Goal: Task Accomplishment & Management: Manage account settings

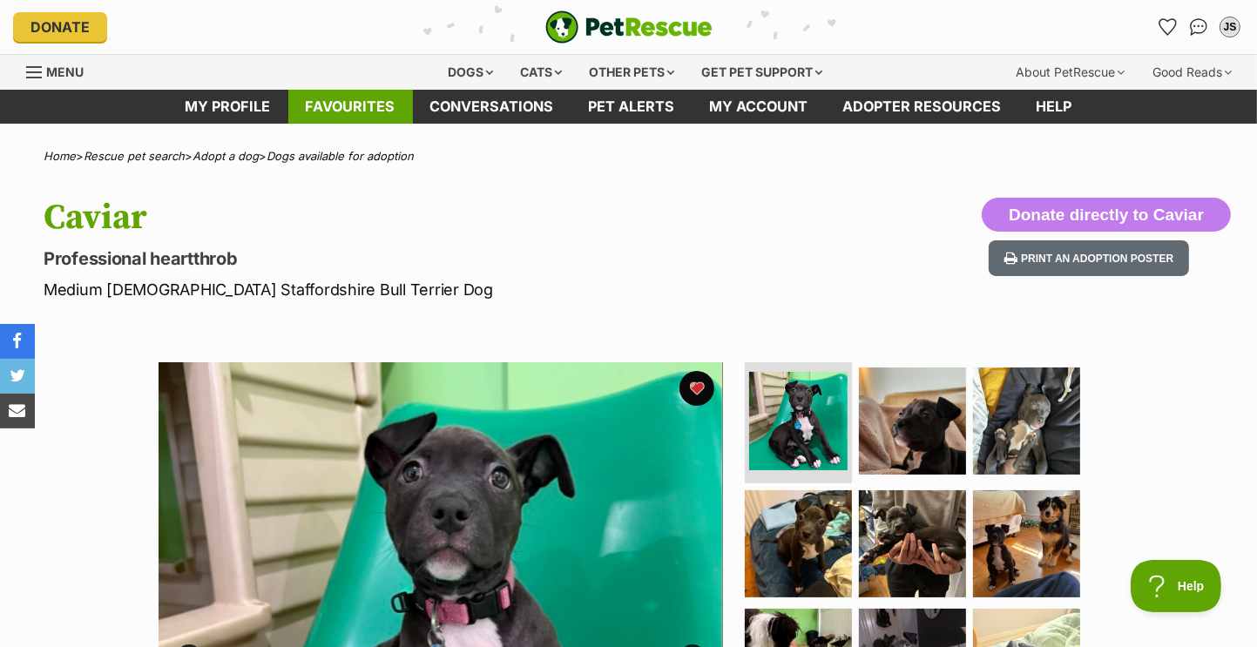
drag, startPoint x: 348, startPoint y: 105, endPoint x: 352, endPoint y: 119, distance: 15.4
click at [348, 104] on link "Favourites" at bounding box center [350, 107] width 125 height 34
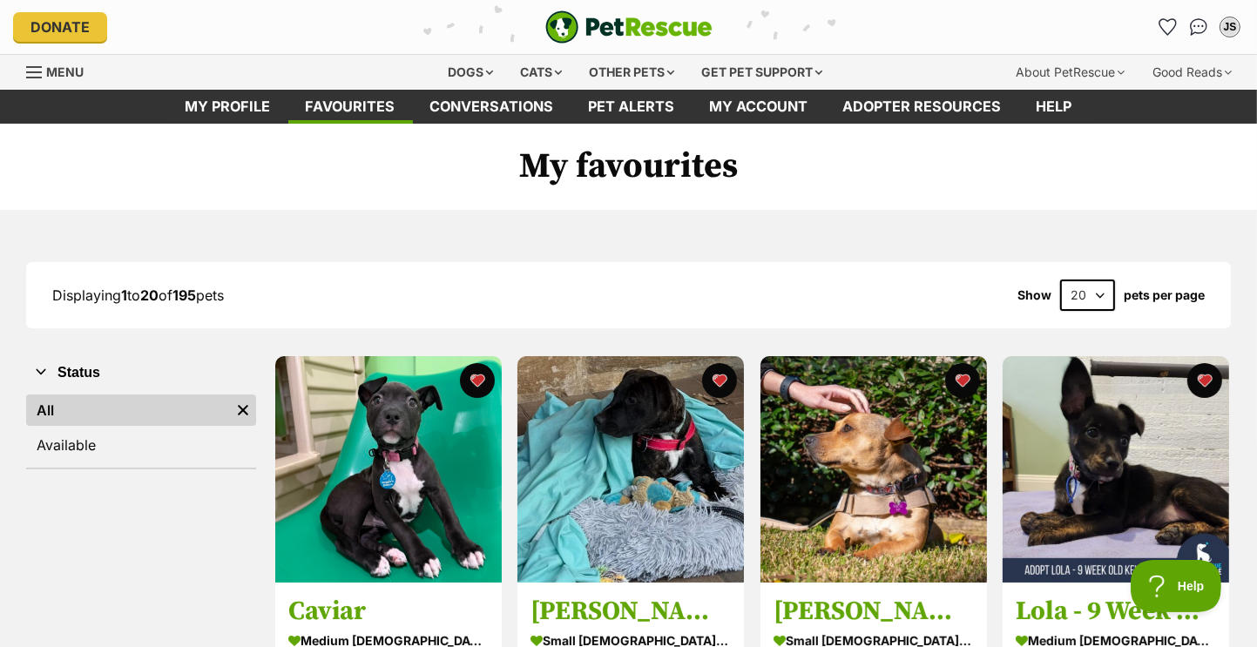
click at [1097, 294] on select "20 40 60" at bounding box center [1087, 295] width 55 height 31
select select "60"
click at [1060, 280] on select "20 40 60" at bounding box center [1087, 295] width 55 height 31
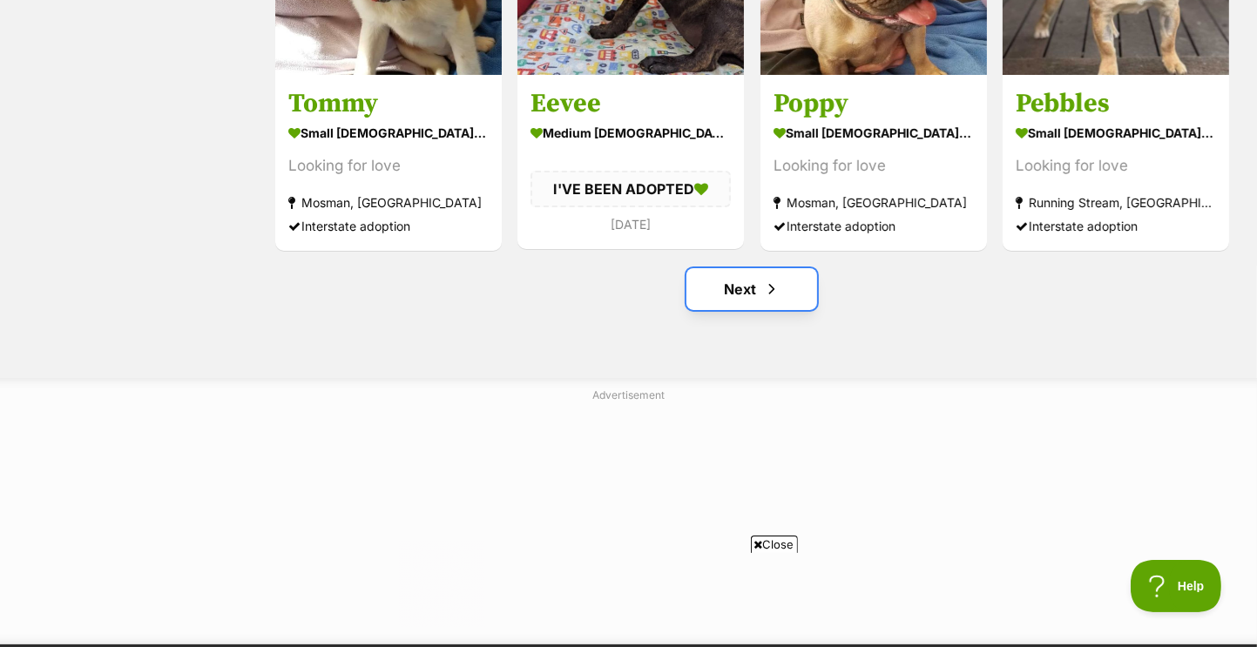
drag, startPoint x: 739, startPoint y: 301, endPoint x: 776, endPoint y: 313, distance: 39.1
click at [739, 300] on link "Next" at bounding box center [751, 289] width 131 height 42
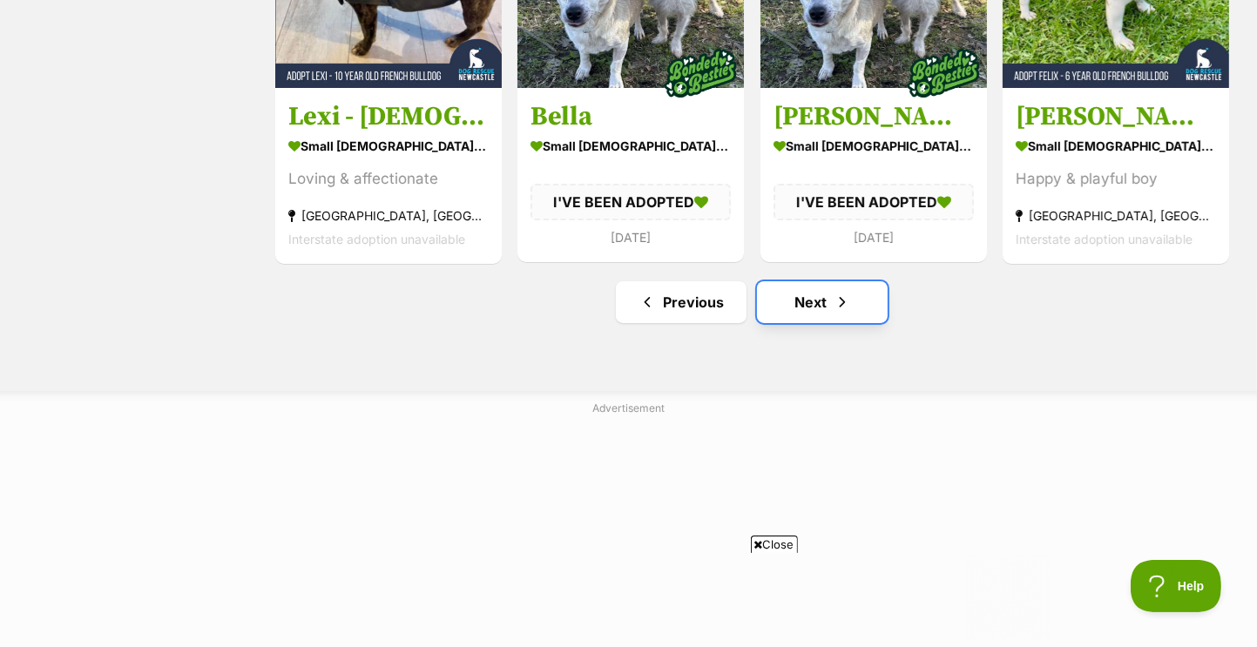
click at [833, 315] on link "Next" at bounding box center [822, 302] width 131 height 42
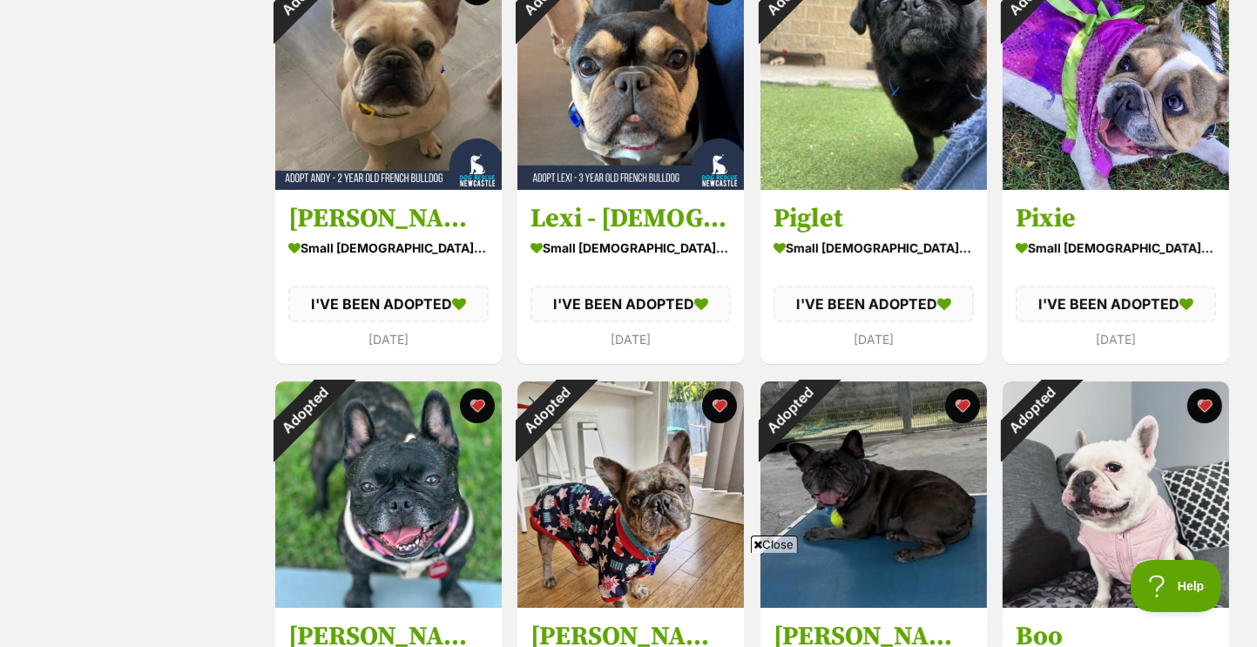
scroll to position [6358, 0]
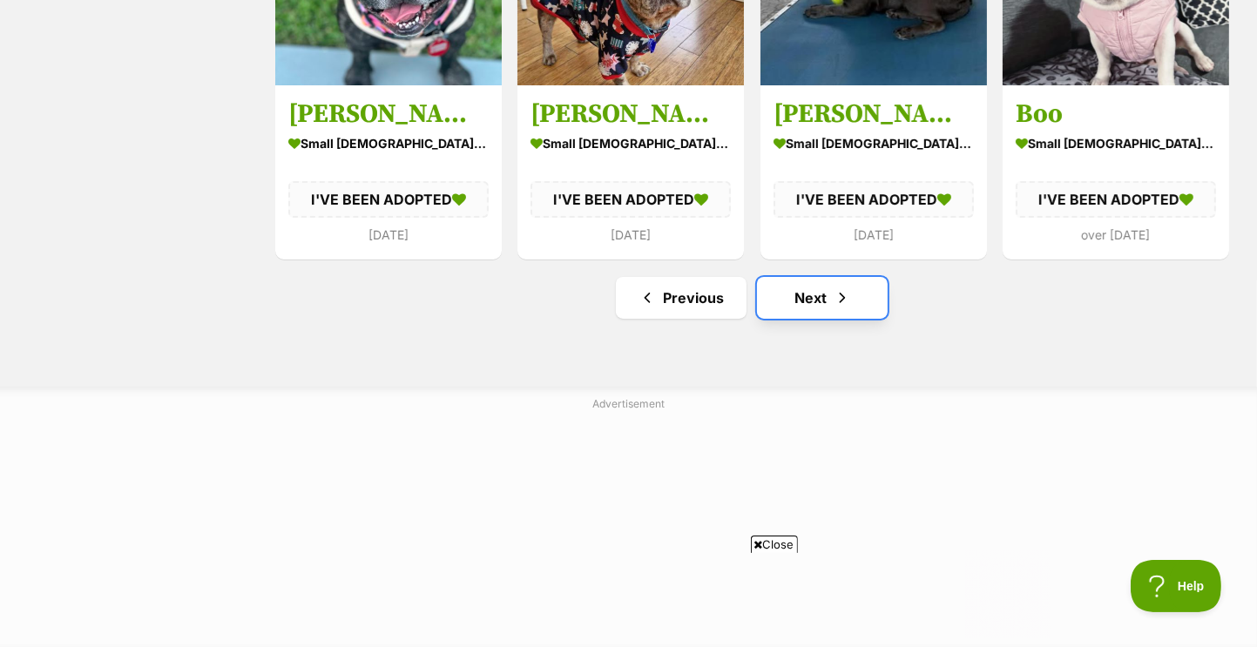
click at [833, 313] on link "Next" at bounding box center [822, 298] width 131 height 42
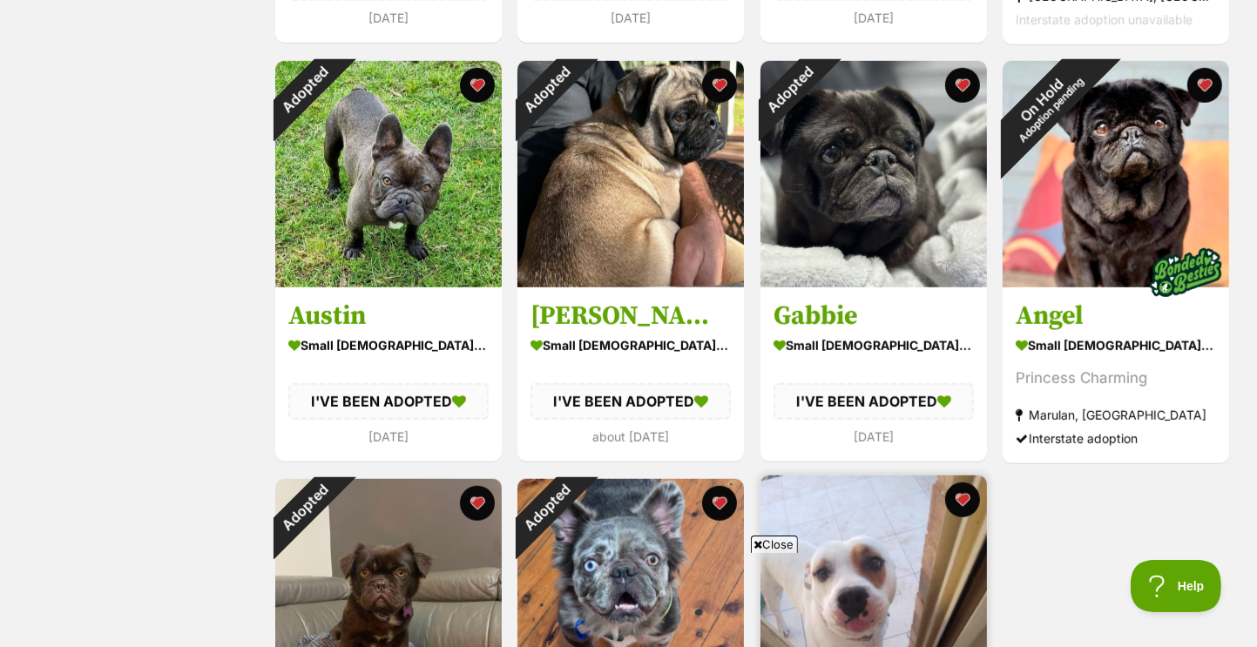
scroll to position [1568, 0]
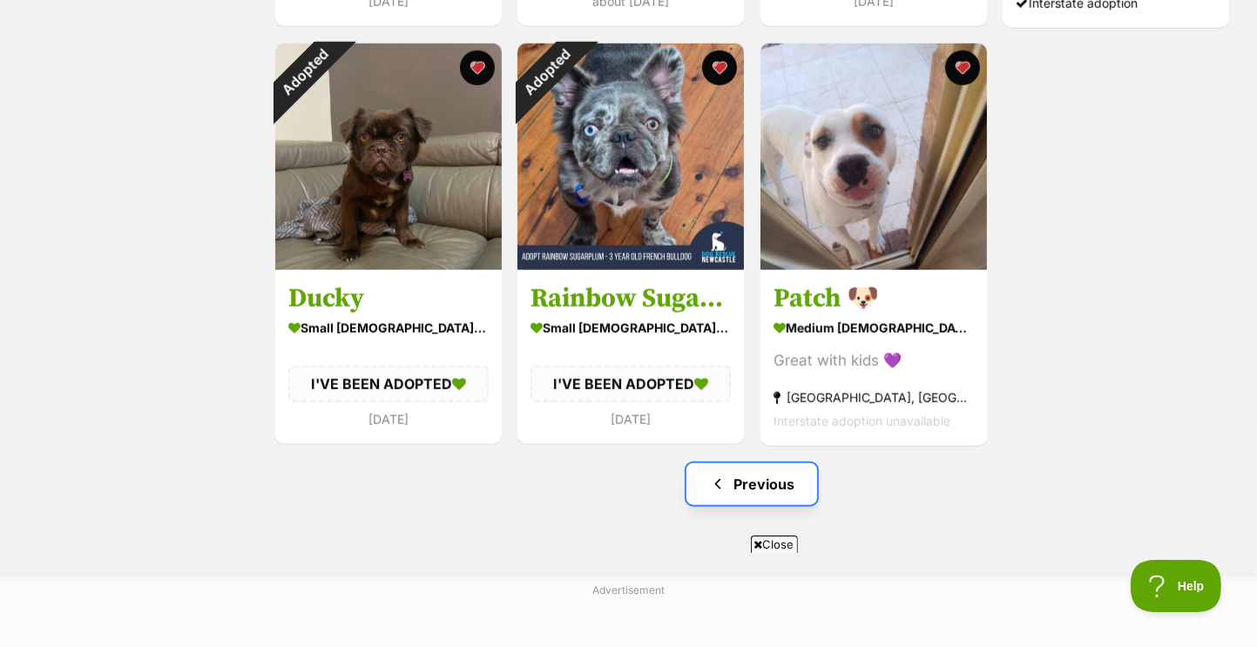
click at [788, 487] on link "Previous" at bounding box center [751, 484] width 131 height 42
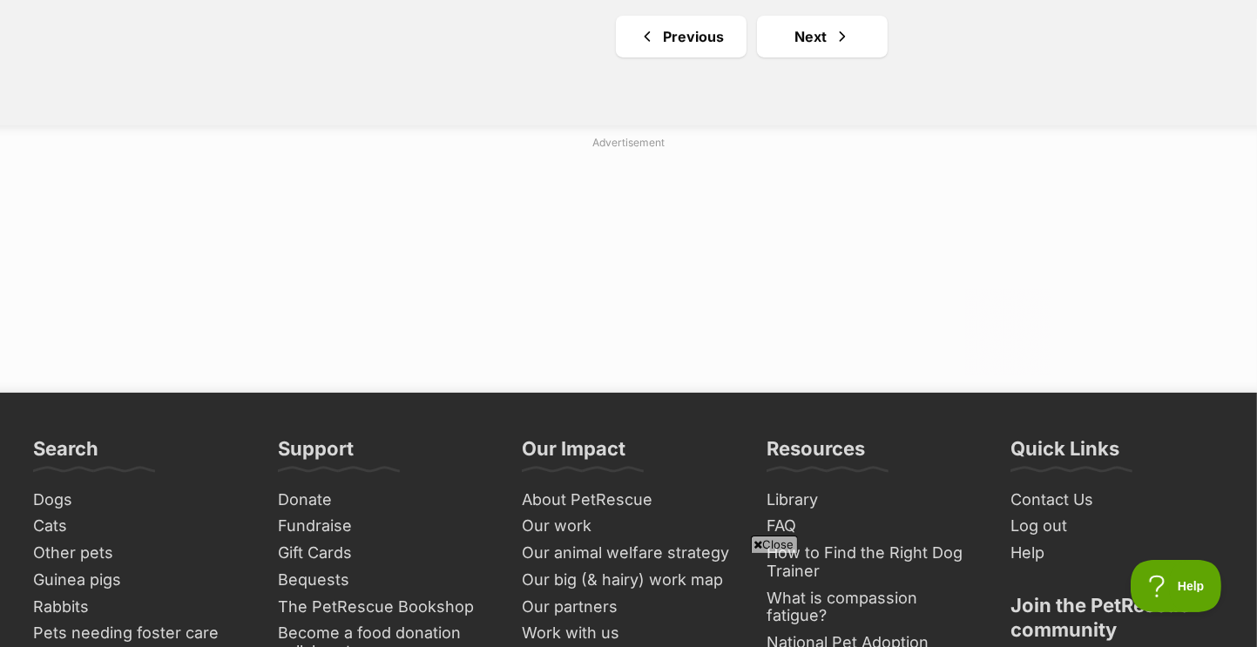
scroll to position [6184, 0]
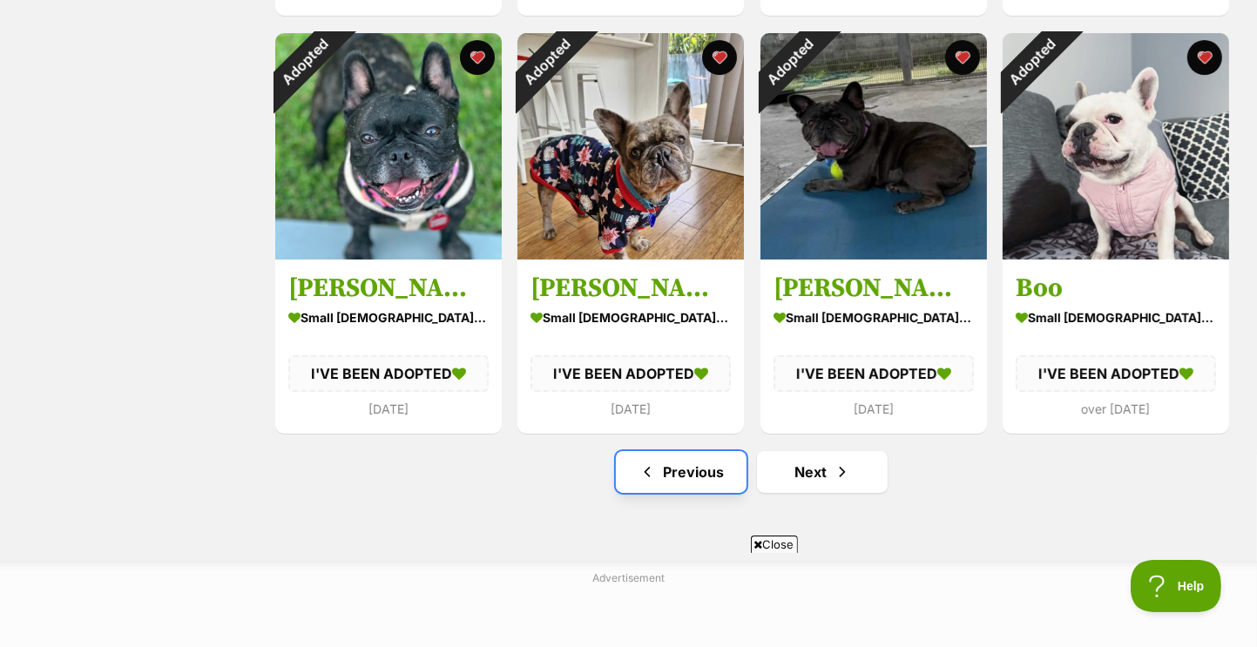
click at [702, 470] on link "Previous" at bounding box center [681, 472] width 131 height 42
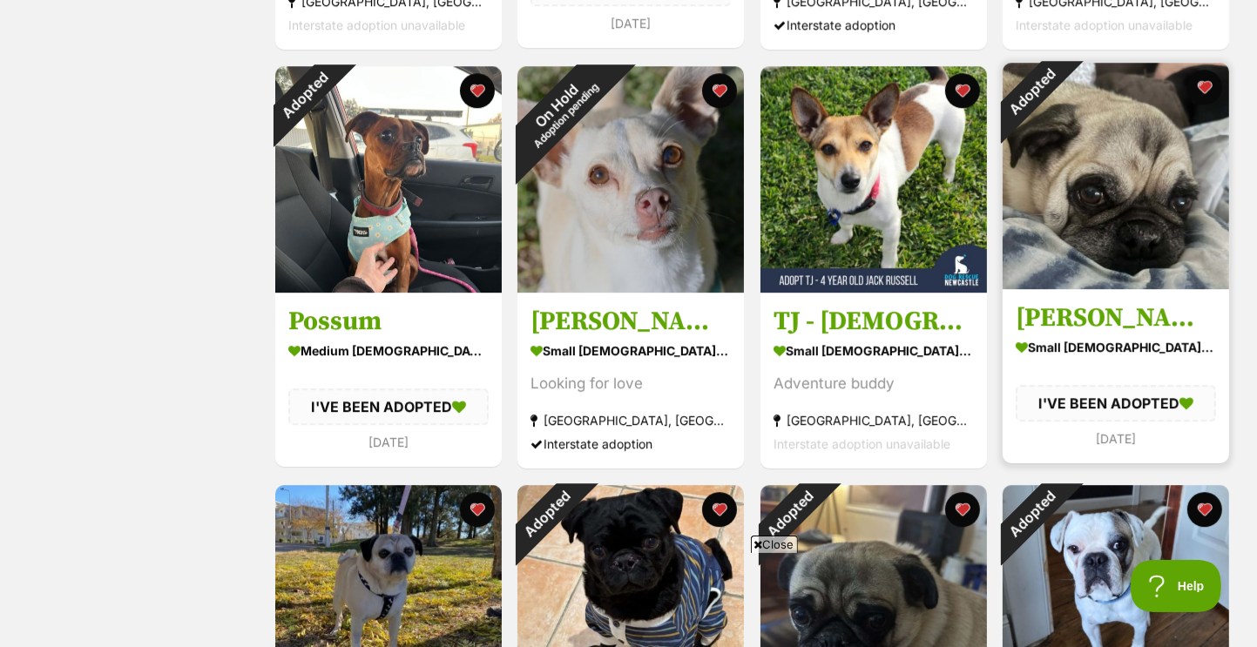
scroll to position [4892, 0]
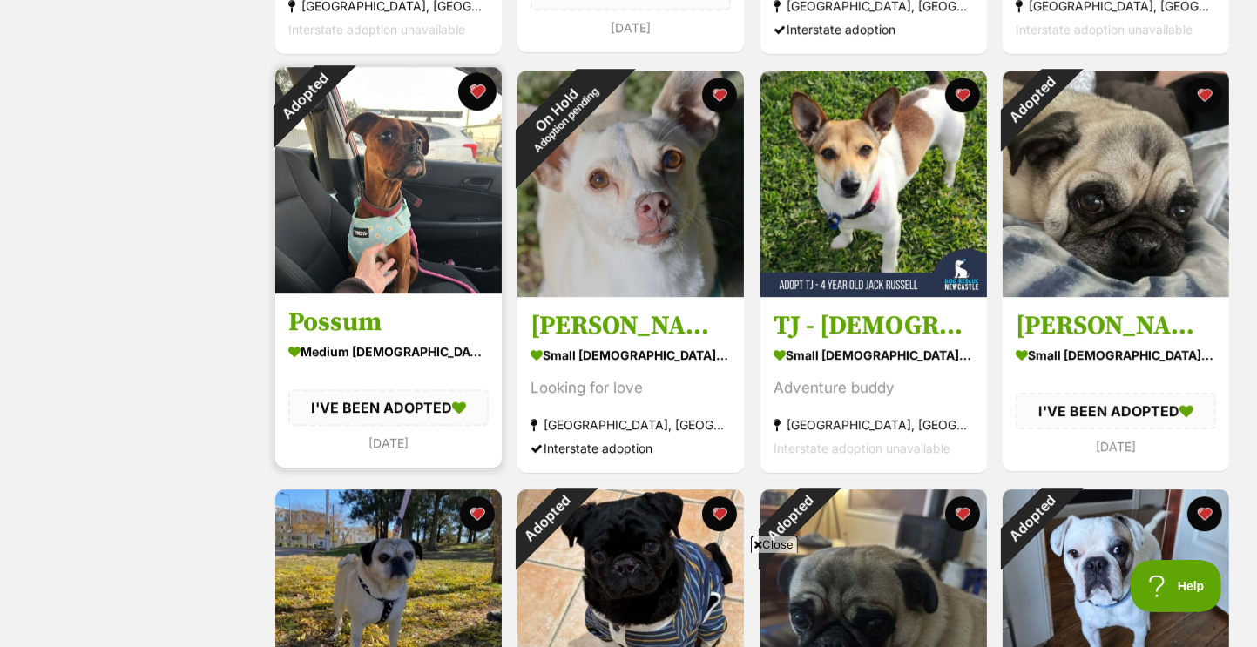
click at [474, 93] on button "favourite" at bounding box center [476, 91] width 38 height 38
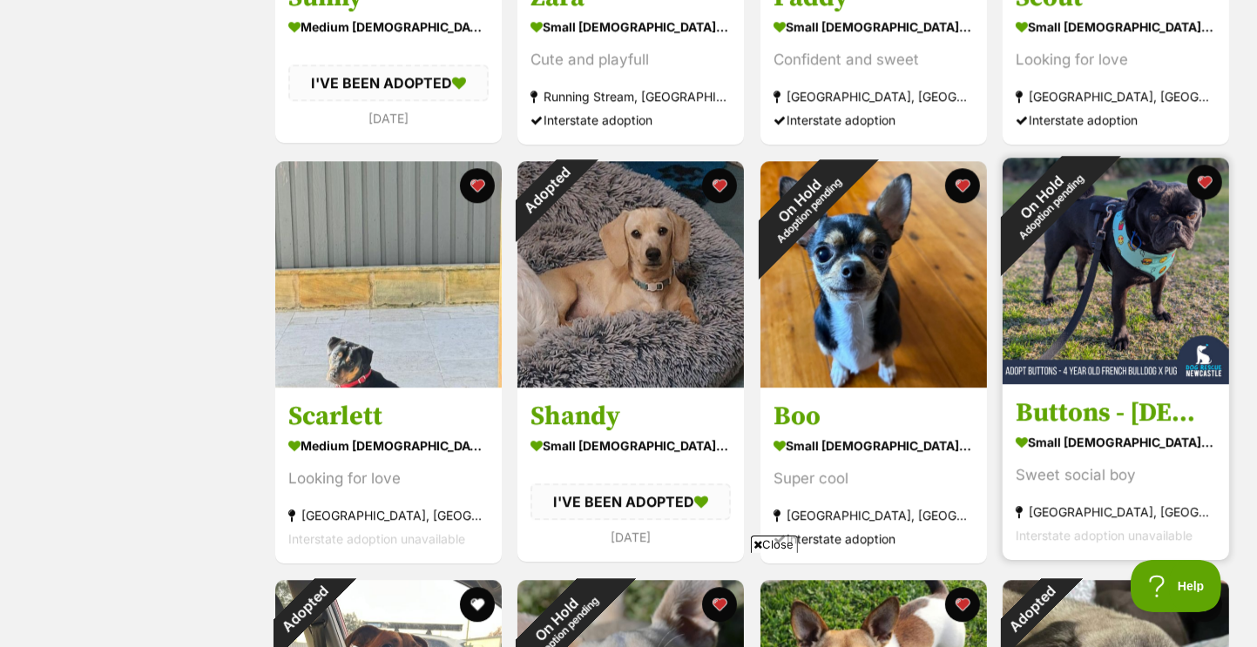
scroll to position [4370, 0]
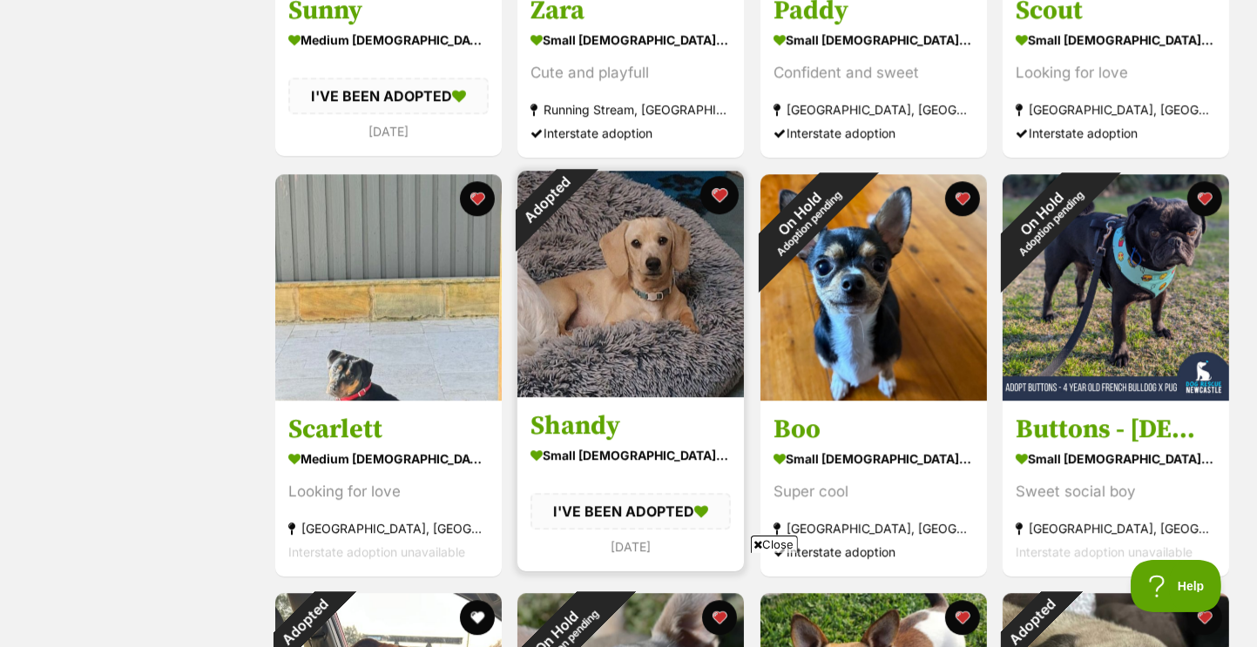
click at [724, 208] on button "favourite" at bounding box center [719, 195] width 38 height 38
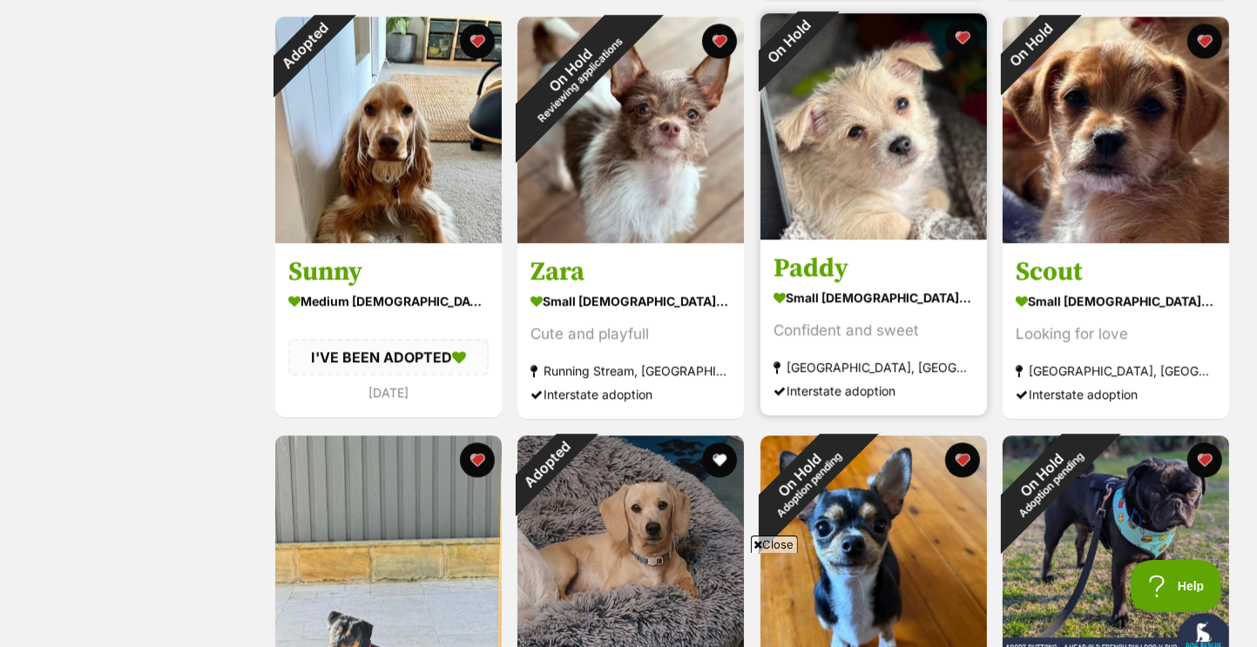
scroll to position [3934, 0]
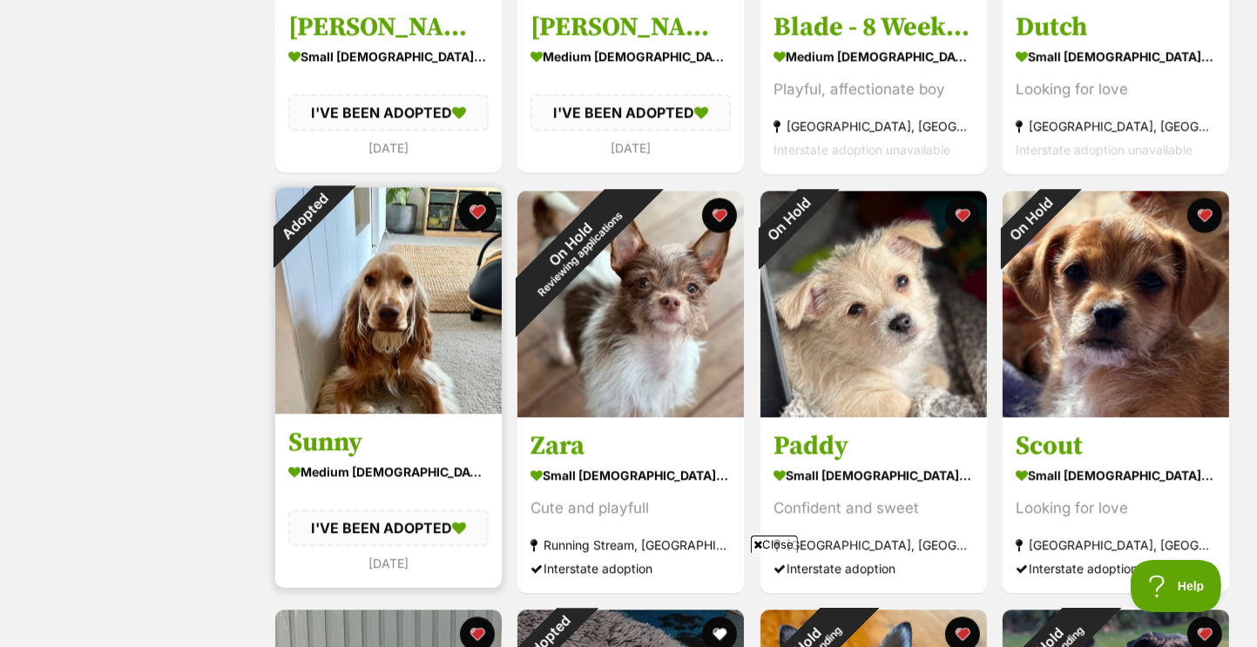
click at [470, 219] on button "favourite" at bounding box center [476, 211] width 38 height 38
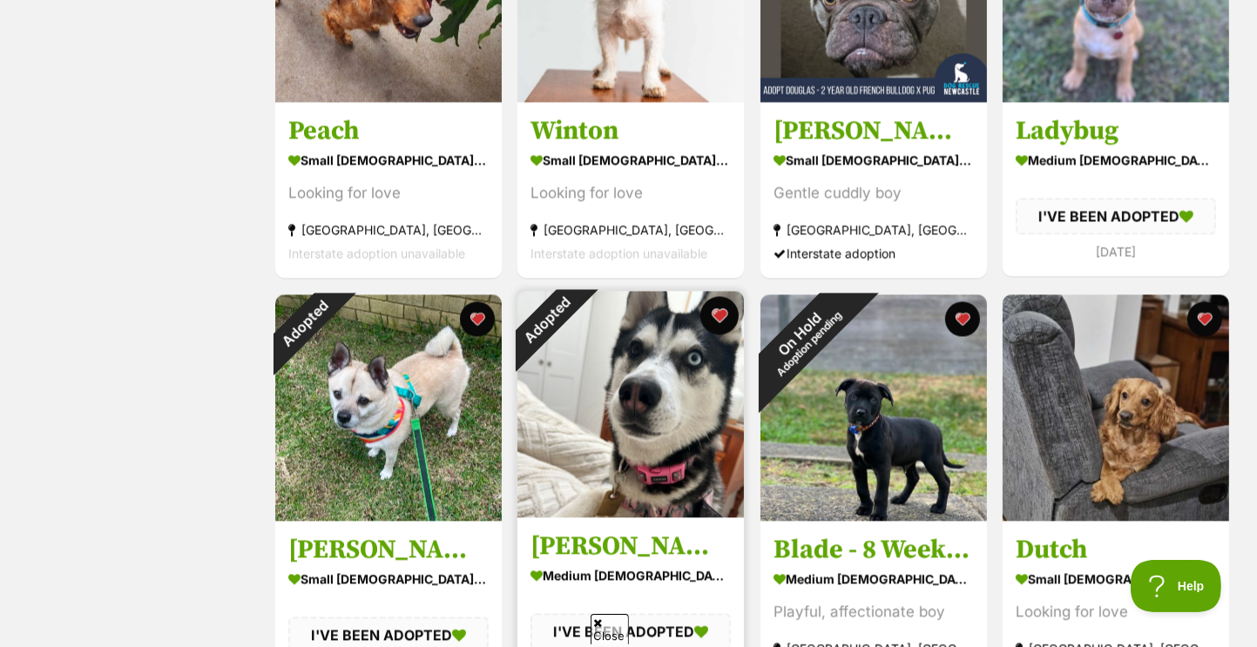
scroll to position [0, 0]
click at [719, 313] on button "favourite" at bounding box center [719, 315] width 38 height 38
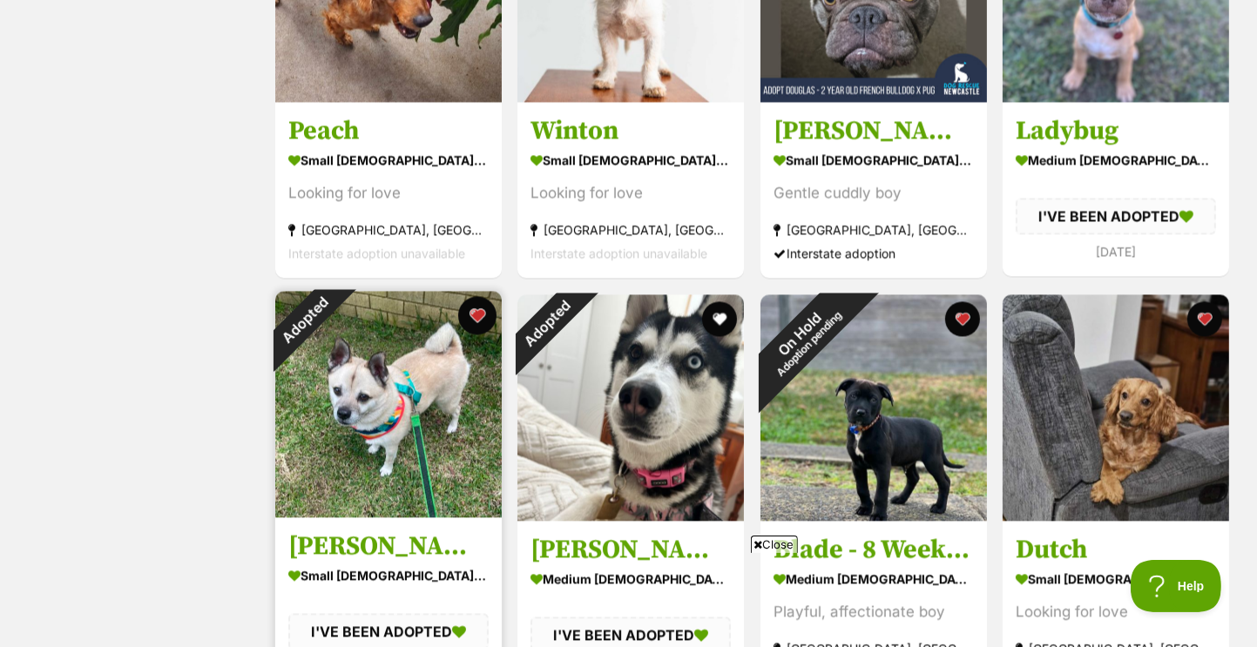
click at [475, 321] on button "favourite" at bounding box center [476, 315] width 38 height 38
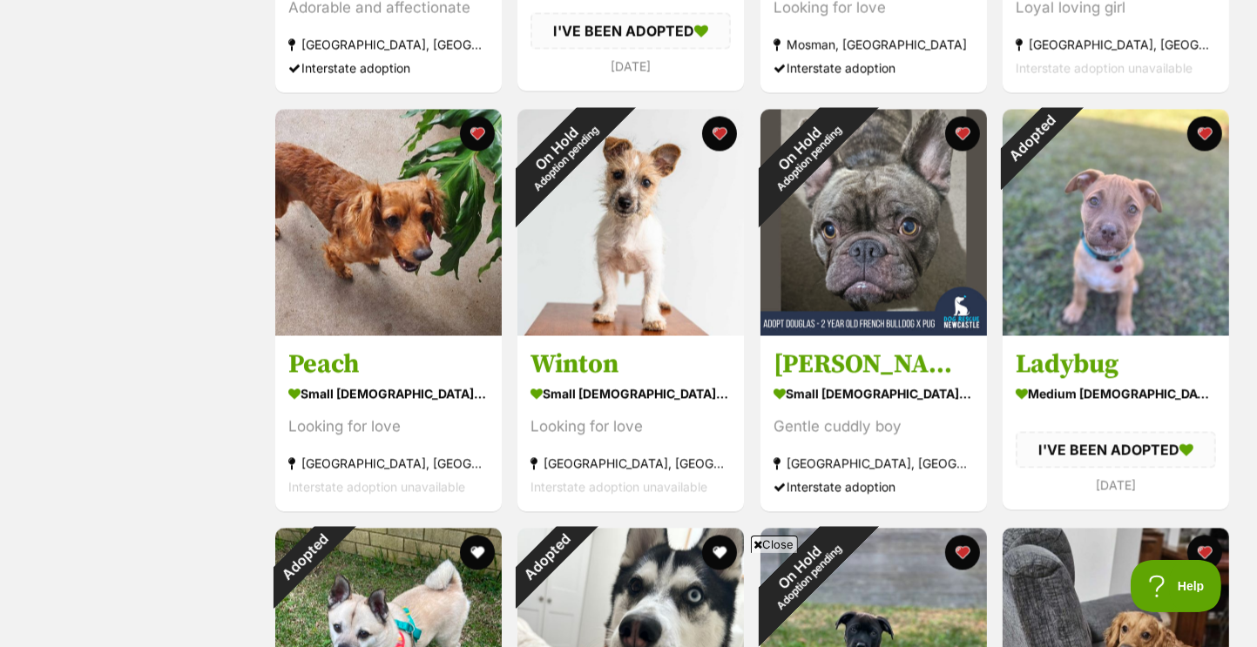
scroll to position [3150, 0]
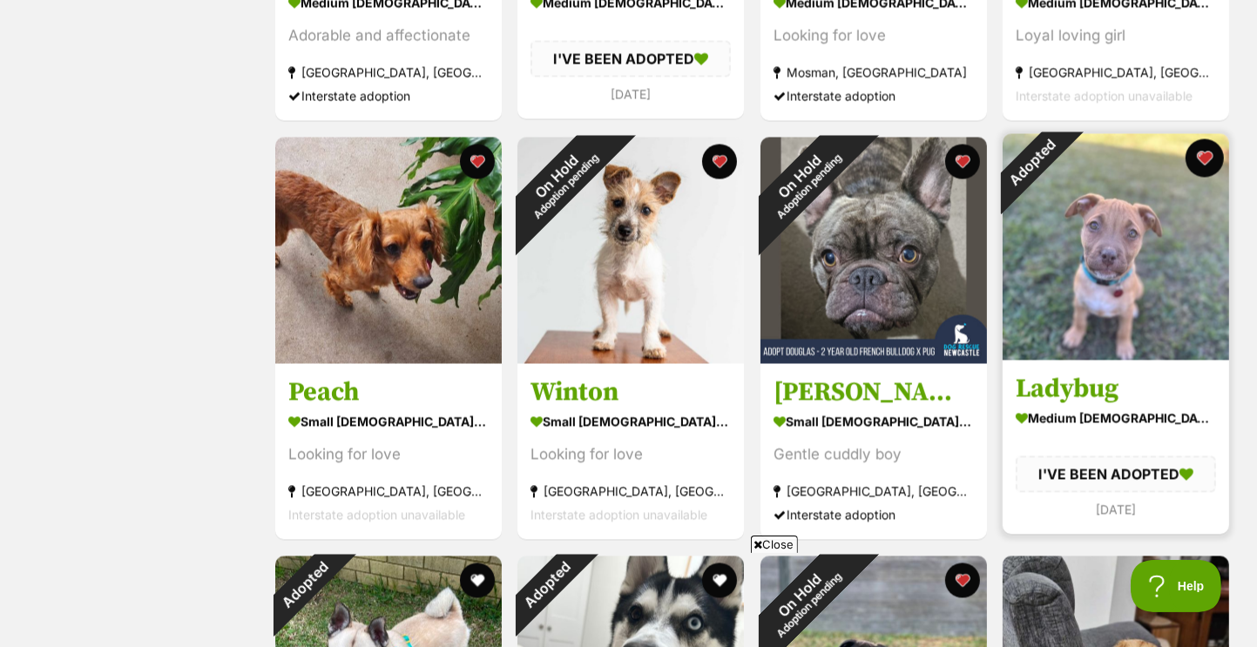
click at [1207, 153] on button "favourite" at bounding box center [1204, 157] width 38 height 38
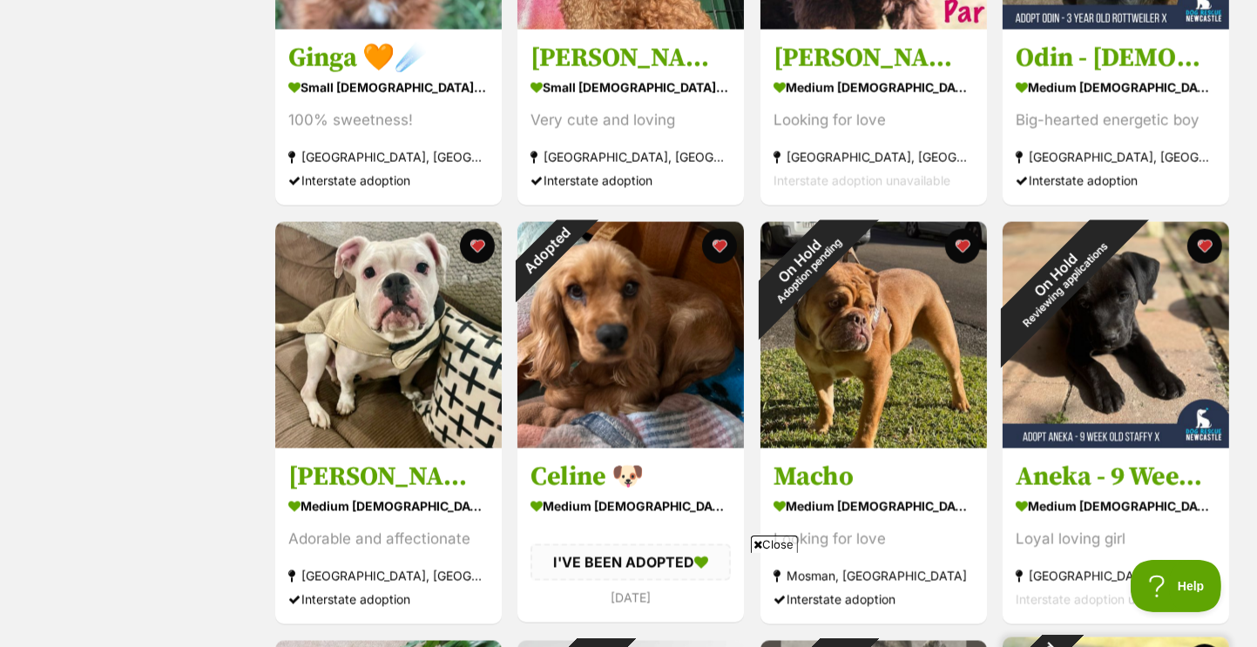
scroll to position [2628, 0]
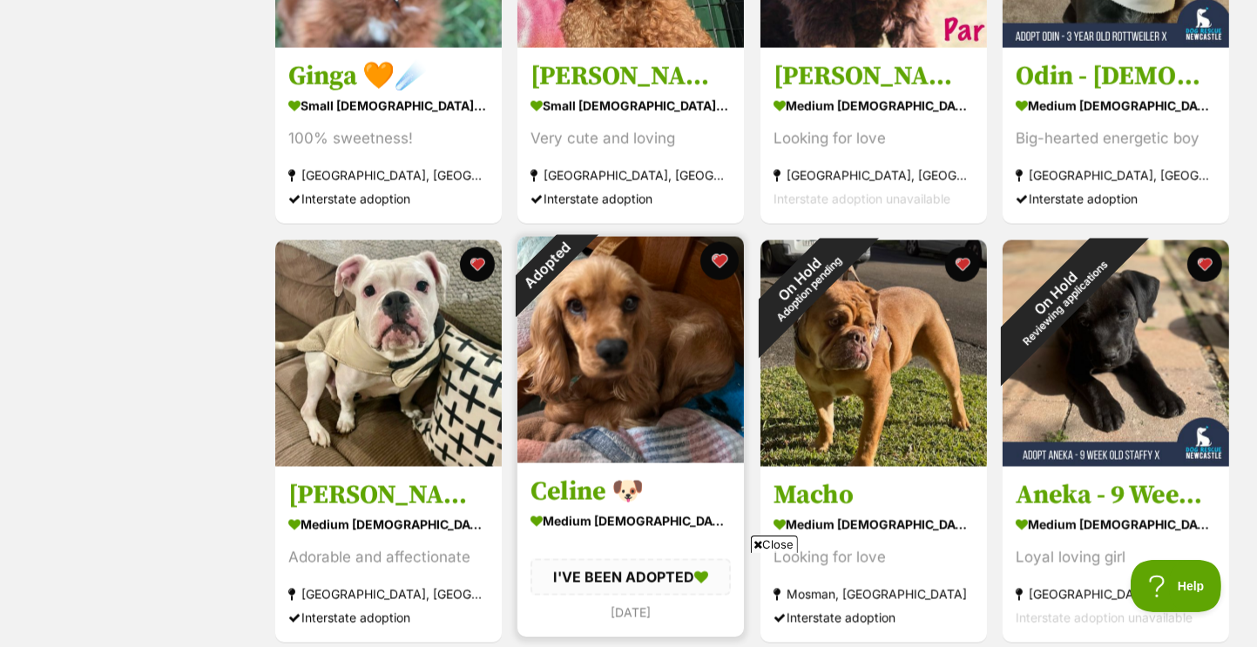
click at [714, 266] on button "favourite" at bounding box center [719, 261] width 38 height 38
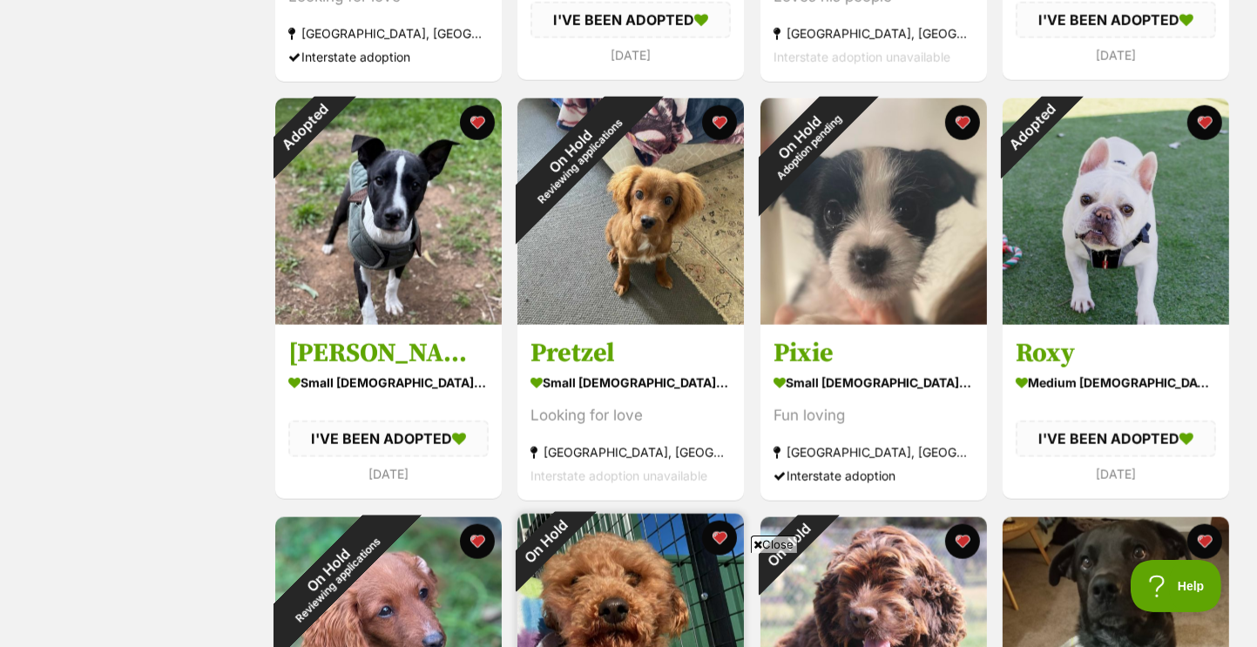
scroll to position [1931, 0]
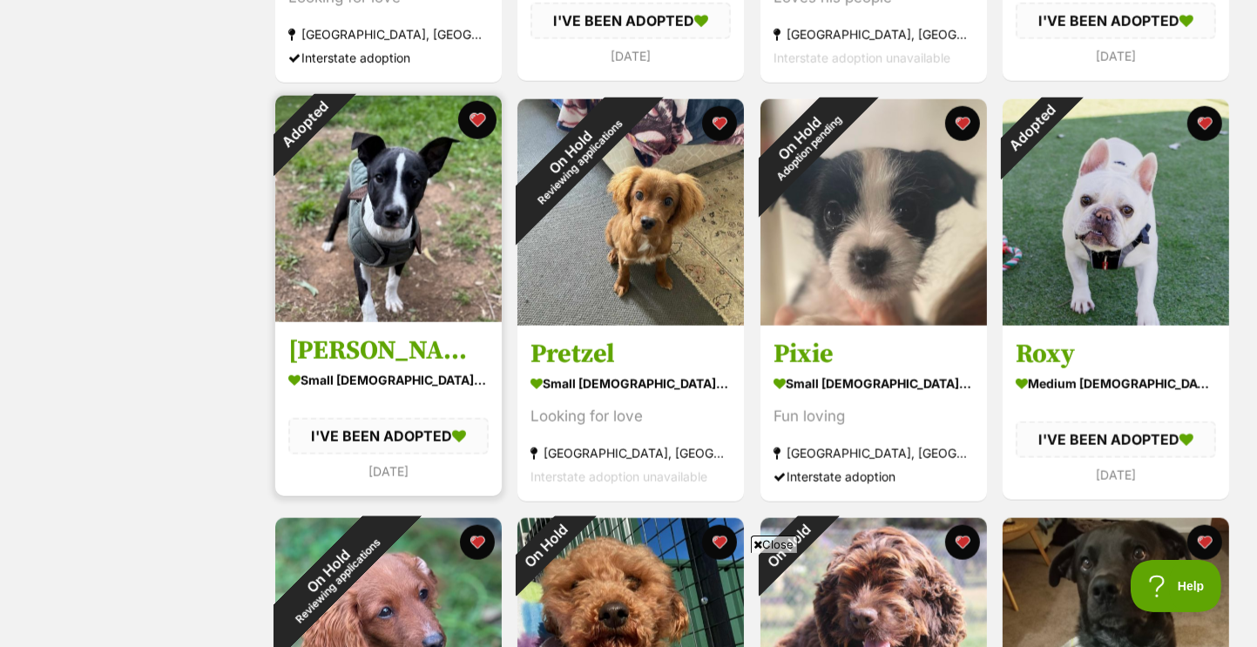
click at [464, 124] on button "favourite" at bounding box center [476, 120] width 38 height 38
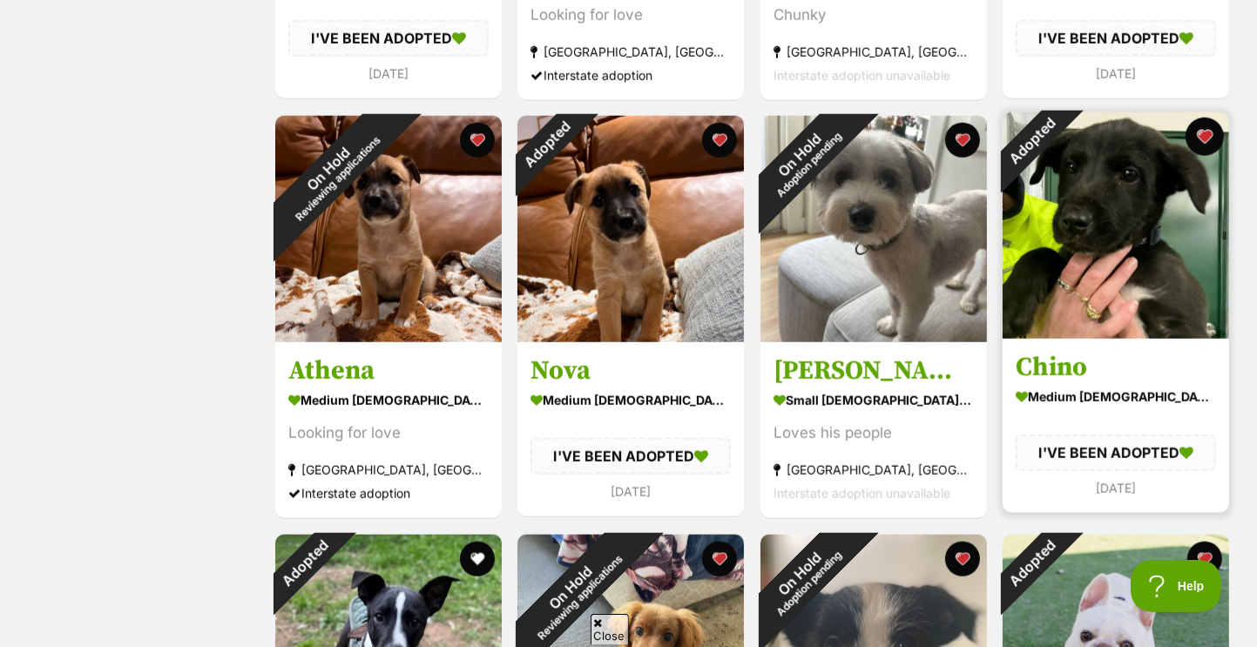
scroll to position [0, 0]
click at [1213, 134] on button "favourite" at bounding box center [1204, 137] width 38 height 38
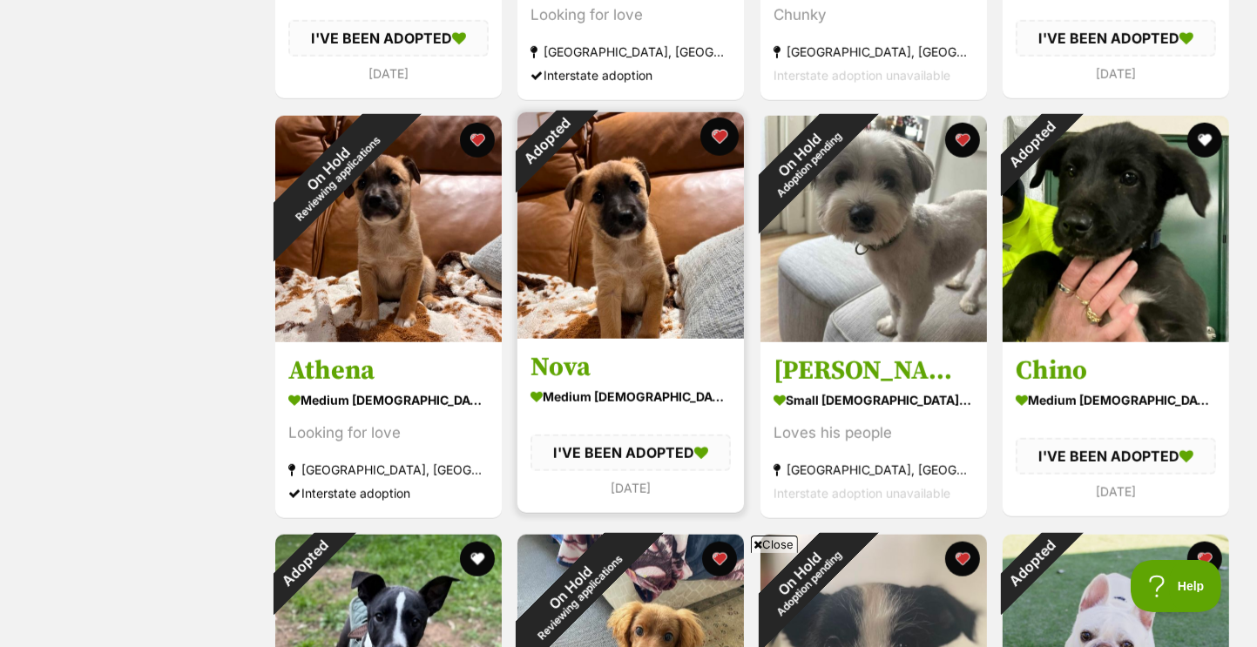
click at [722, 128] on button "favourite" at bounding box center [719, 137] width 38 height 38
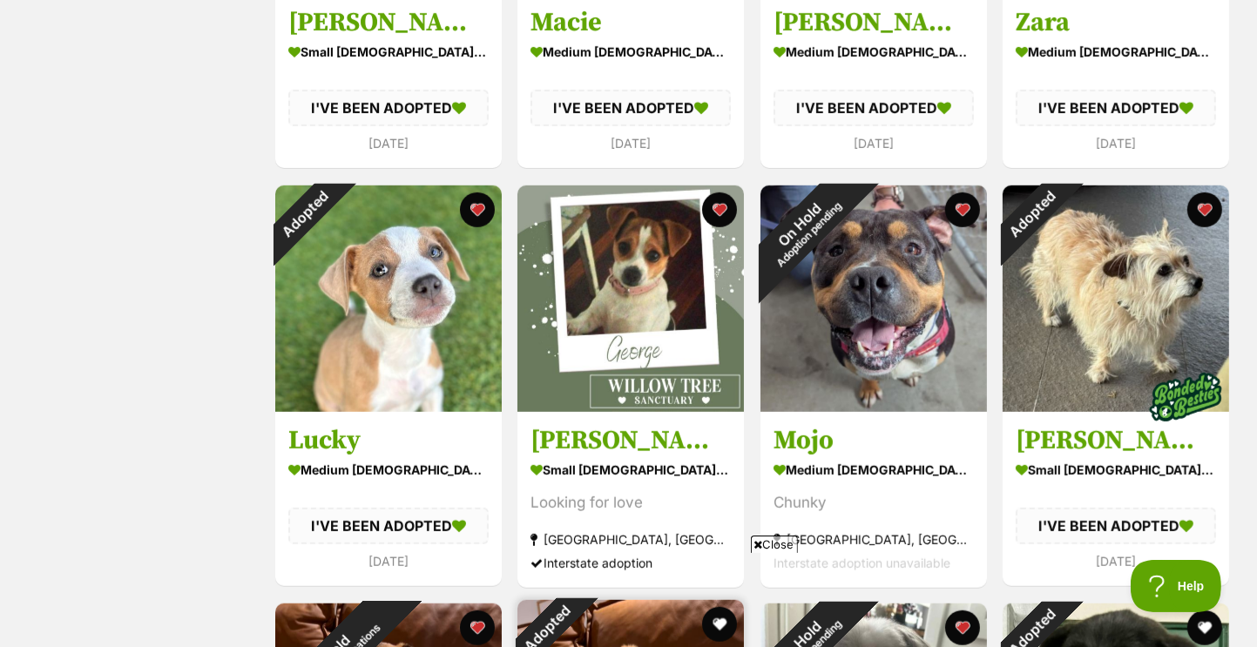
scroll to position [973, 0]
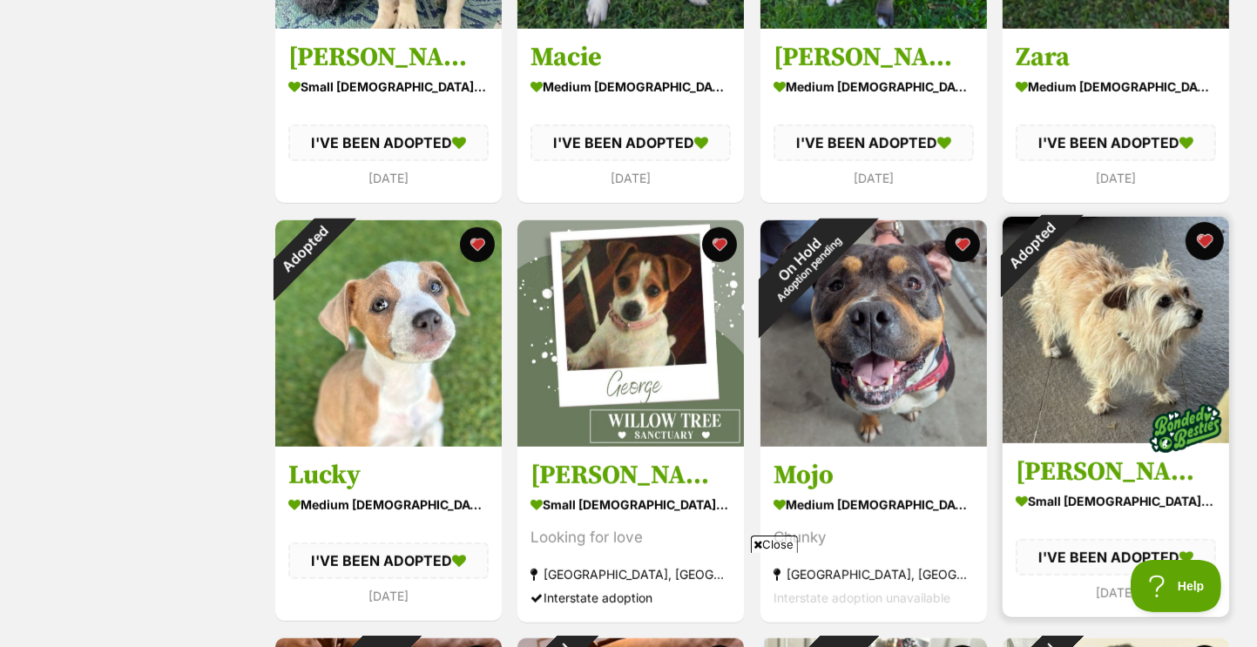
click at [1202, 246] on button "favourite" at bounding box center [1204, 241] width 38 height 38
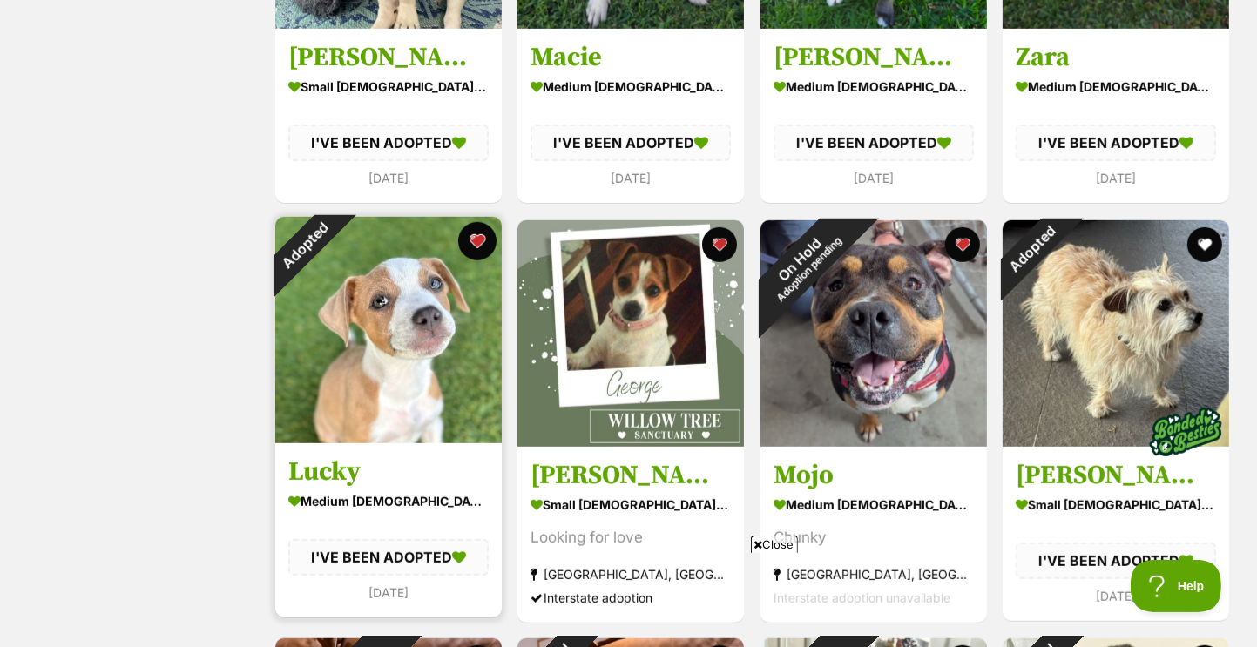
click at [469, 240] on button "favourite" at bounding box center [476, 241] width 38 height 38
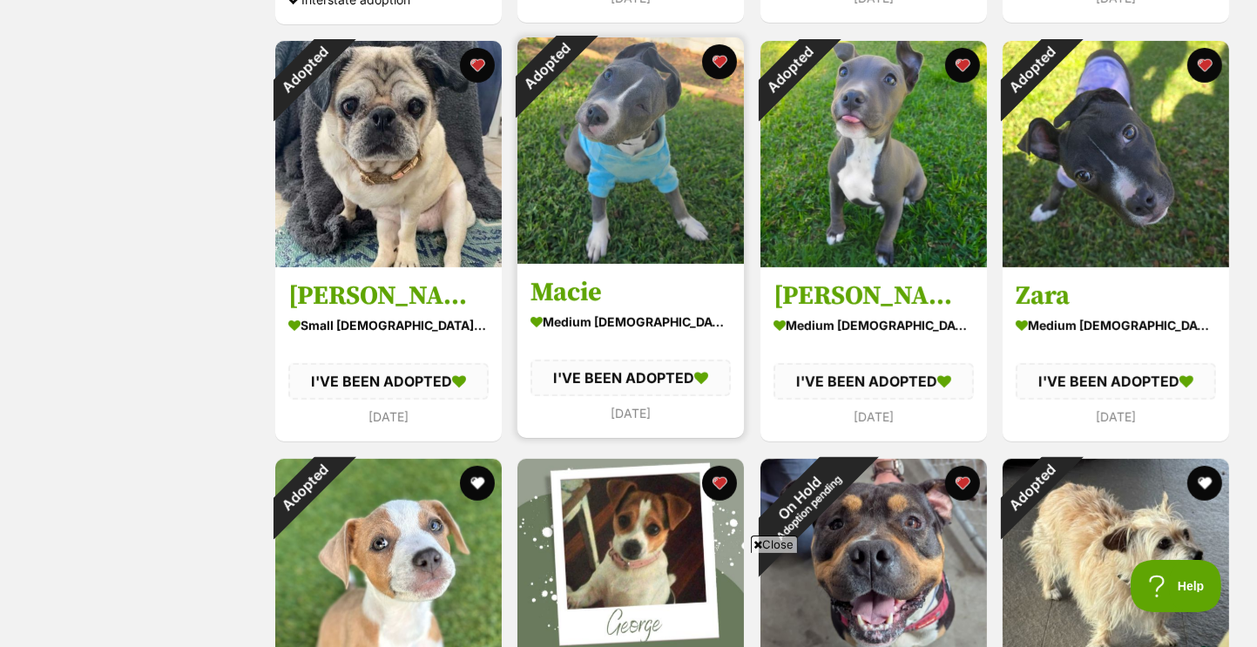
scroll to position [712, 0]
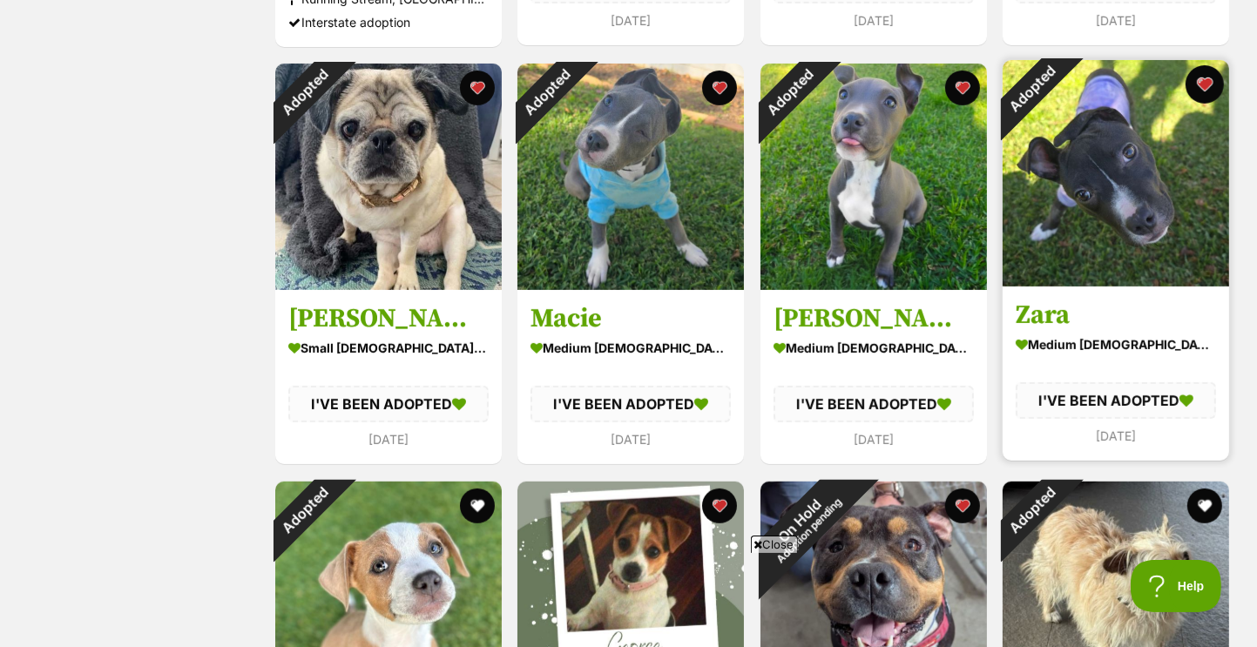
click at [1201, 87] on button "favourite" at bounding box center [1204, 84] width 38 height 38
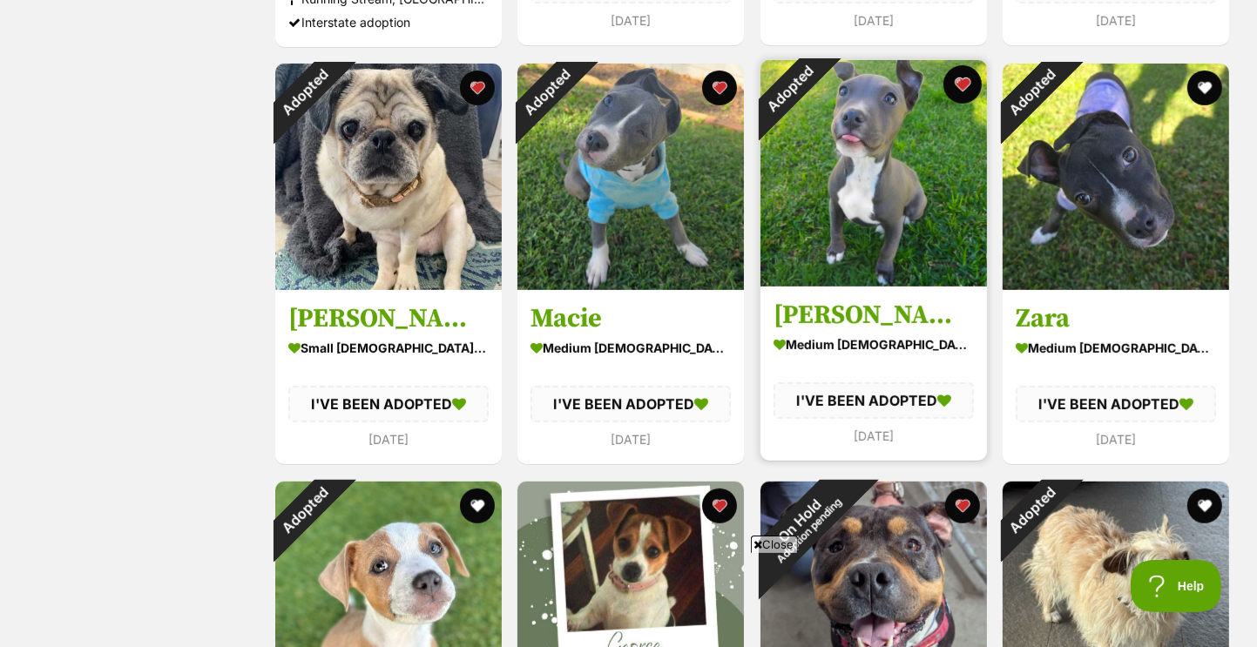
click at [955, 78] on button "favourite" at bounding box center [961, 84] width 38 height 38
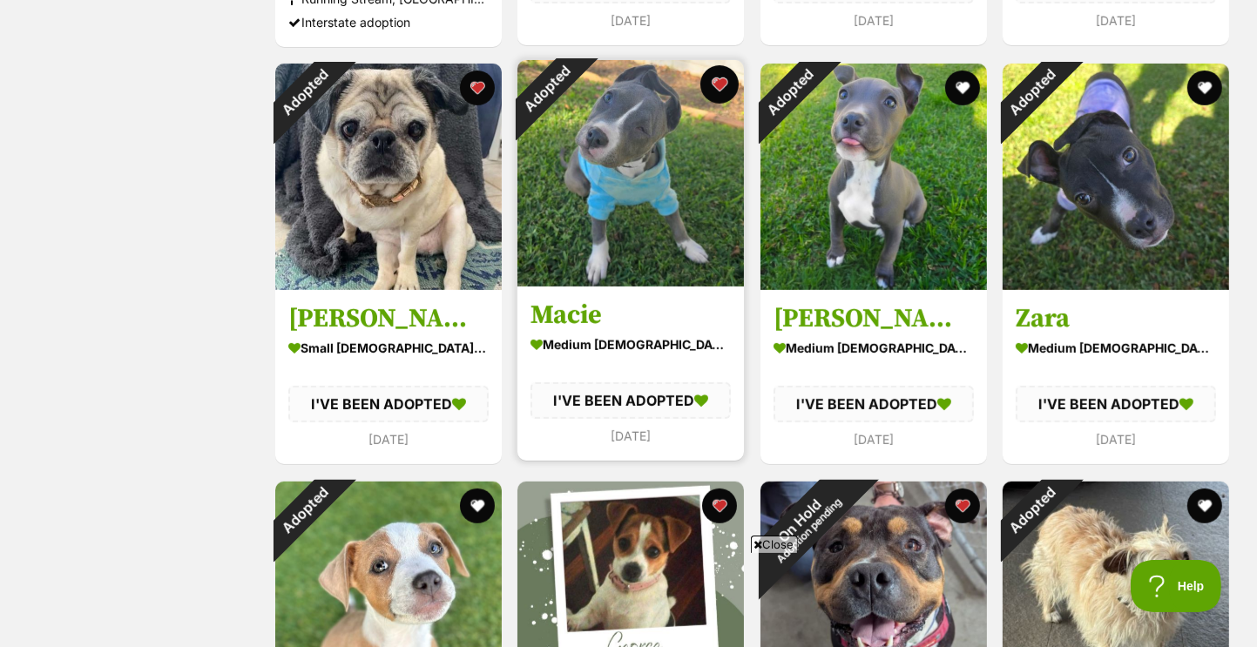
click at [712, 90] on button "favourite" at bounding box center [719, 84] width 38 height 38
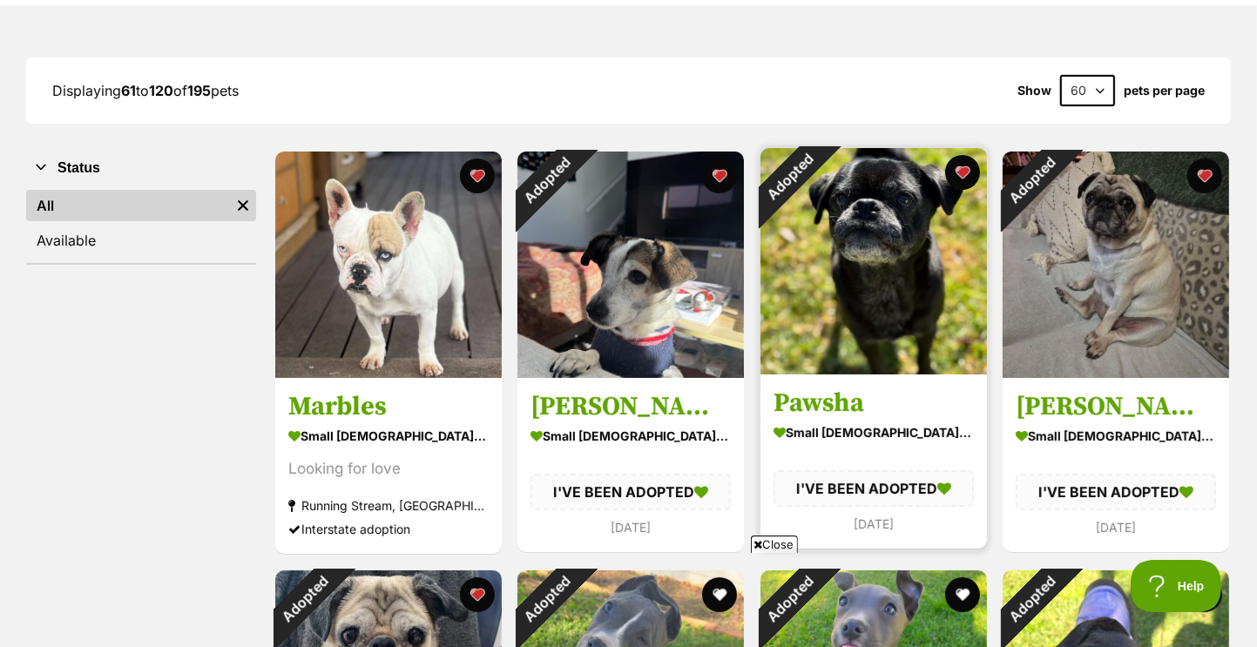
scroll to position [189, 0]
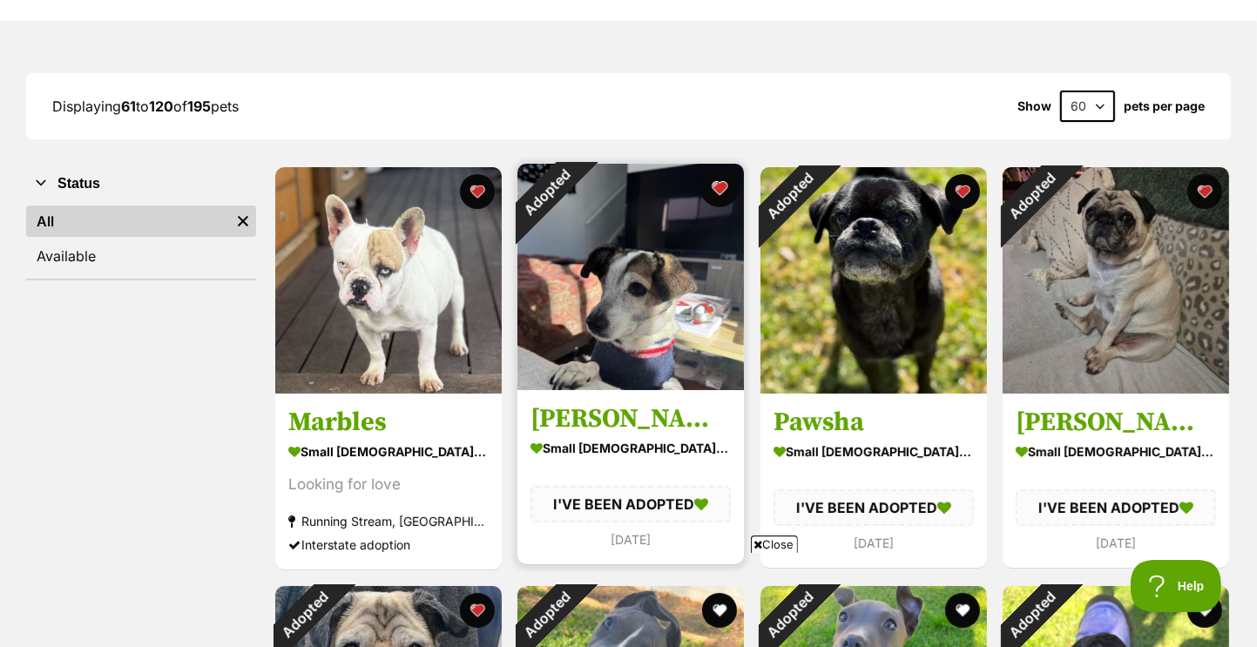
click at [722, 187] on button "favourite" at bounding box center [719, 188] width 38 height 38
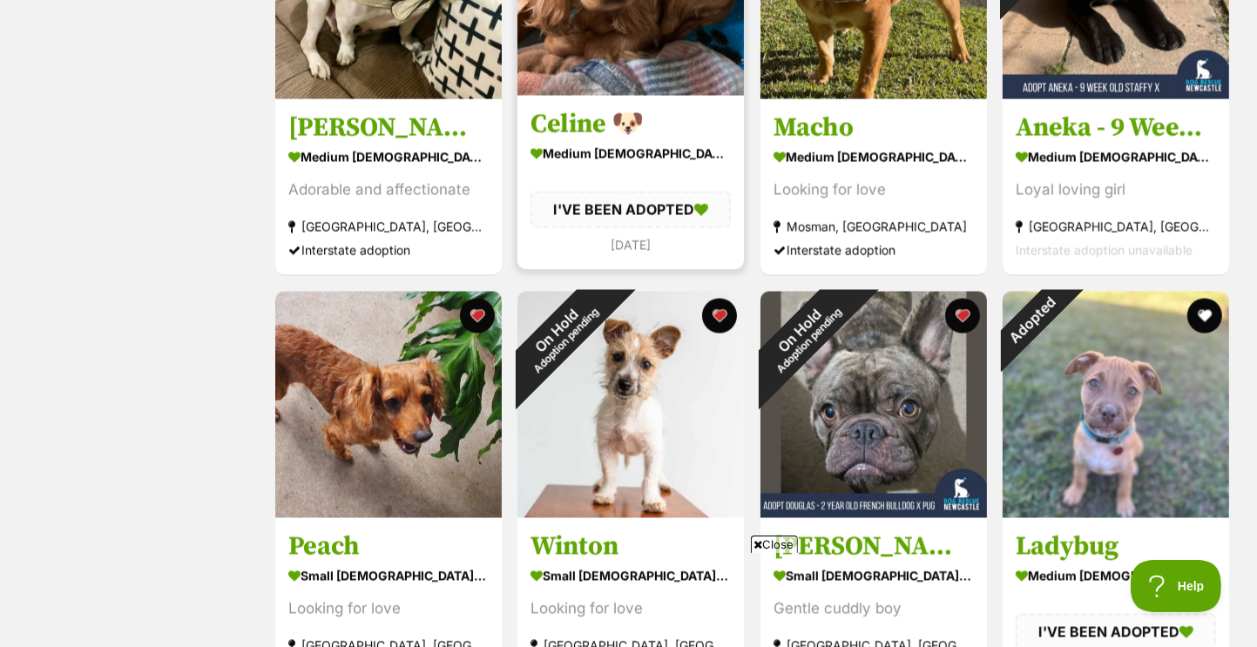
scroll to position [3238, 0]
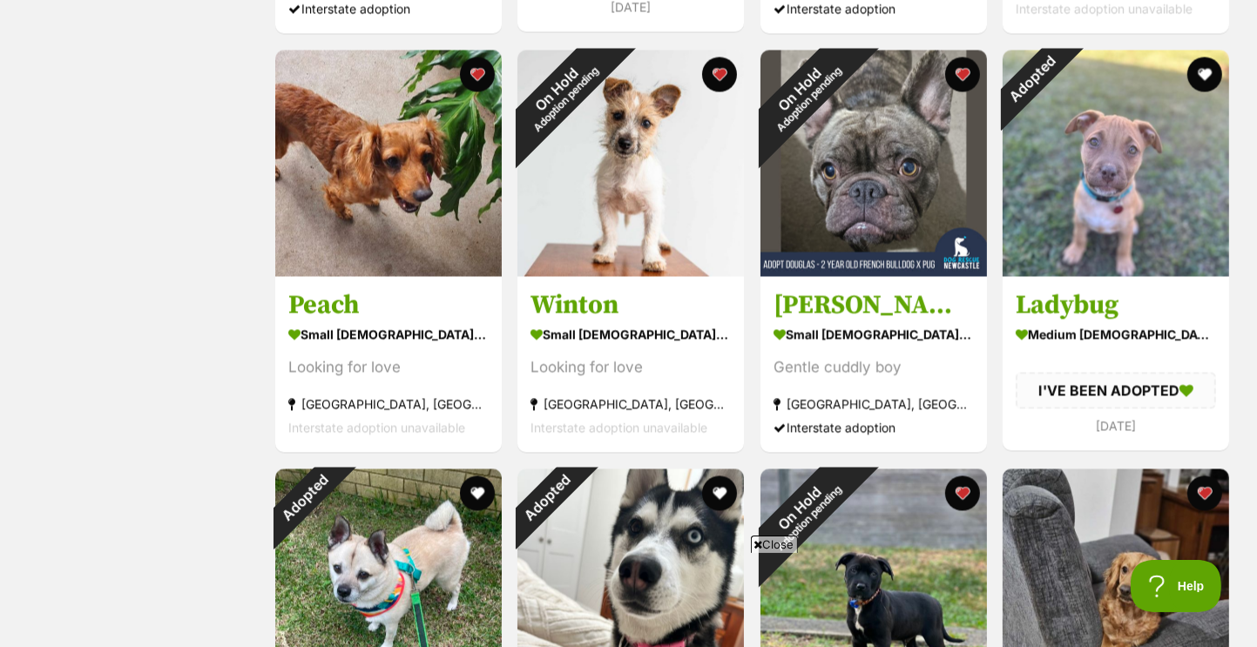
drag, startPoint x: 678, startPoint y: 326, endPoint x: 116, endPoint y: 338, distance: 561.9
click at [116, 338] on div "Status All Remove filter Available" at bounding box center [141, 288] width 230 height 6343
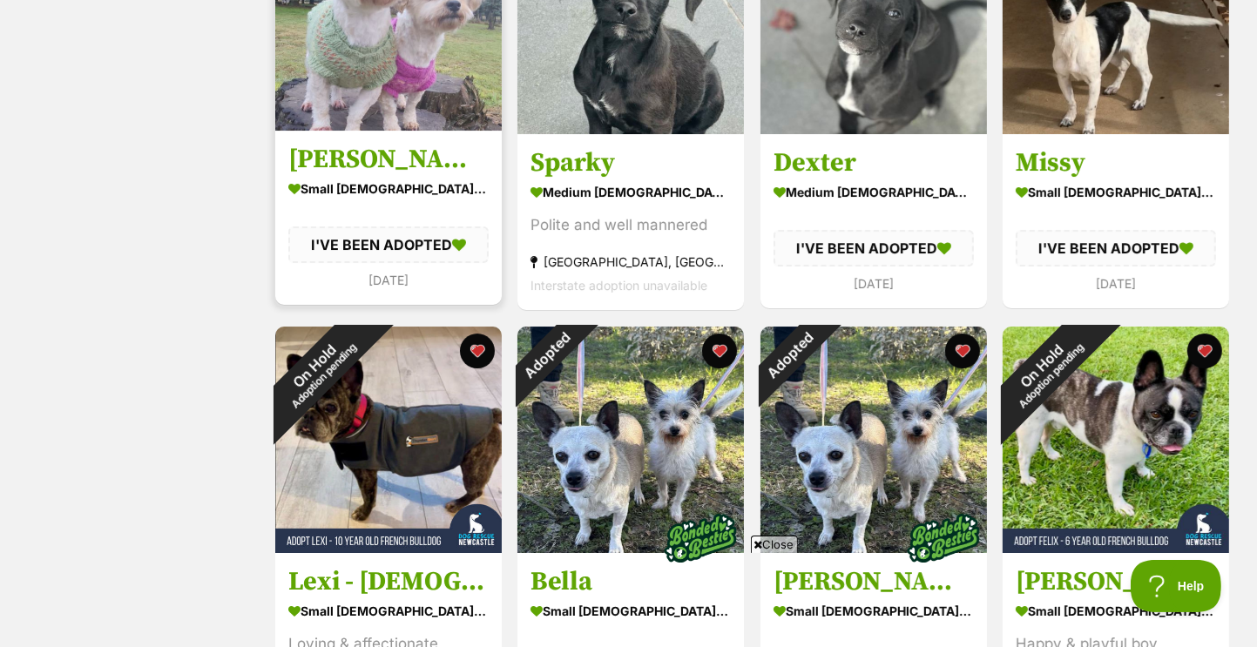
scroll to position [6112, 0]
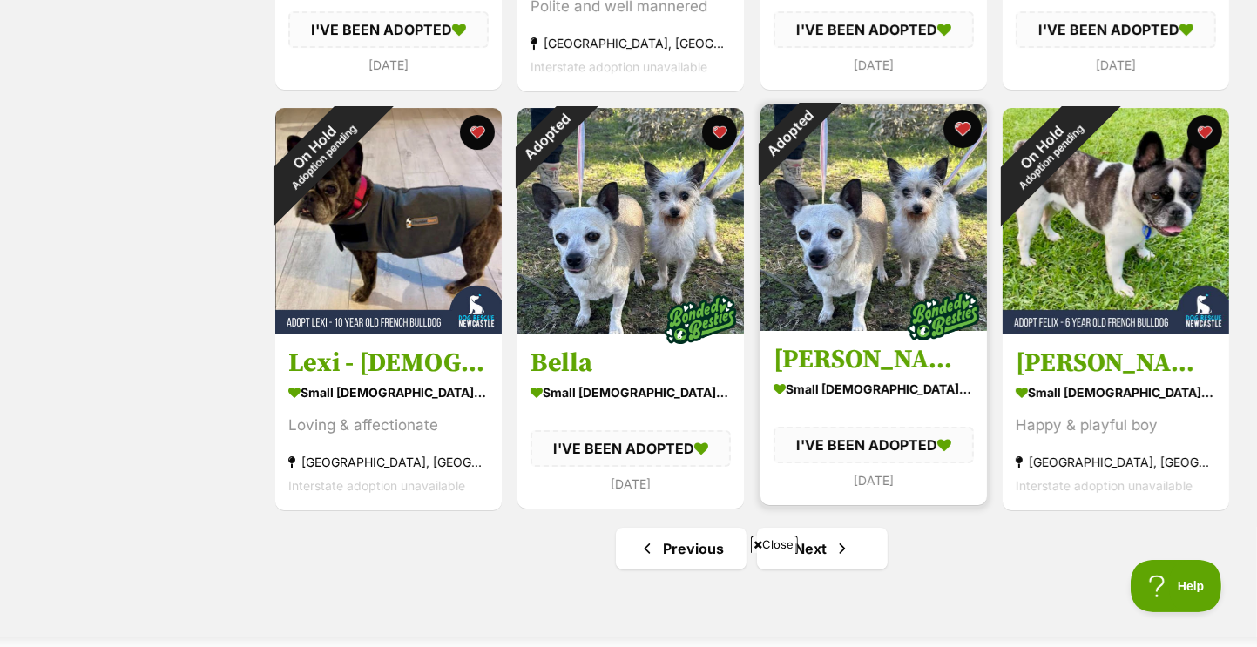
drag, startPoint x: 332, startPoint y: 271, endPoint x: 972, endPoint y: 143, distance: 652.9
click at [972, 143] on button "favourite" at bounding box center [961, 129] width 38 height 38
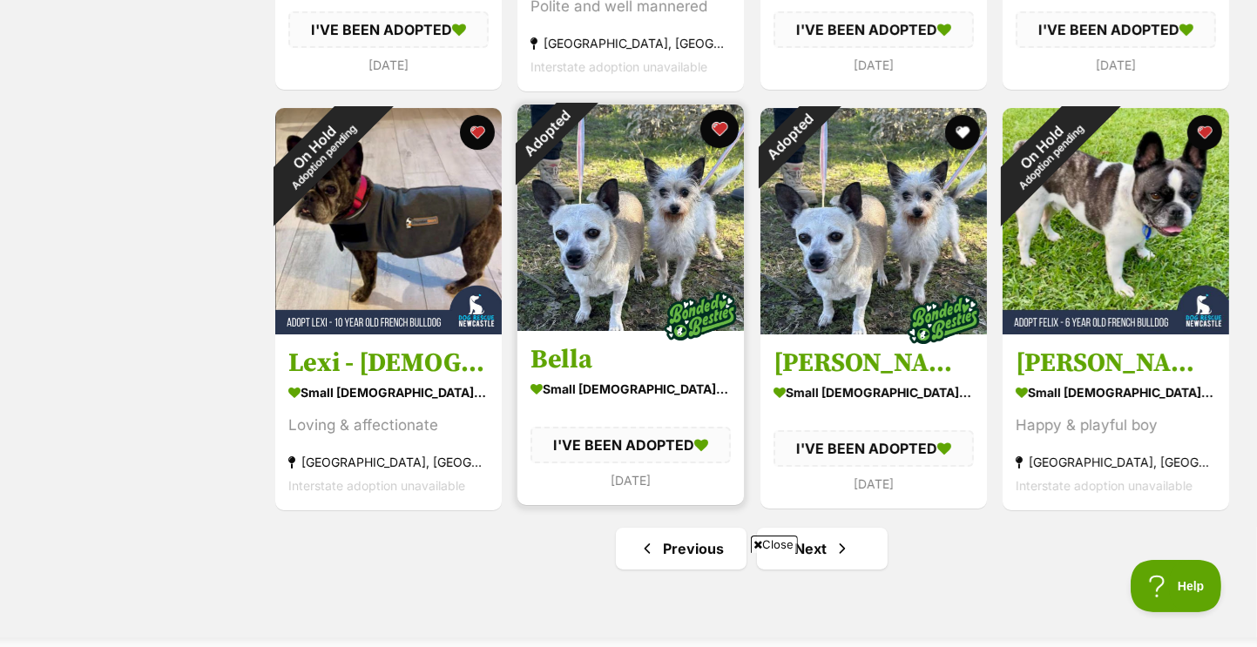
click at [711, 138] on button "favourite" at bounding box center [719, 129] width 38 height 38
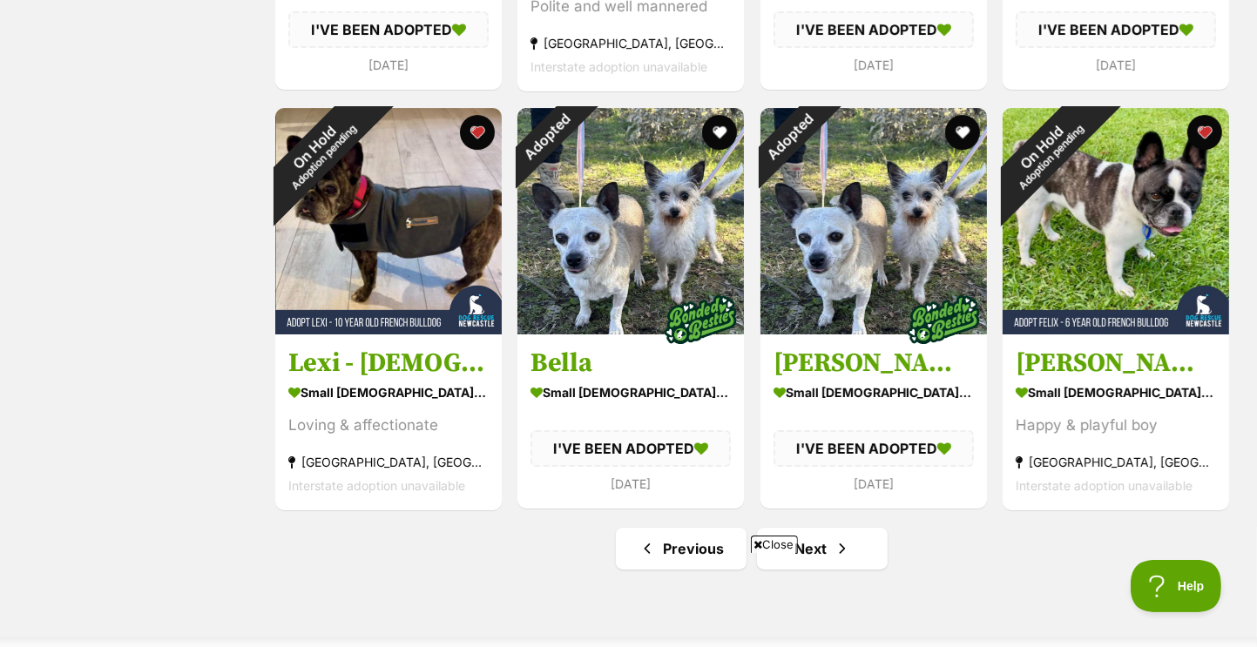
click at [693, 551] on div "Close" at bounding box center [628, 599] width 845 height 96
click at [629, 630] on div "Close" at bounding box center [629, 638] width 0 height 17
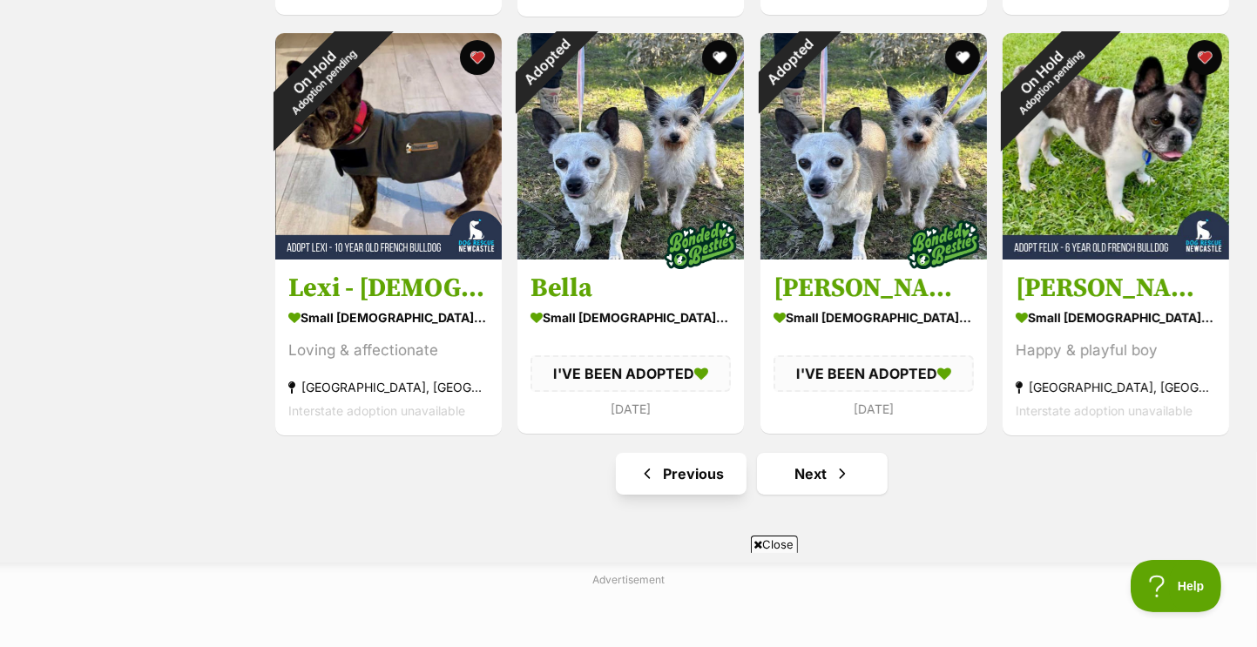
scroll to position [6373, 0]
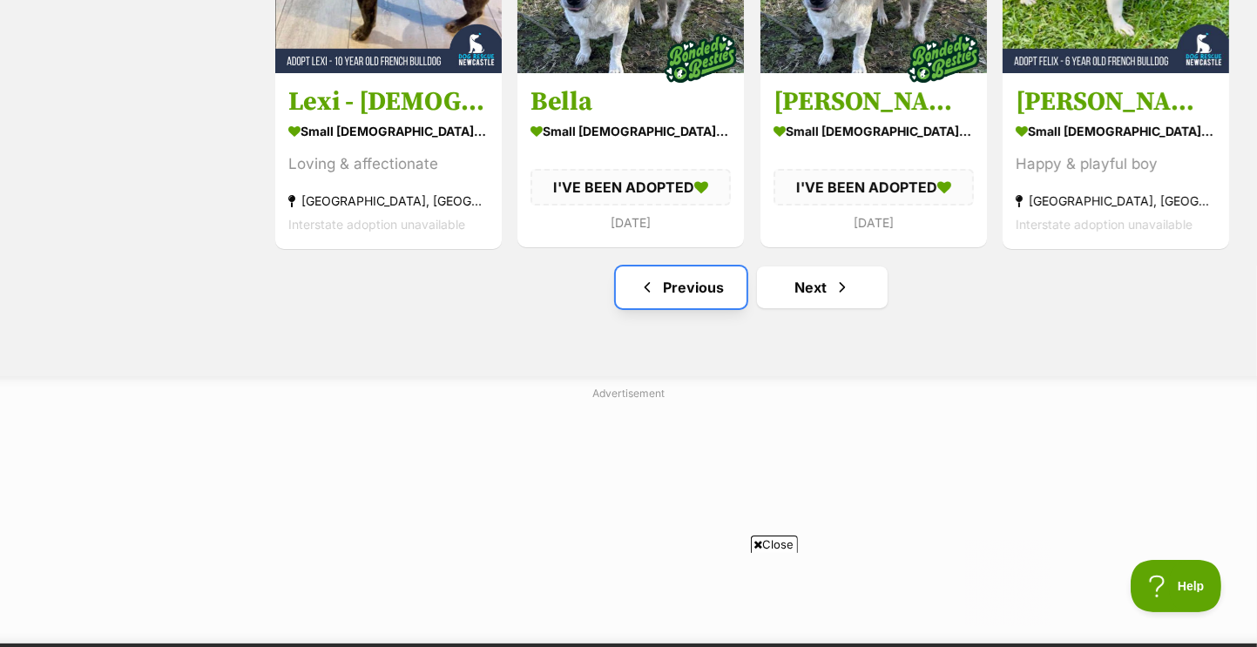
click at [700, 297] on link "Previous" at bounding box center [681, 288] width 131 height 42
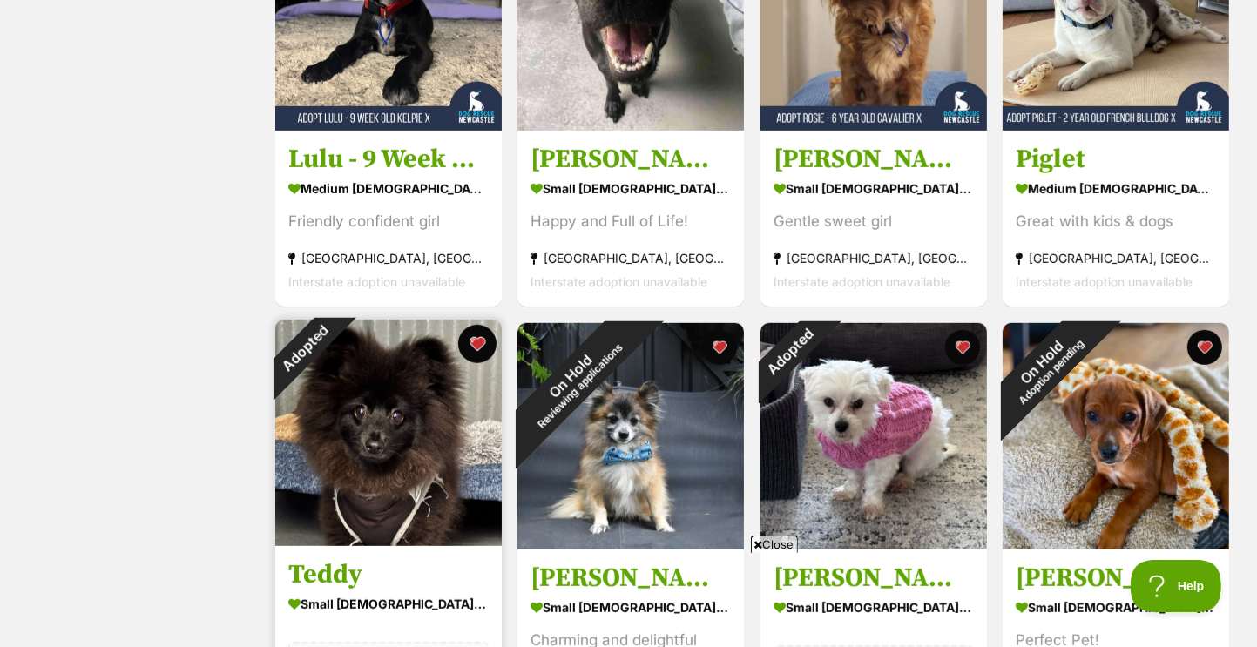
click at [483, 348] on button "favourite" at bounding box center [476, 344] width 38 height 38
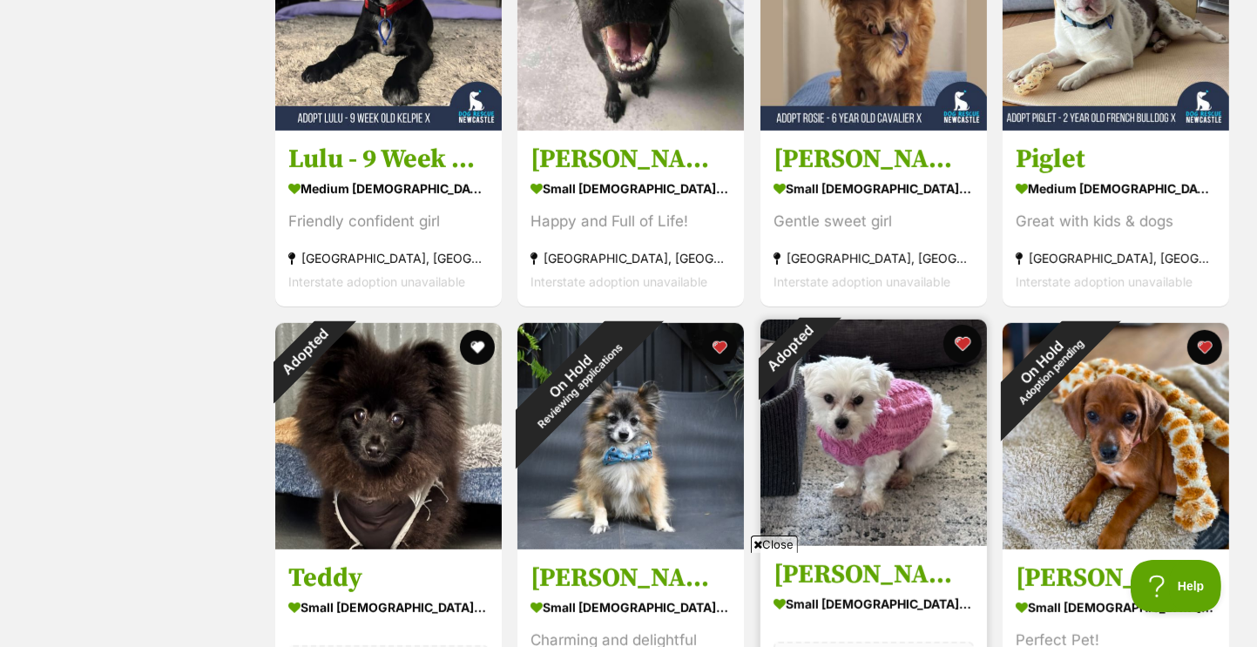
click at [967, 348] on button "favourite" at bounding box center [961, 344] width 38 height 38
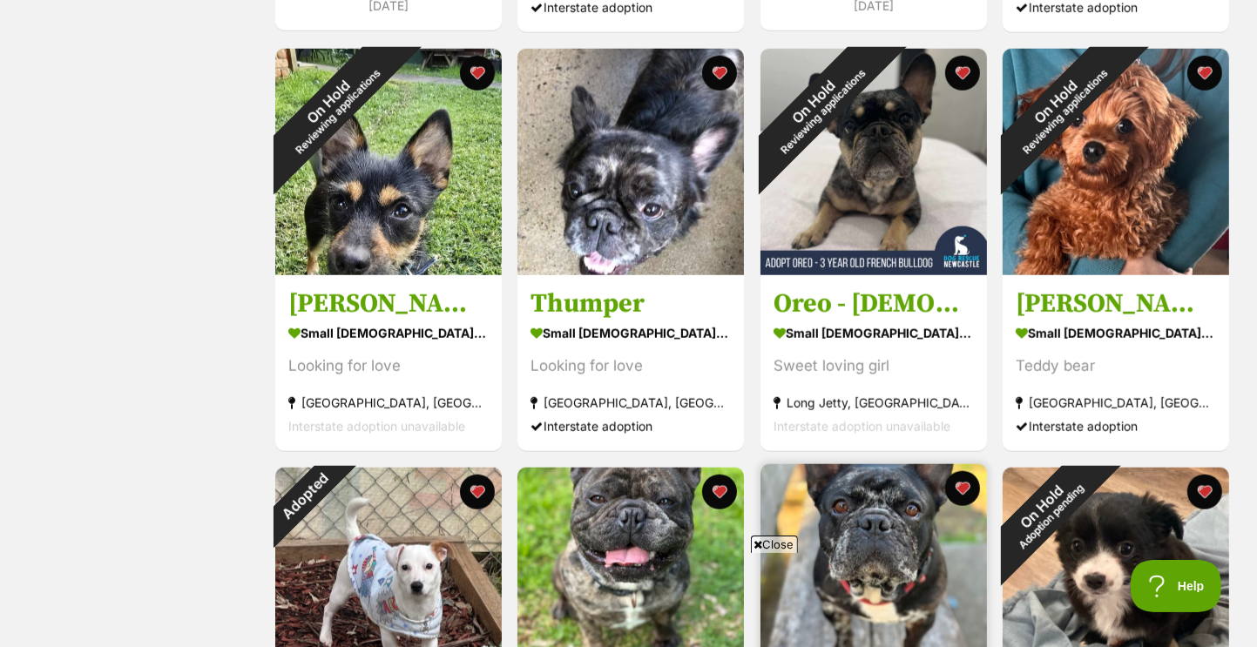
scroll to position [1829, 0]
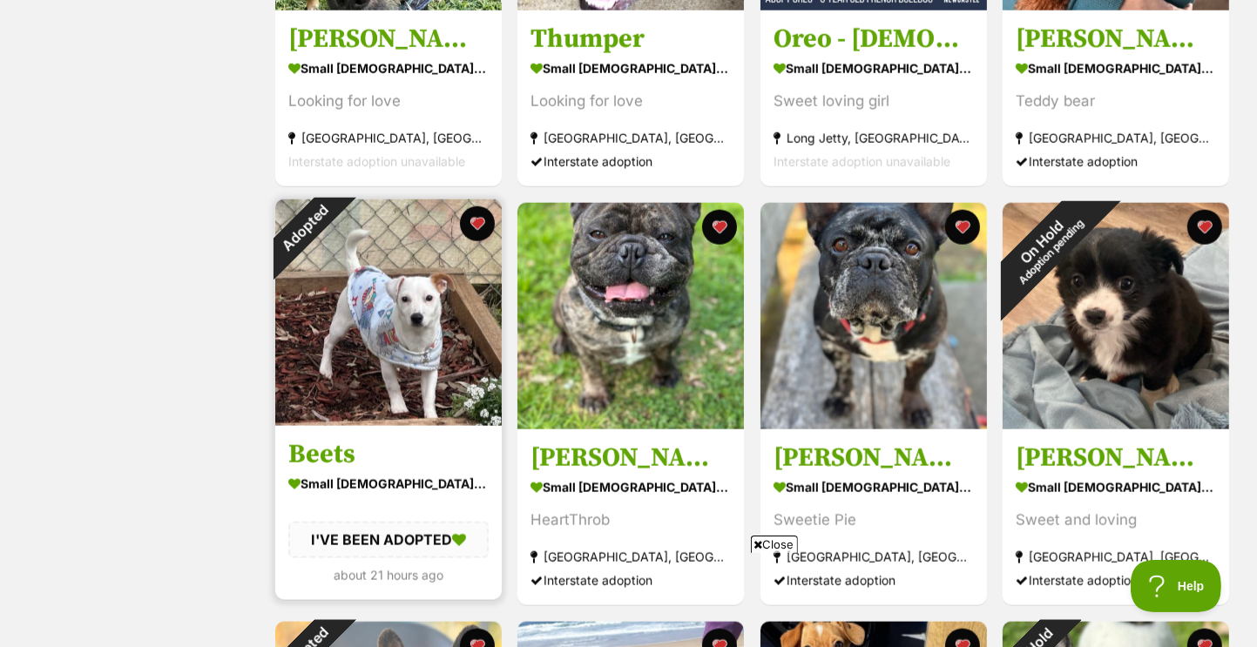
click at [502, 229] on div "Adopted Beets small female Dog I'VE BEEN ADOPTED about 21 hours ago" at bounding box center [388, 401] width 230 height 406
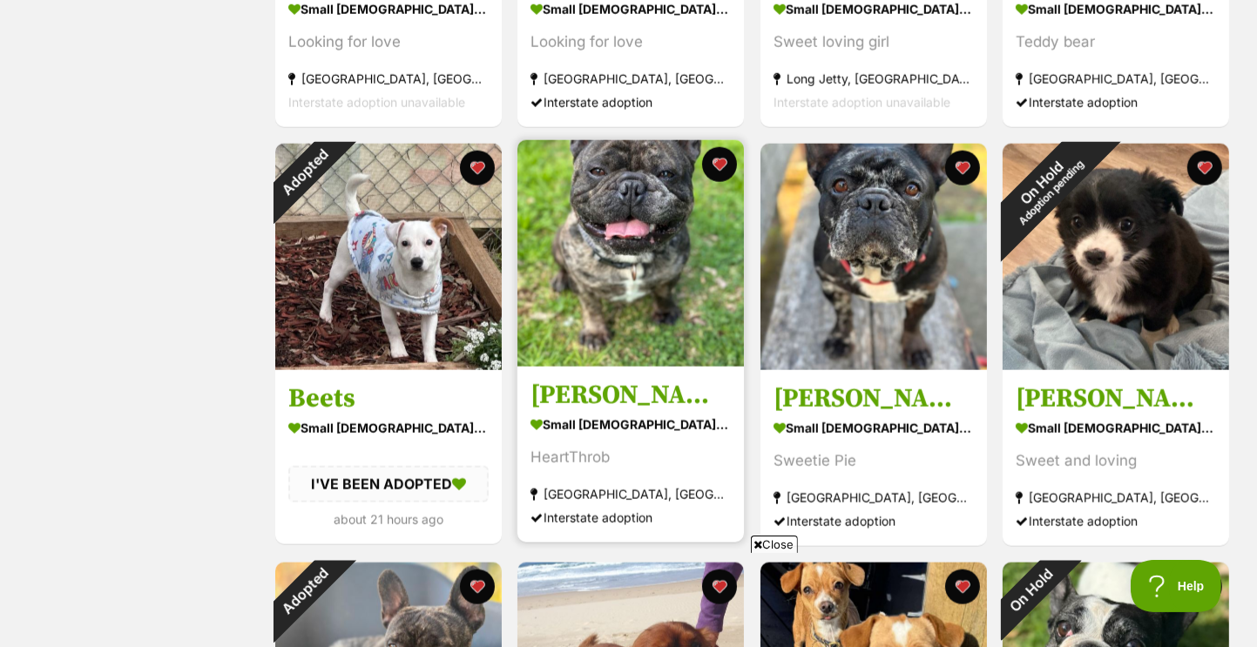
scroll to position [1916, 0]
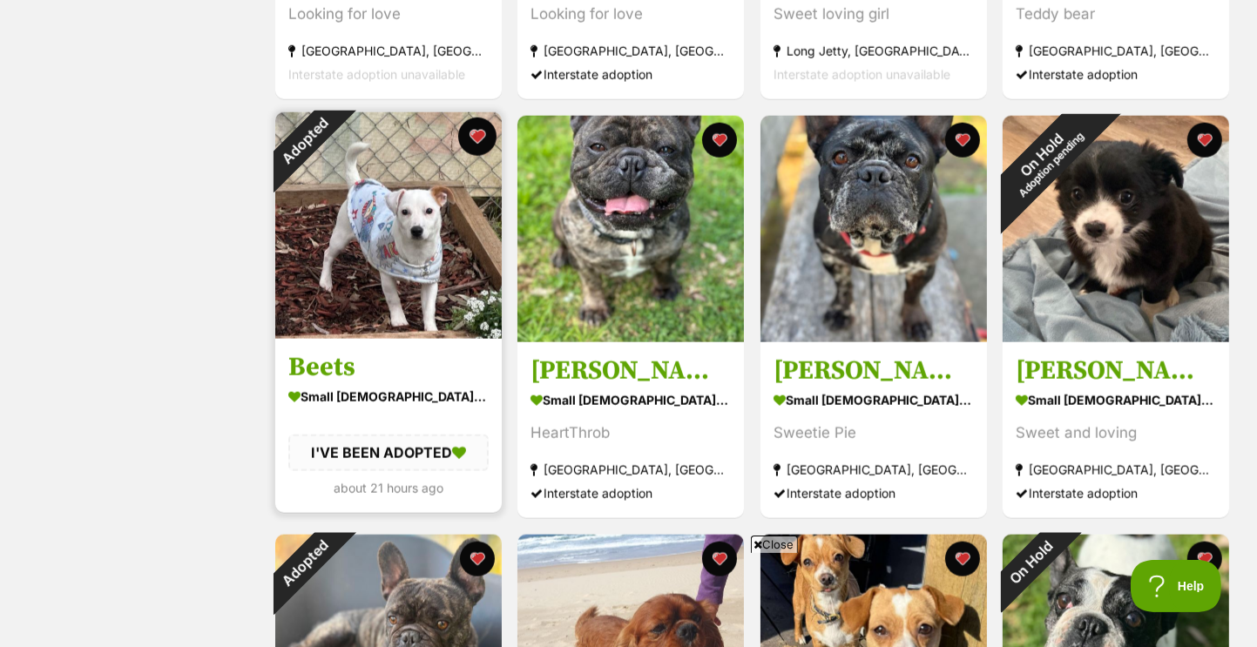
click at [479, 132] on button "favourite" at bounding box center [476, 137] width 38 height 38
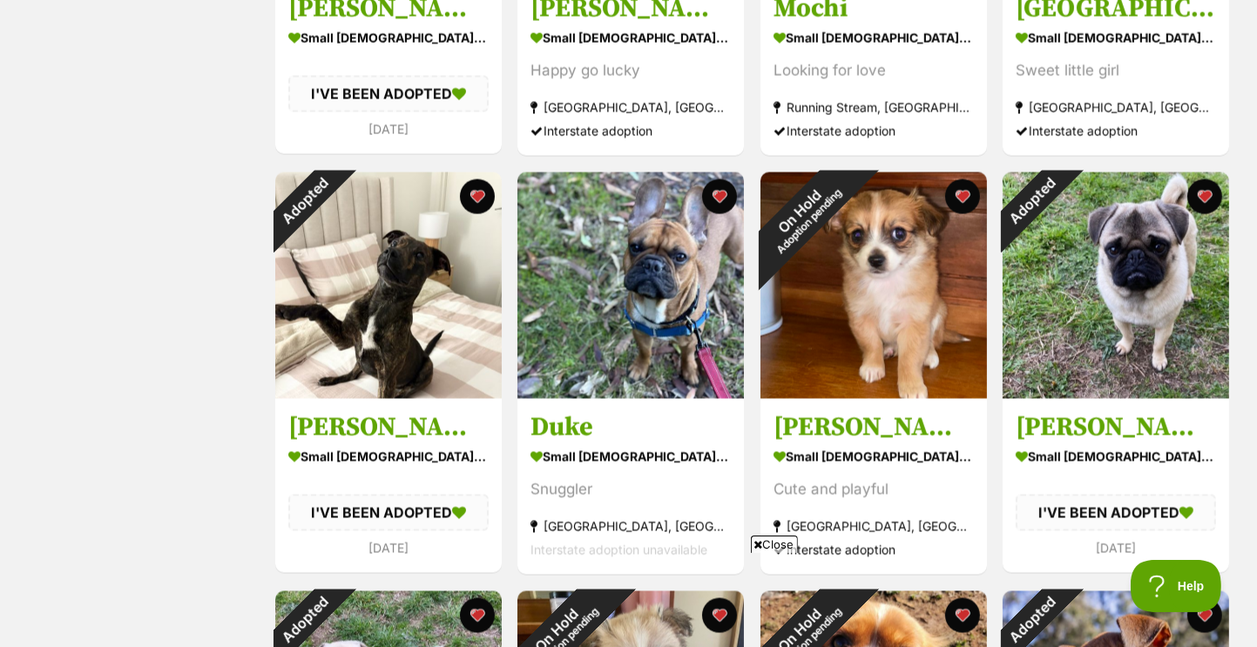
scroll to position [2700, 0]
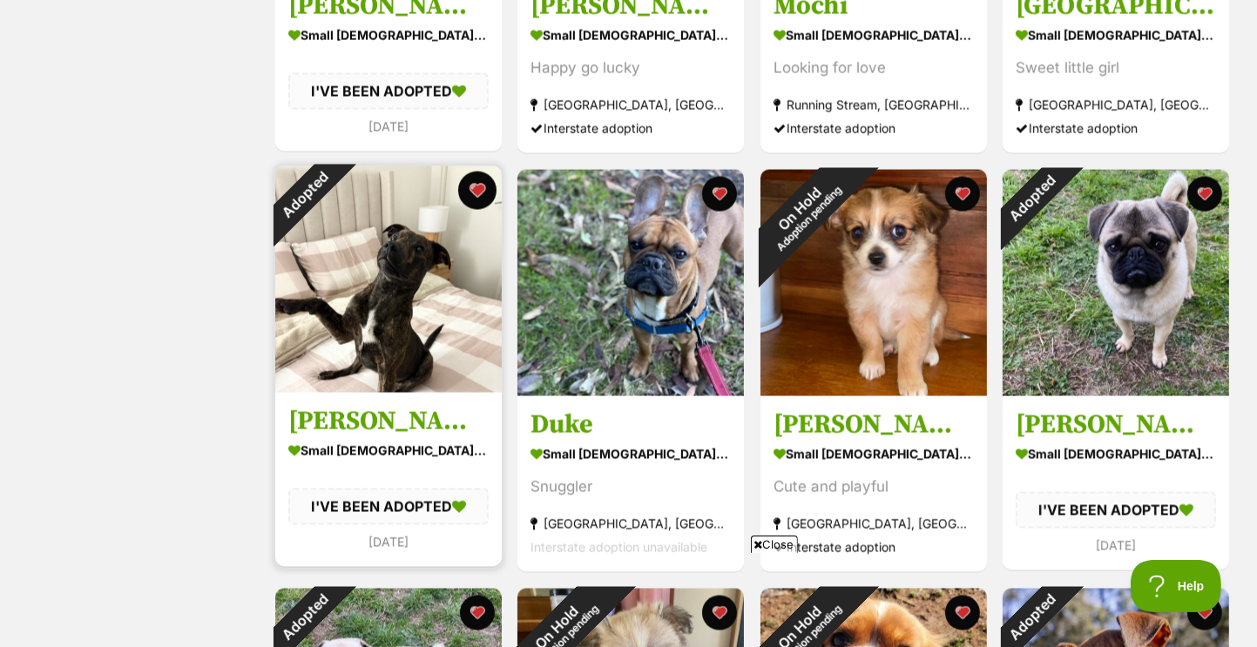
click at [477, 192] on button "favourite" at bounding box center [476, 191] width 38 height 38
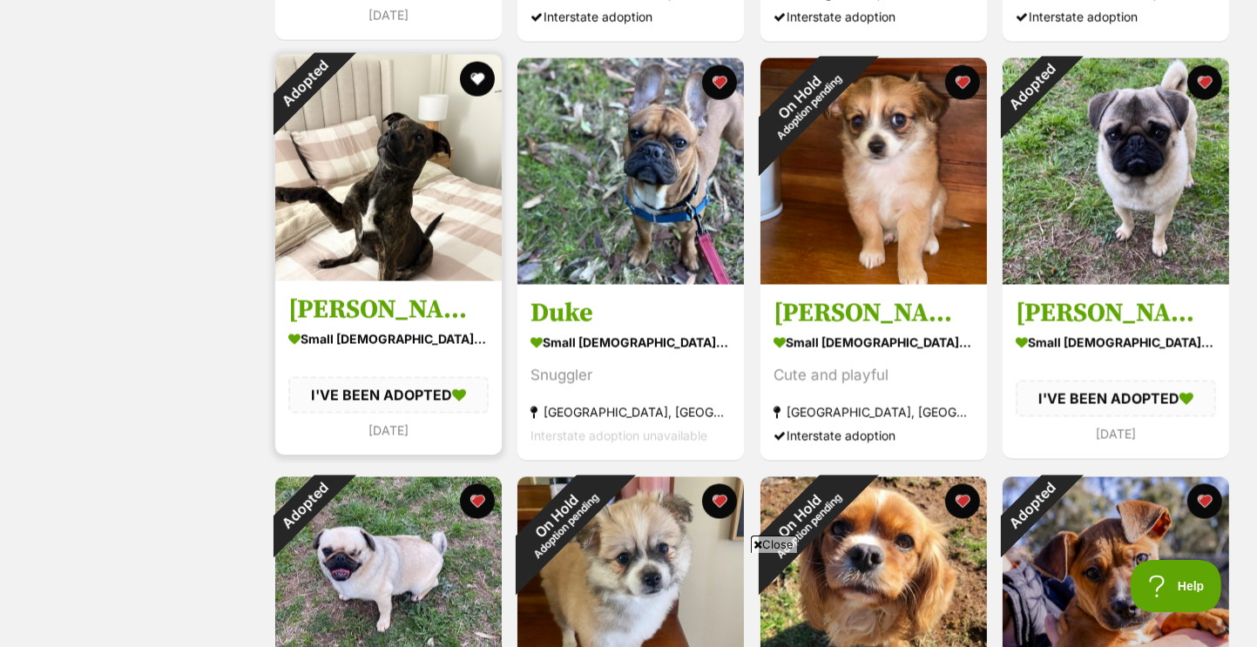
scroll to position [2961, 0]
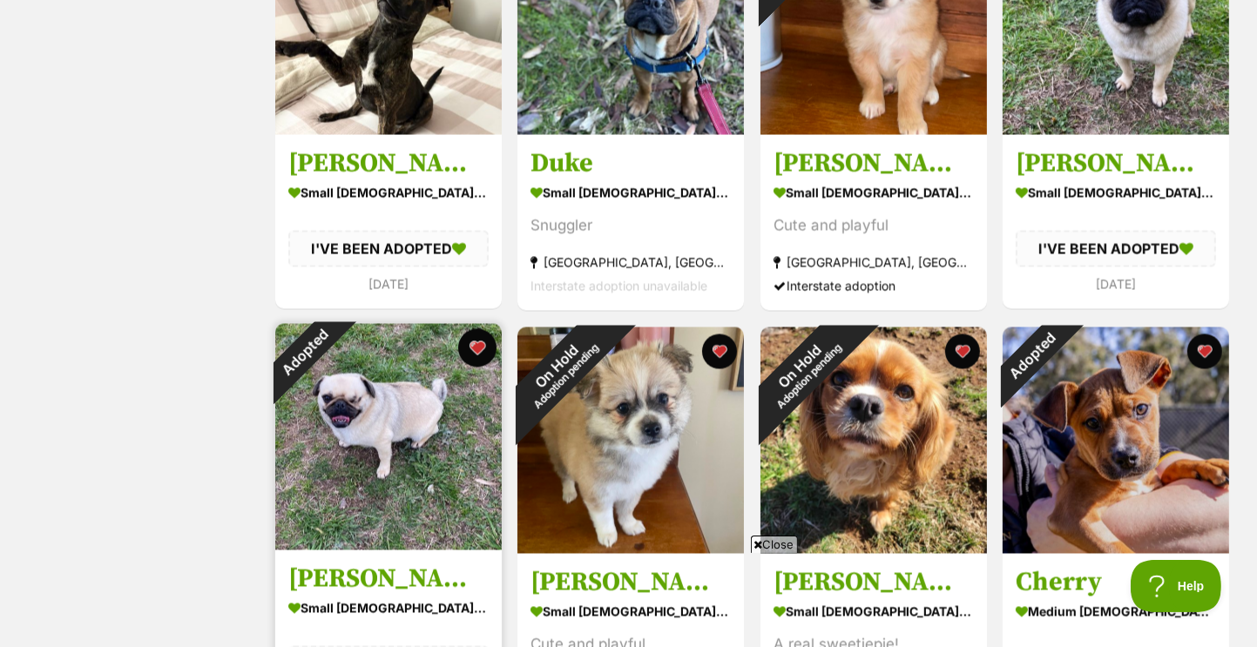
click at [489, 348] on button "favourite" at bounding box center [476, 348] width 38 height 38
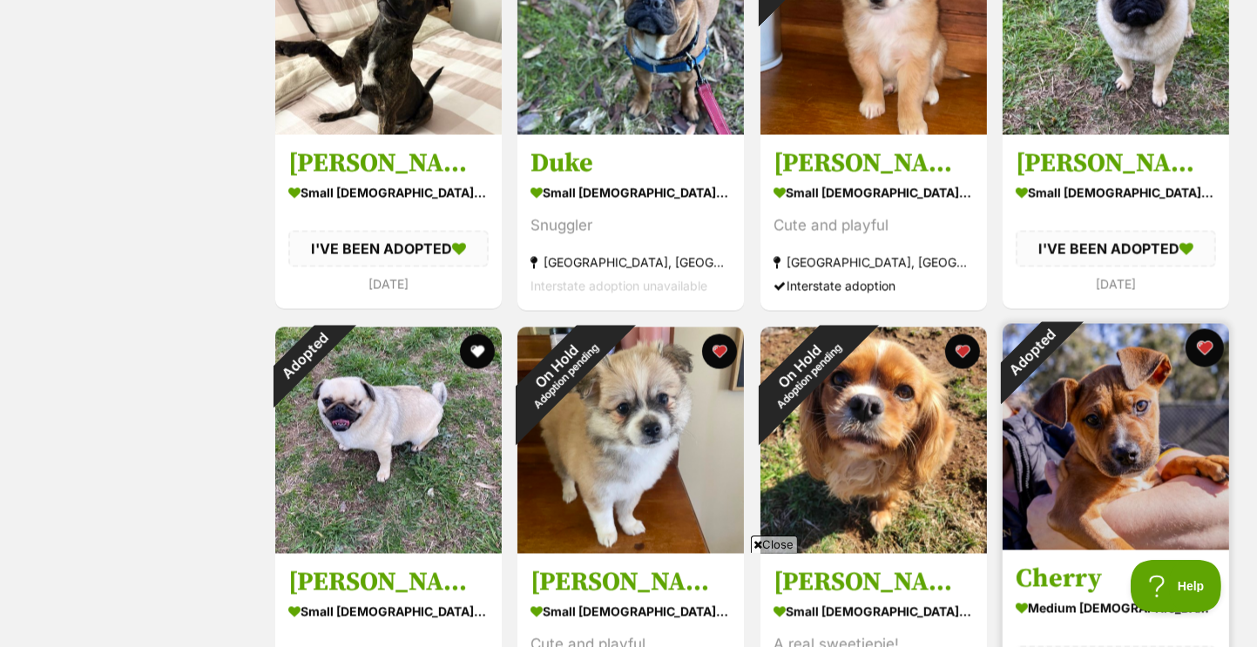
click at [1205, 358] on button "favourite" at bounding box center [1204, 348] width 38 height 38
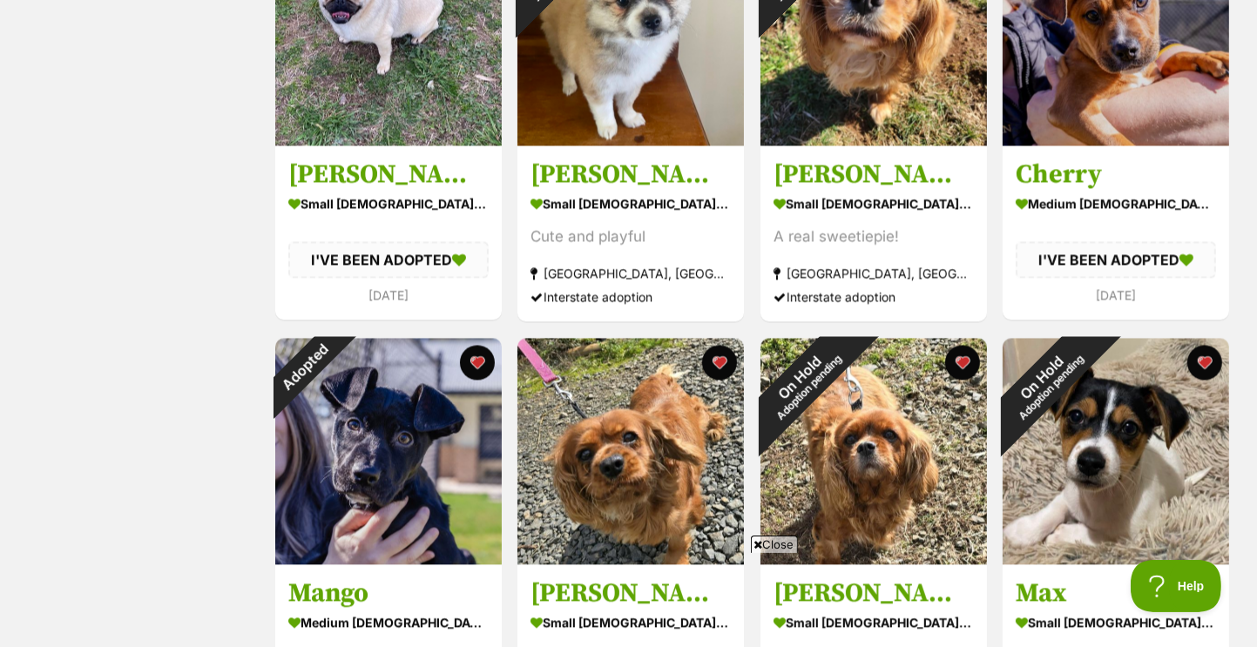
scroll to position [3397, 0]
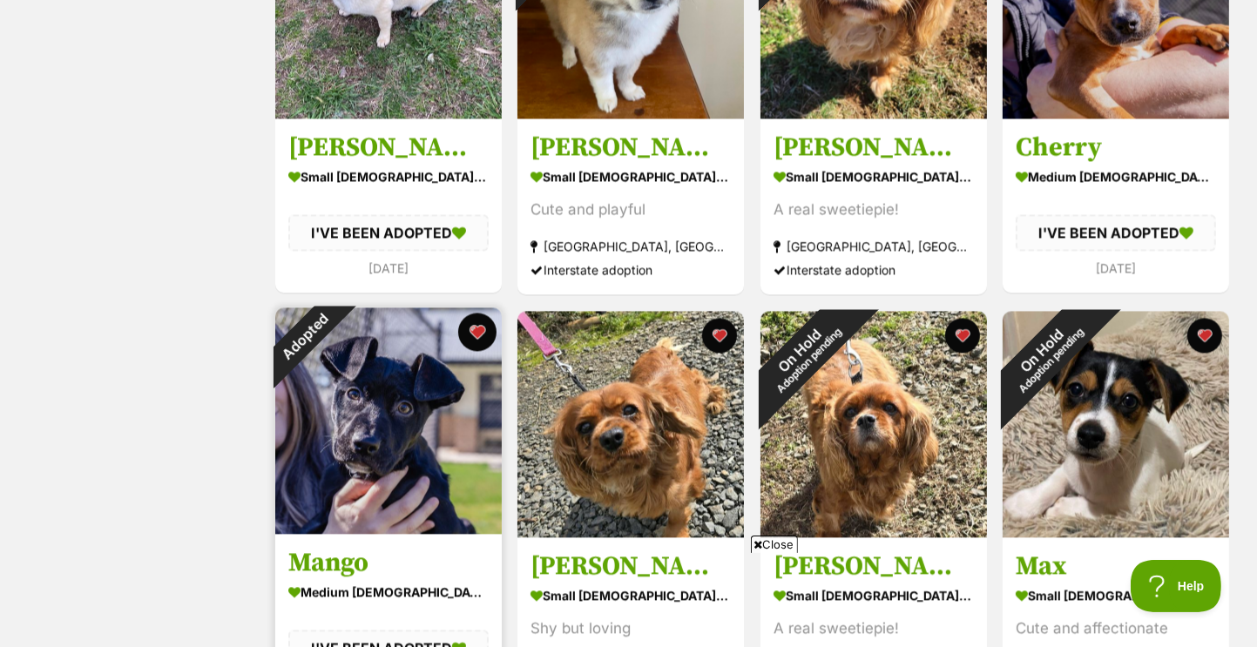
click at [482, 338] on button "favourite" at bounding box center [476, 332] width 38 height 38
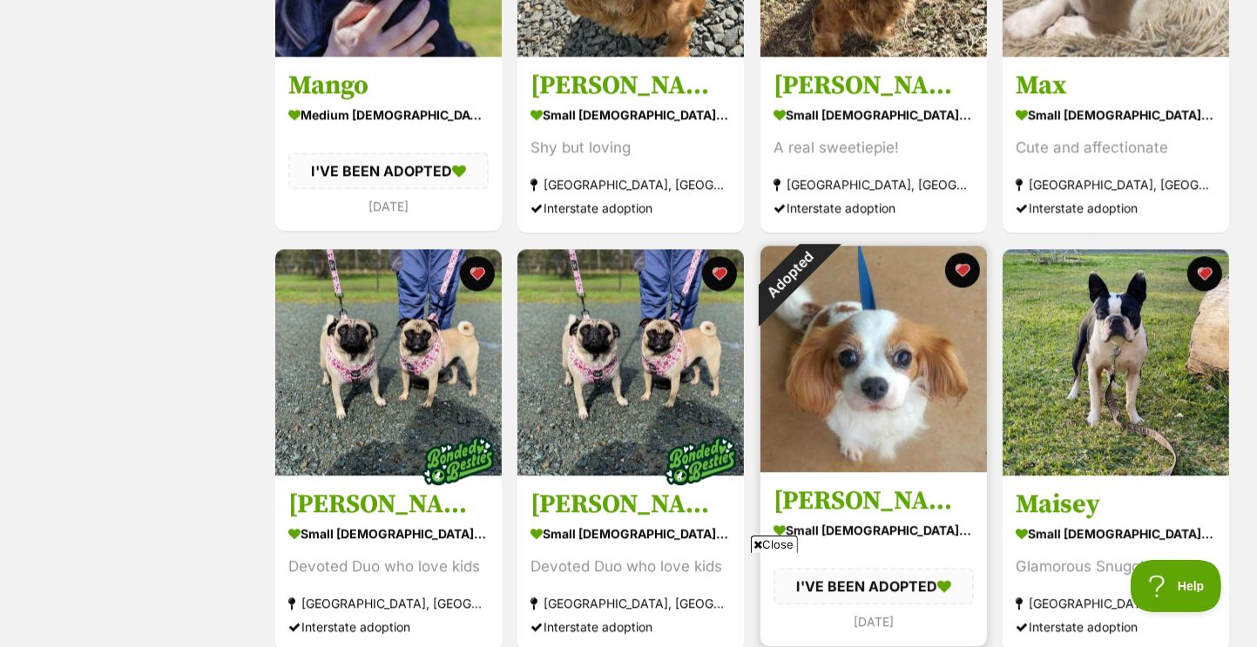
scroll to position [3920, 0]
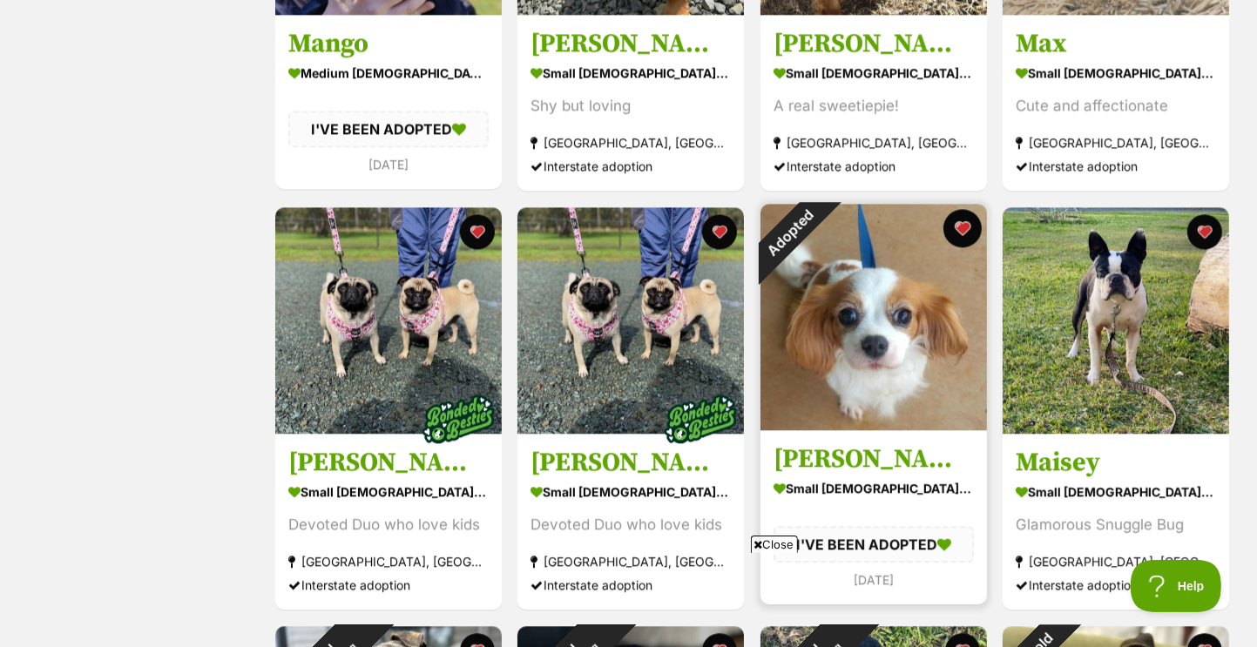
click at [965, 231] on button "favourite" at bounding box center [961, 228] width 38 height 38
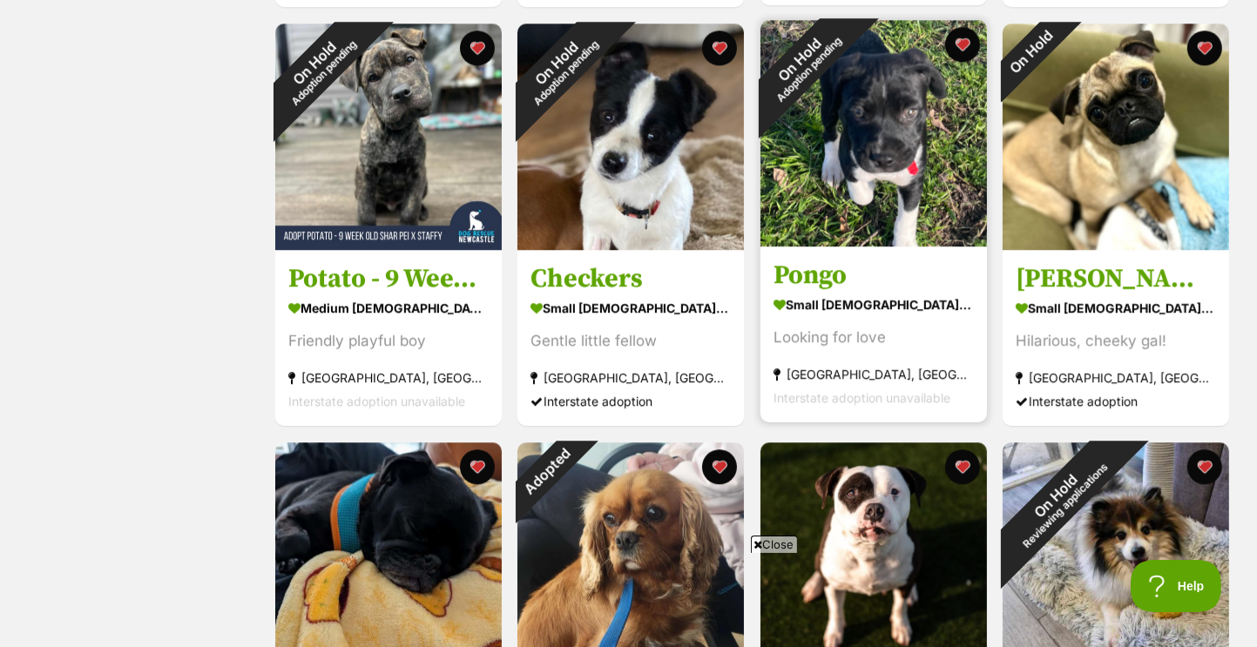
scroll to position [4616, 0]
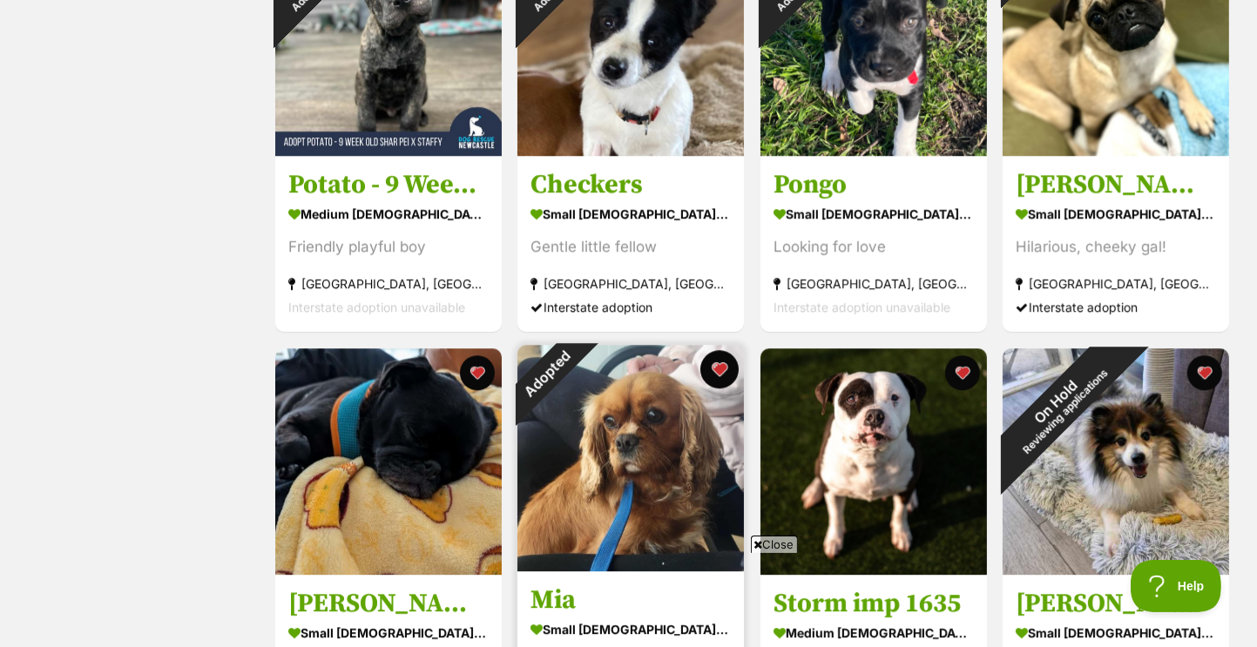
click at [721, 376] on button "favourite" at bounding box center [719, 369] width 38 height 38
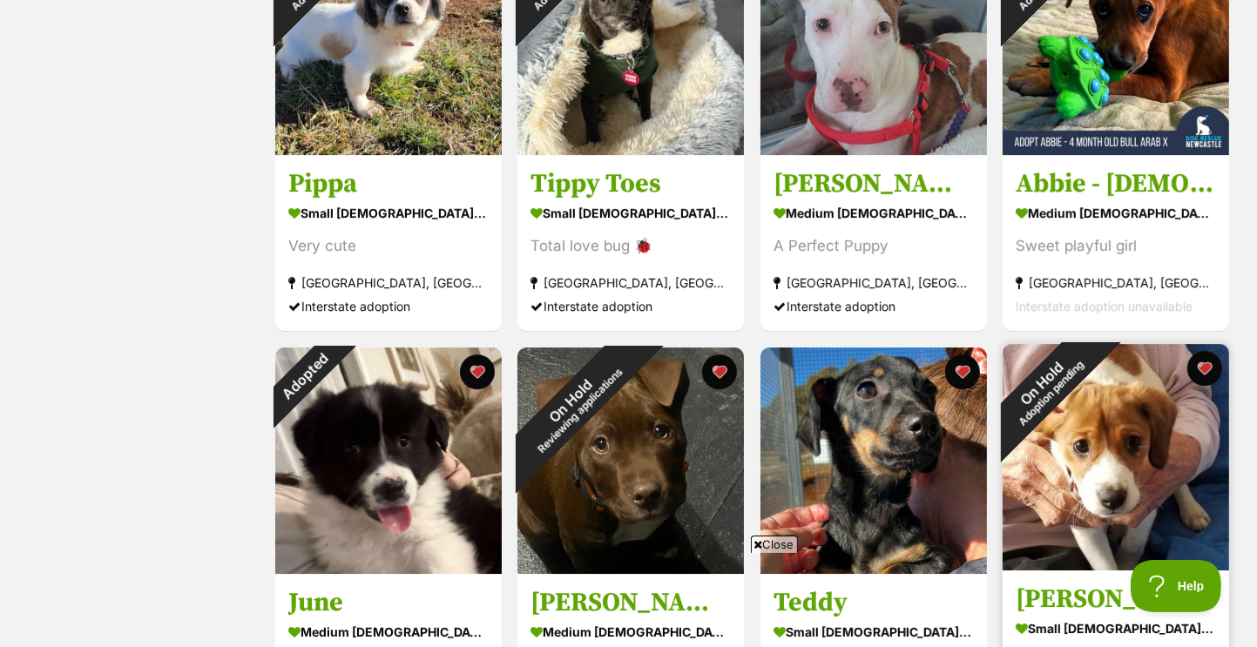
scroll to position [5574, 0]
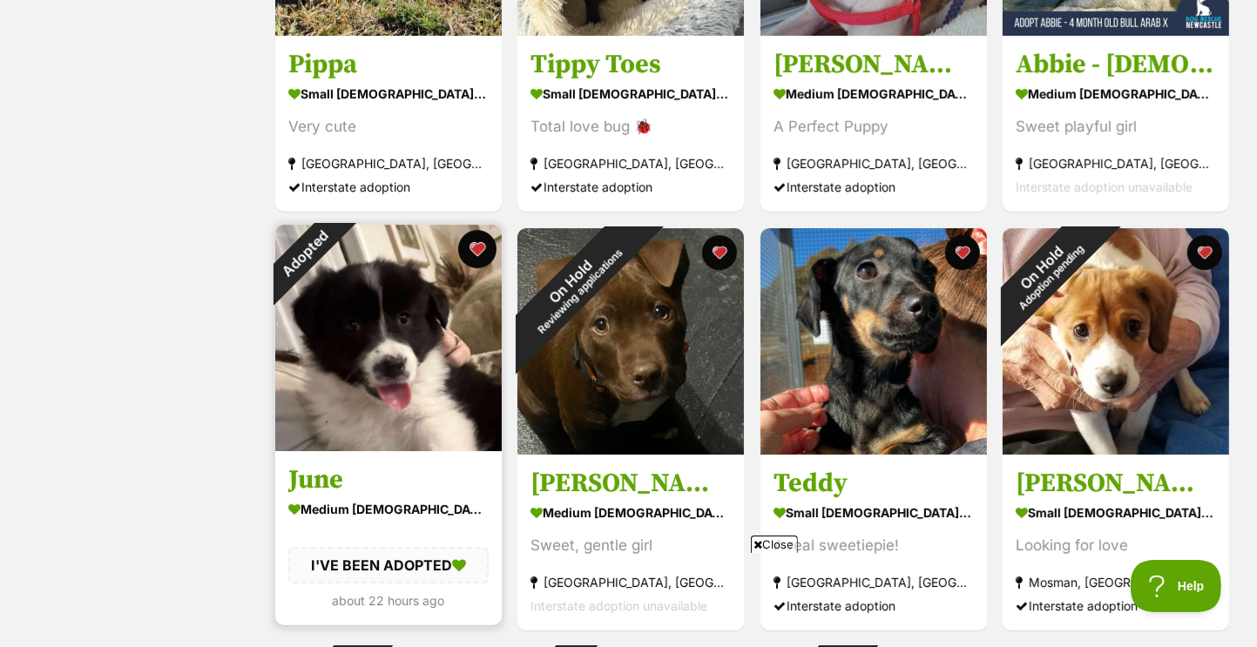
click at [474, 253] on button "favourite" at bounding box center [476, 249] width 38 height 38
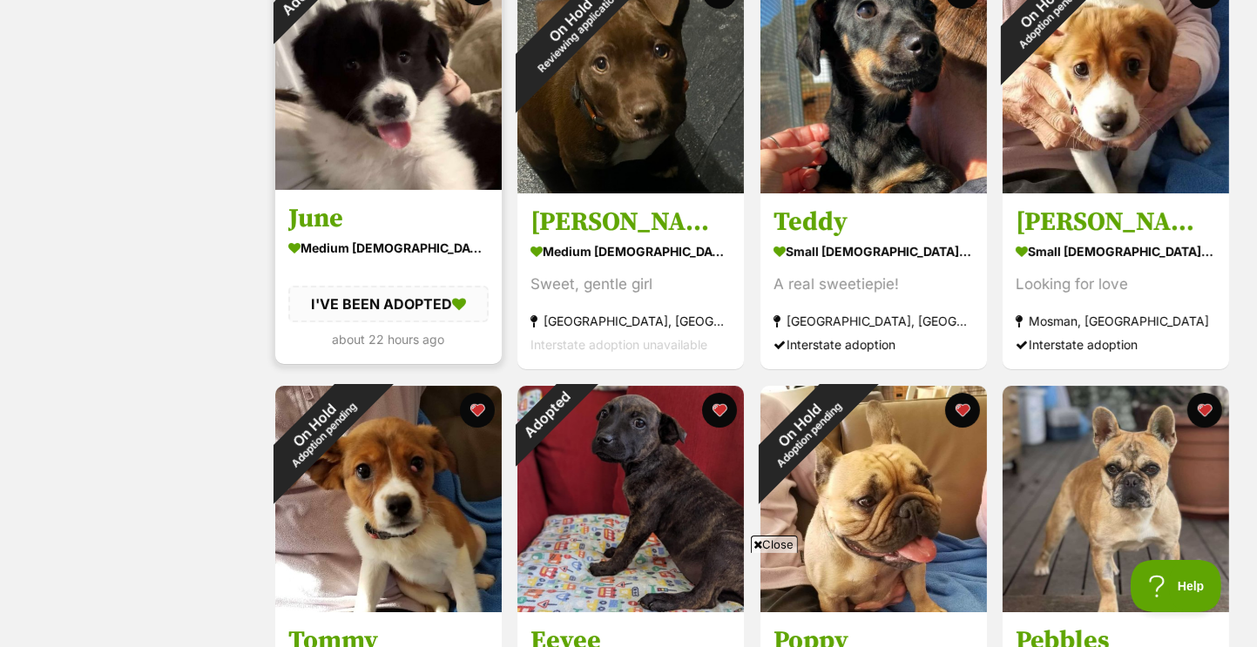
scroll to position [5923, 0]
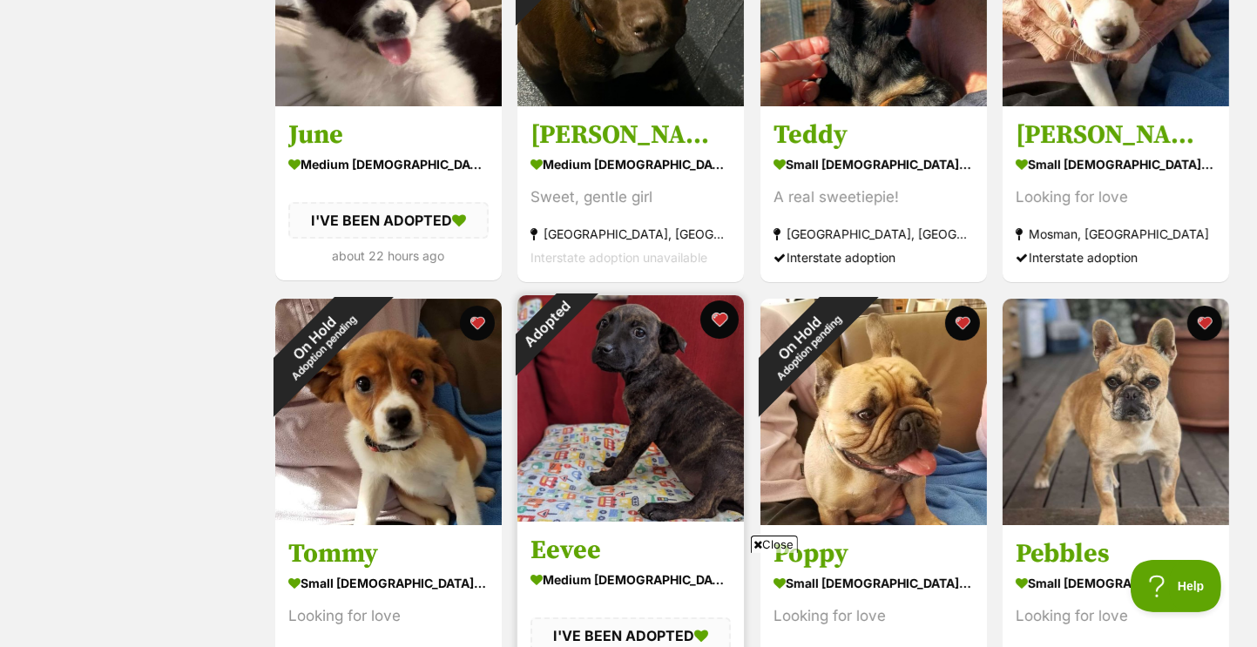
click at [717, 332] on button "favourite" at bounding box center [719, 319] width 38 height 38
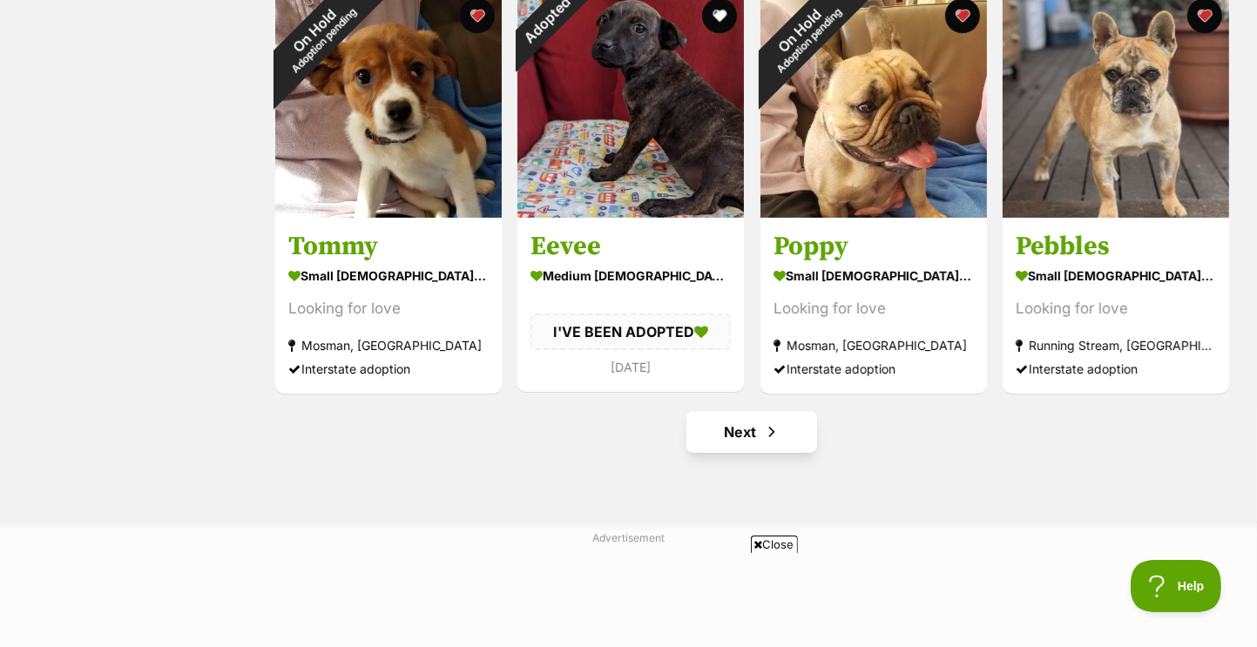
scroll to position [6271, 0]
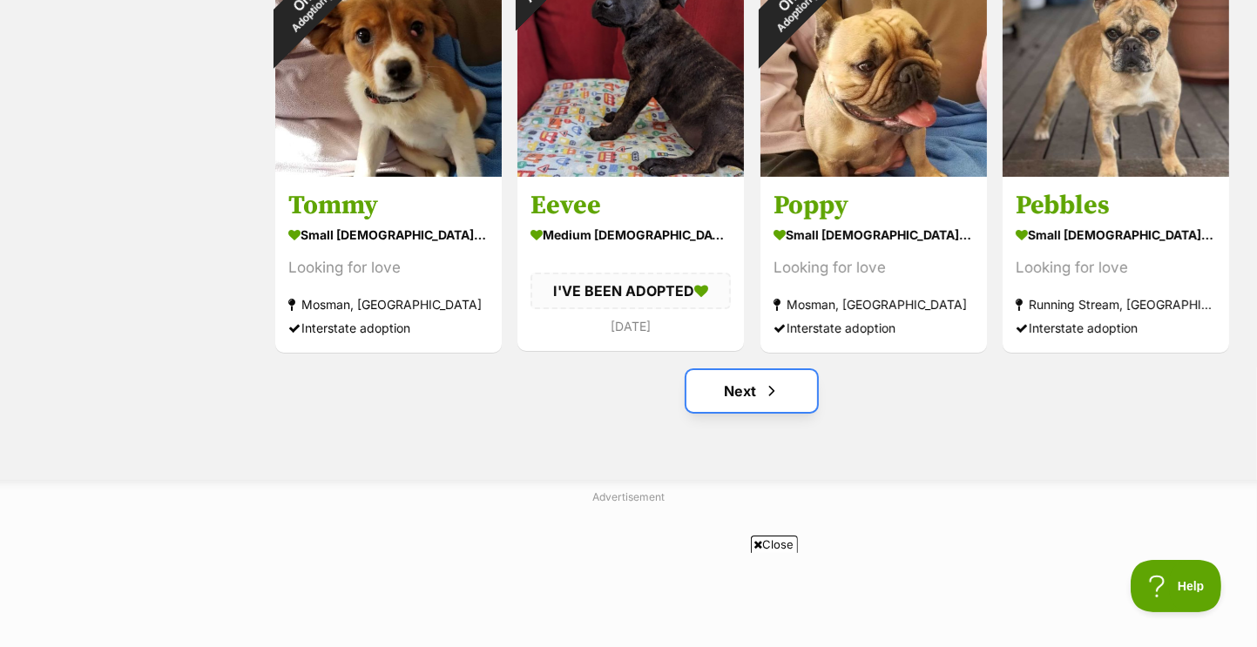
click at [749, 404] on link "Next" at bounding box center [751, 391] width 131 height 42
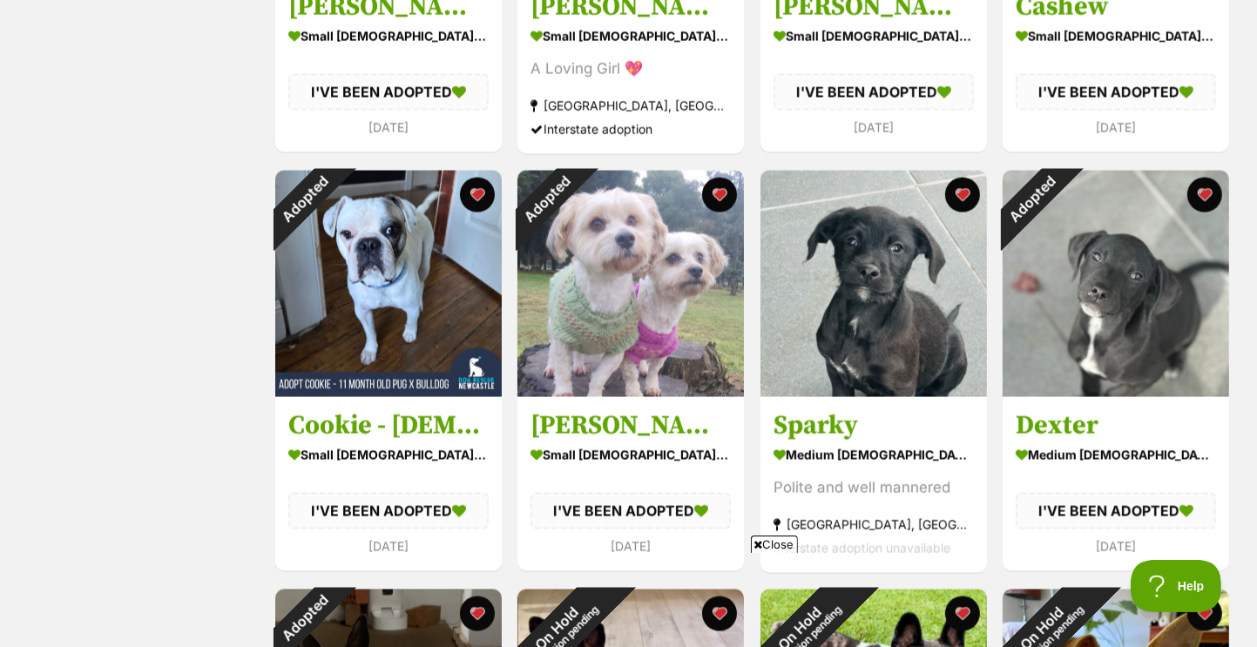
scroll to position [2700, 0]
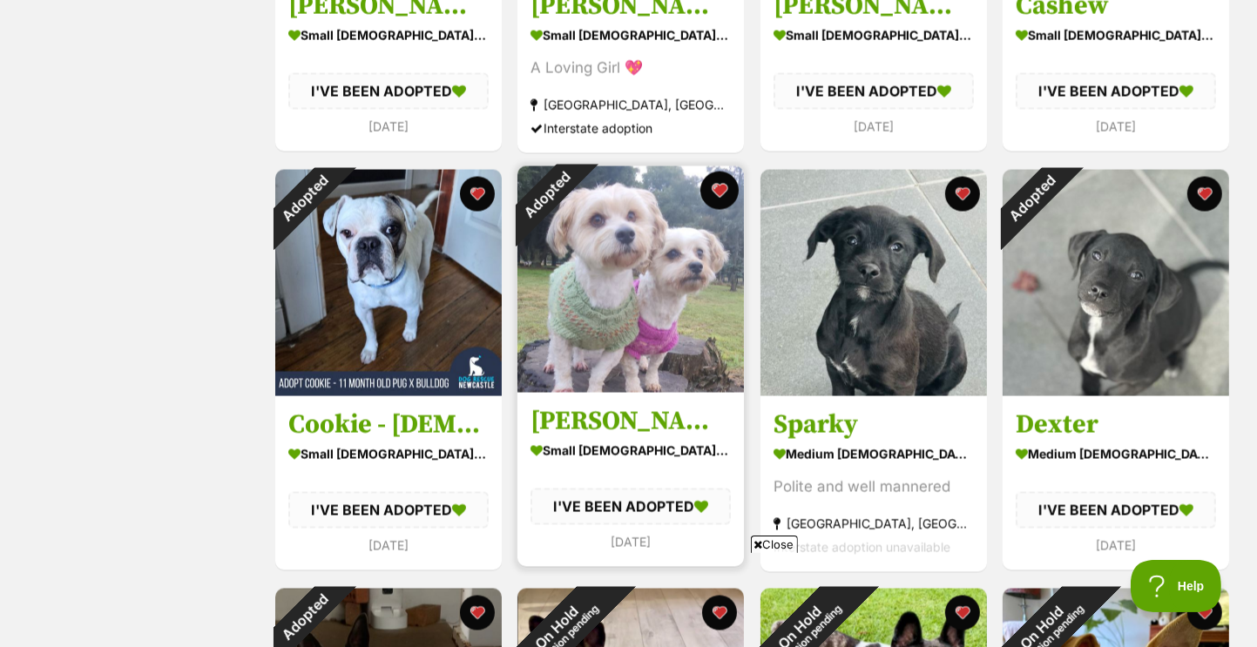
click at [712, 198] on button "favourite" at bounding box center [719, 191] width 38 height 38
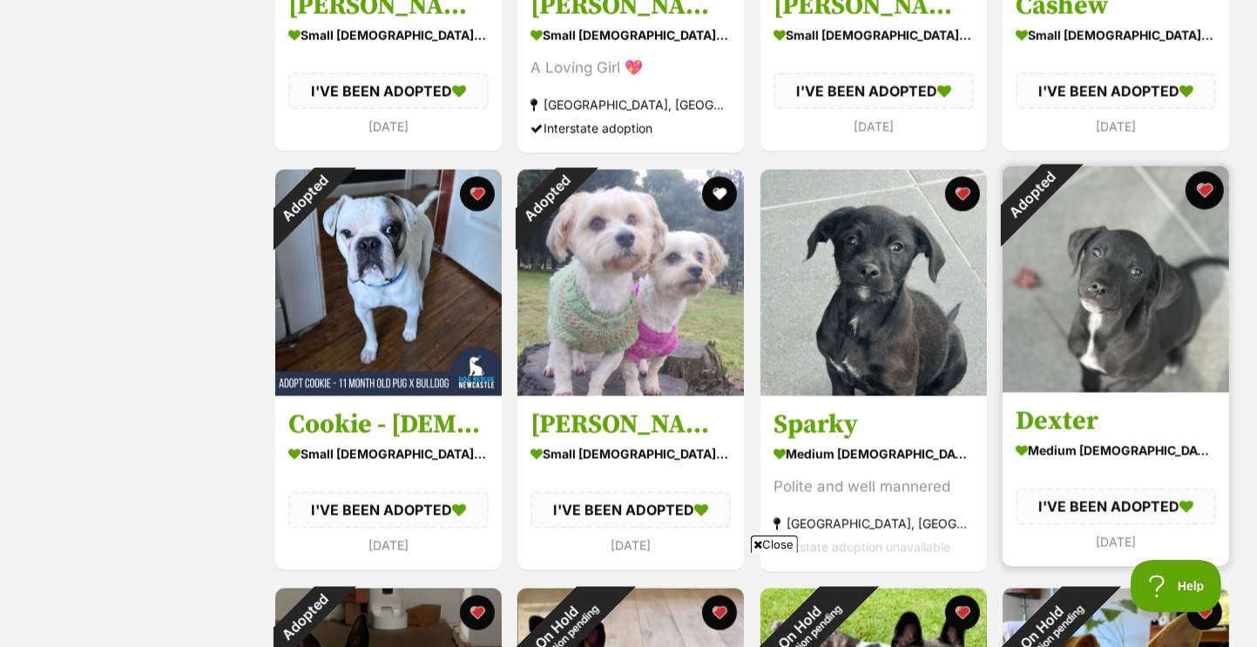
click at [1206, 195] on button "favourite" at bounding box center [1204, 191] width 38 height 38
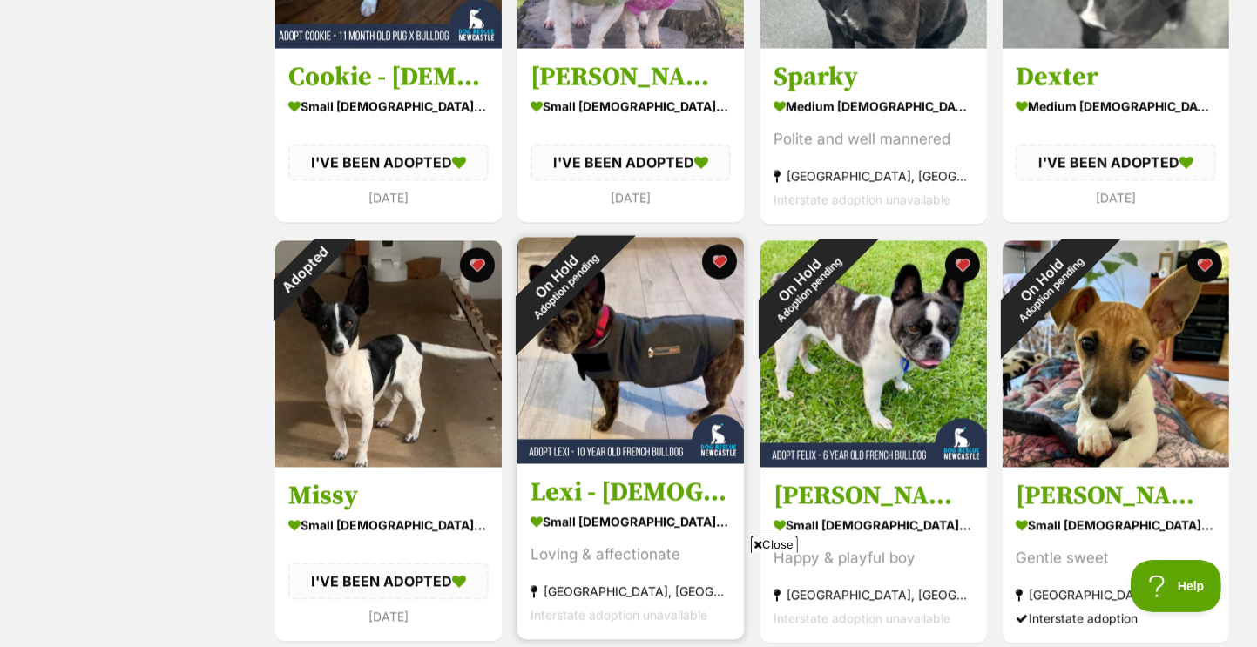
scroll to position [3049, 0]
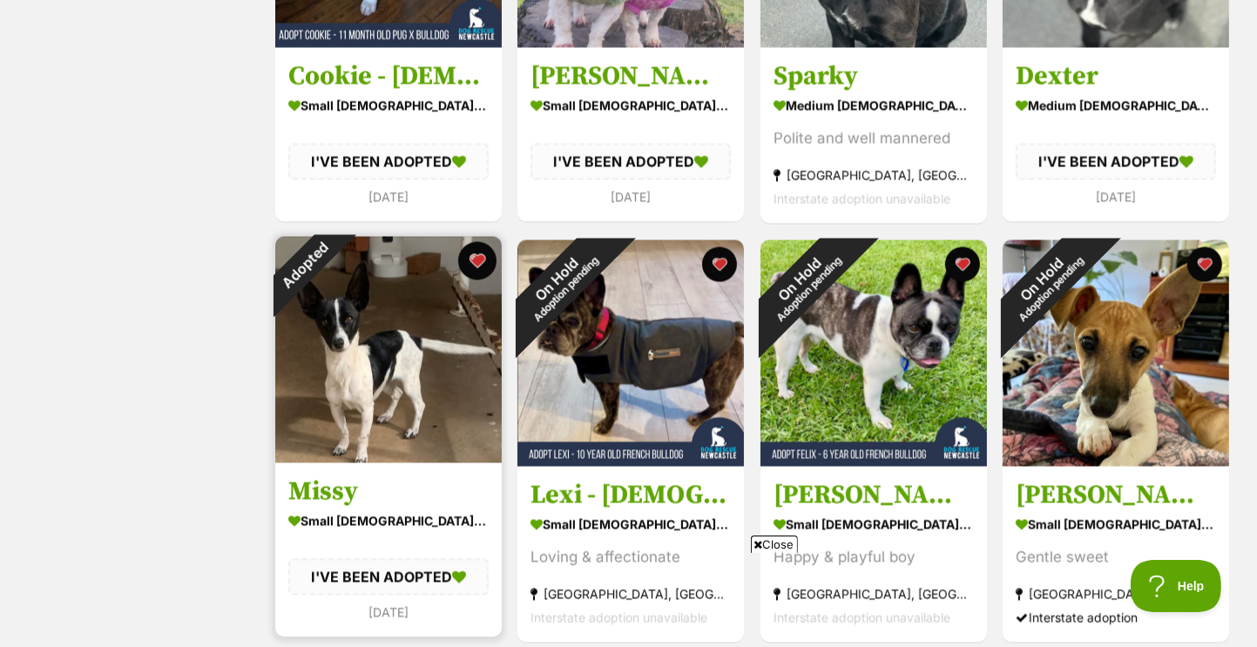
click at [473, 267] on button "favourite" at bounding box center [476, 261] width 38 height 38
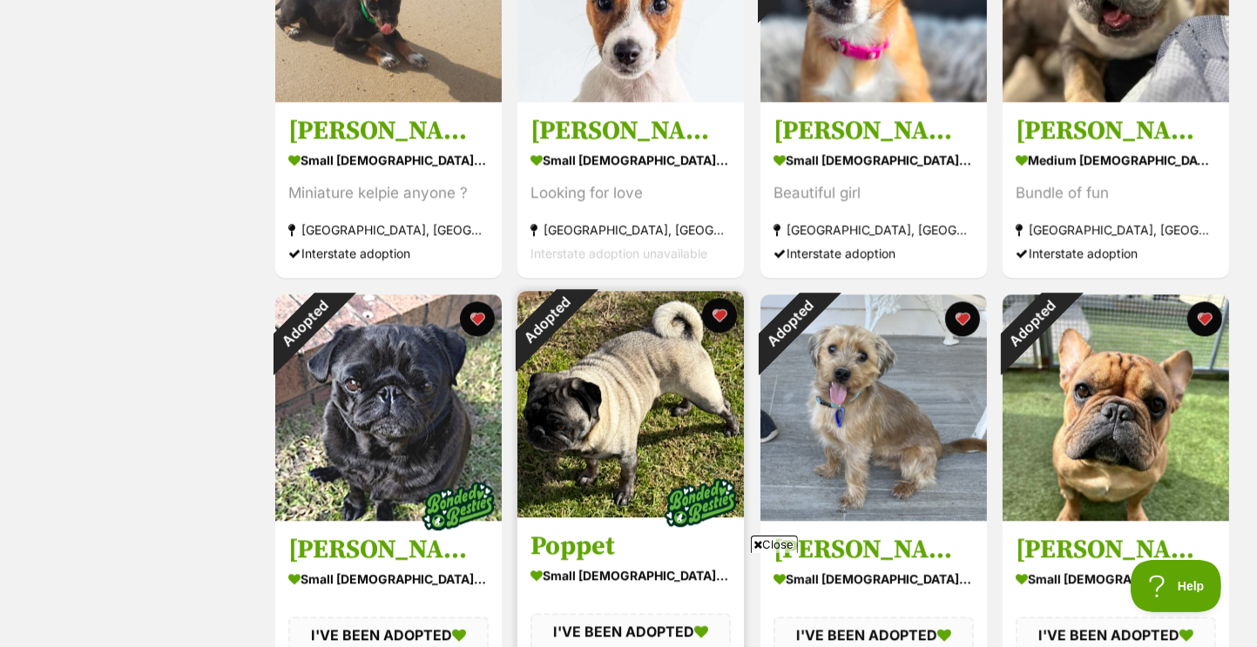
scroll to position [3920, 0]
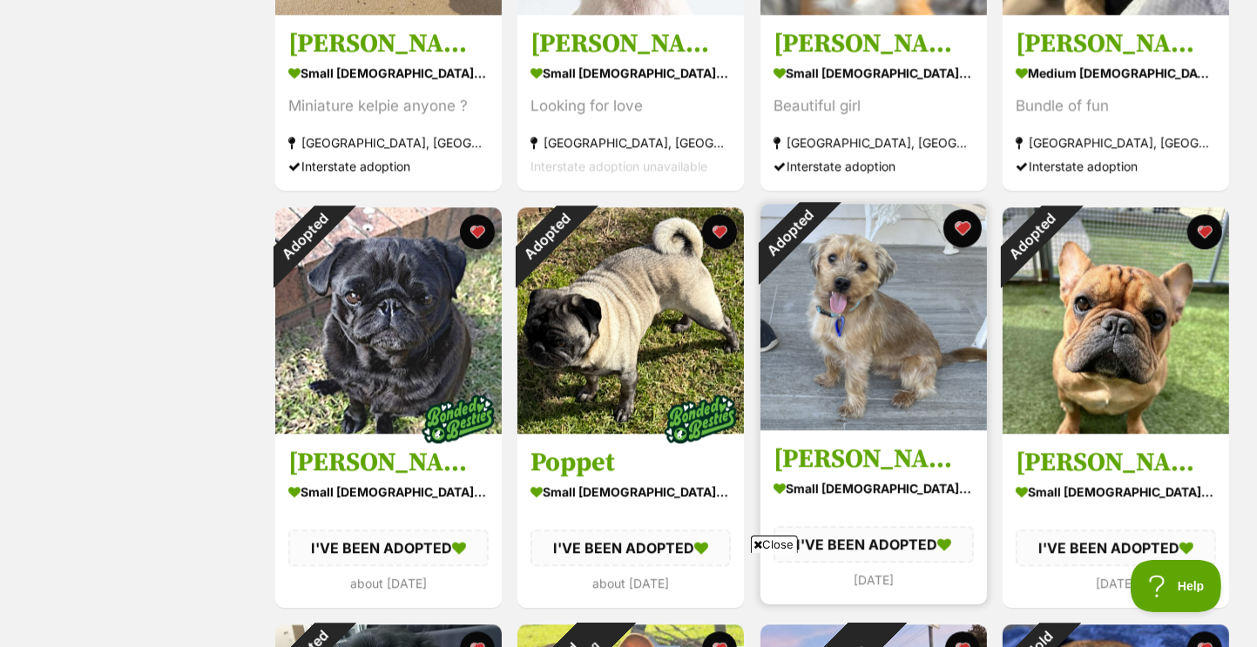
click at [955, 229] on button "favourite" at bounding box center [961, 228] width 38 height 38
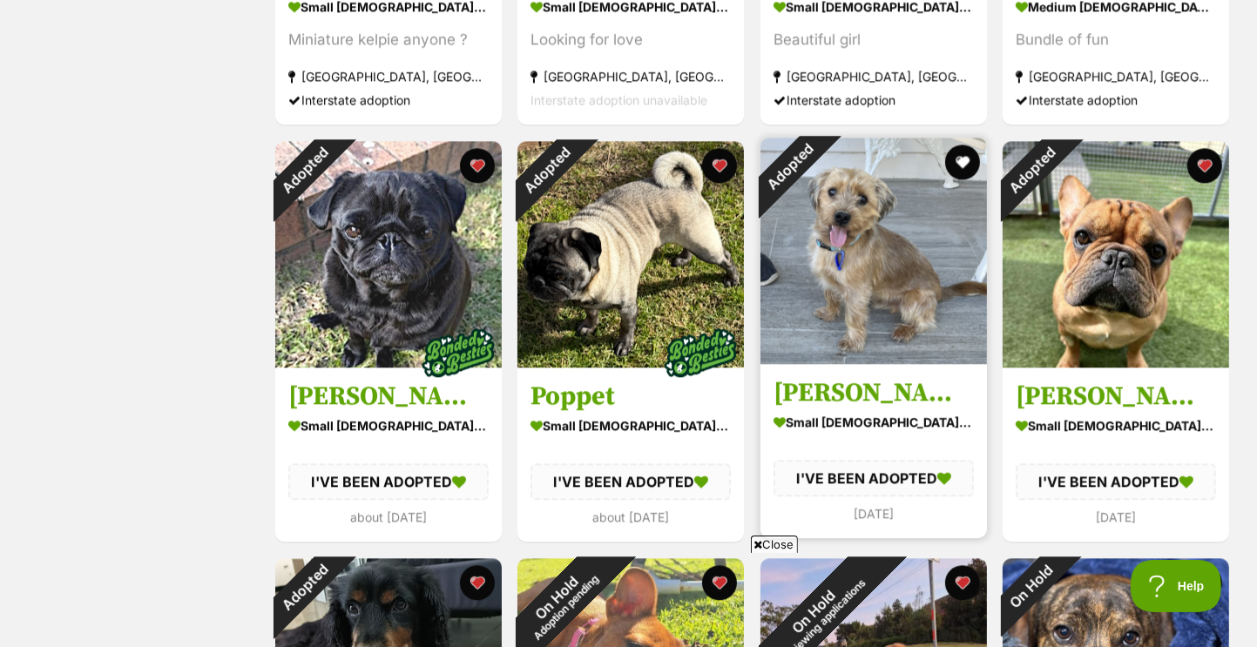
scroll to position [4181, 0]
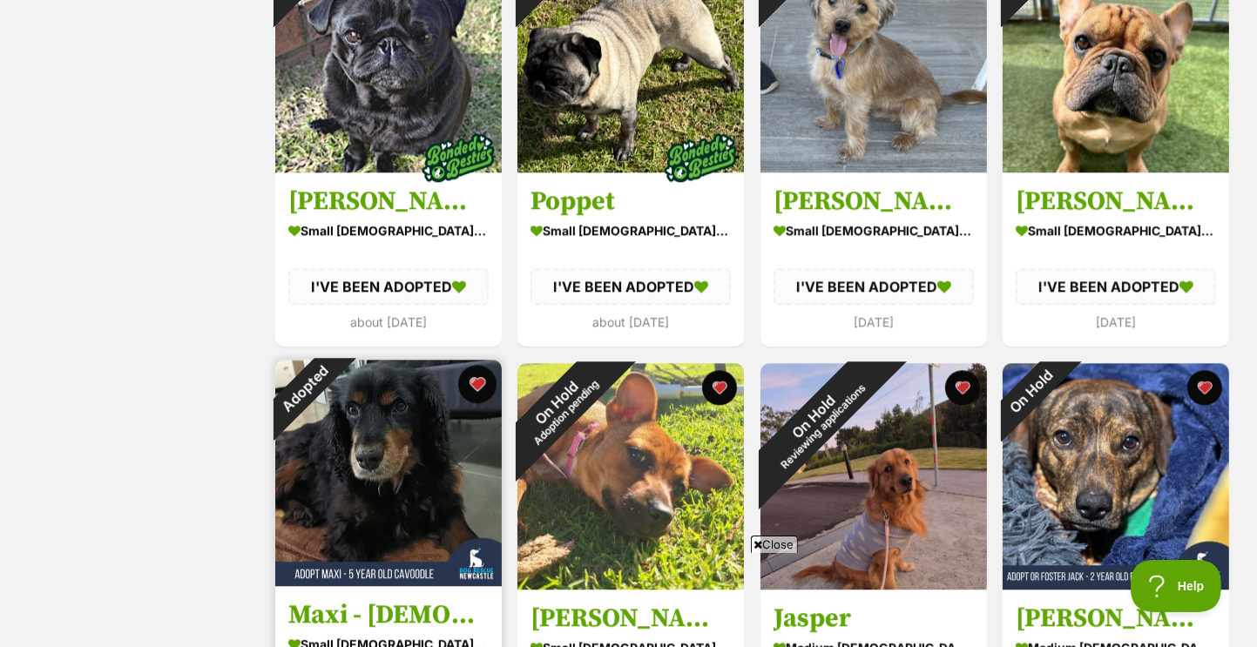
click at [483, 393] on button "favourite" at bounding box center [476, 384] width 38 height 38
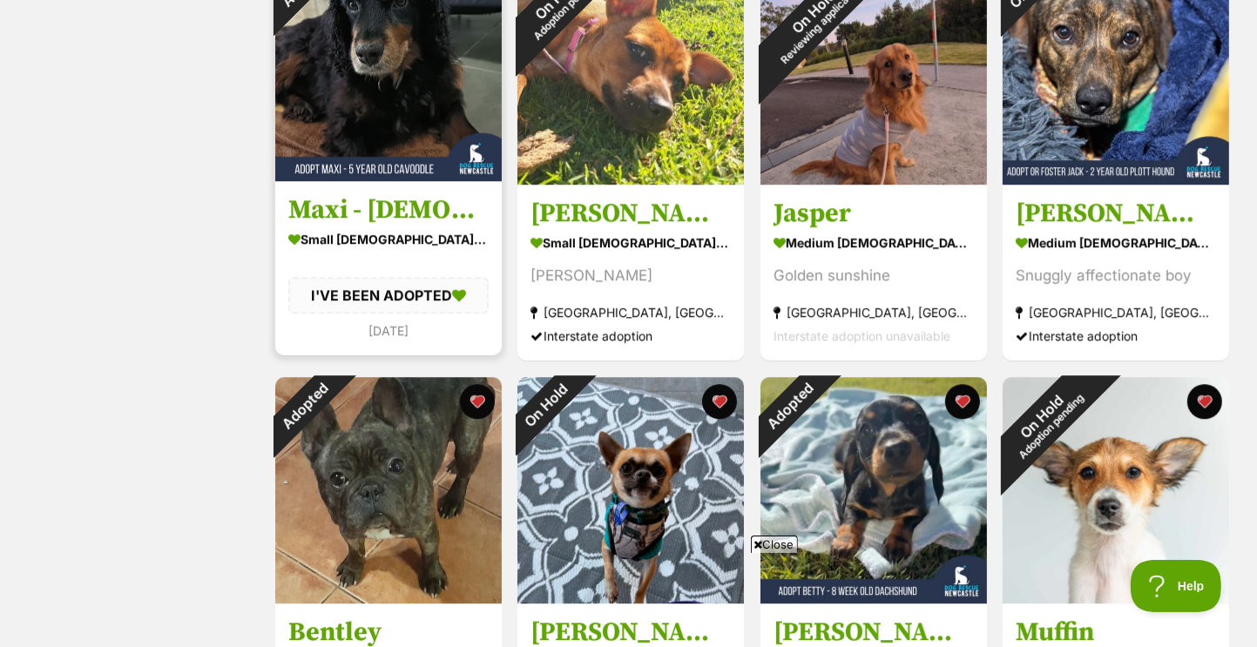
scroll to position [4616, 0]
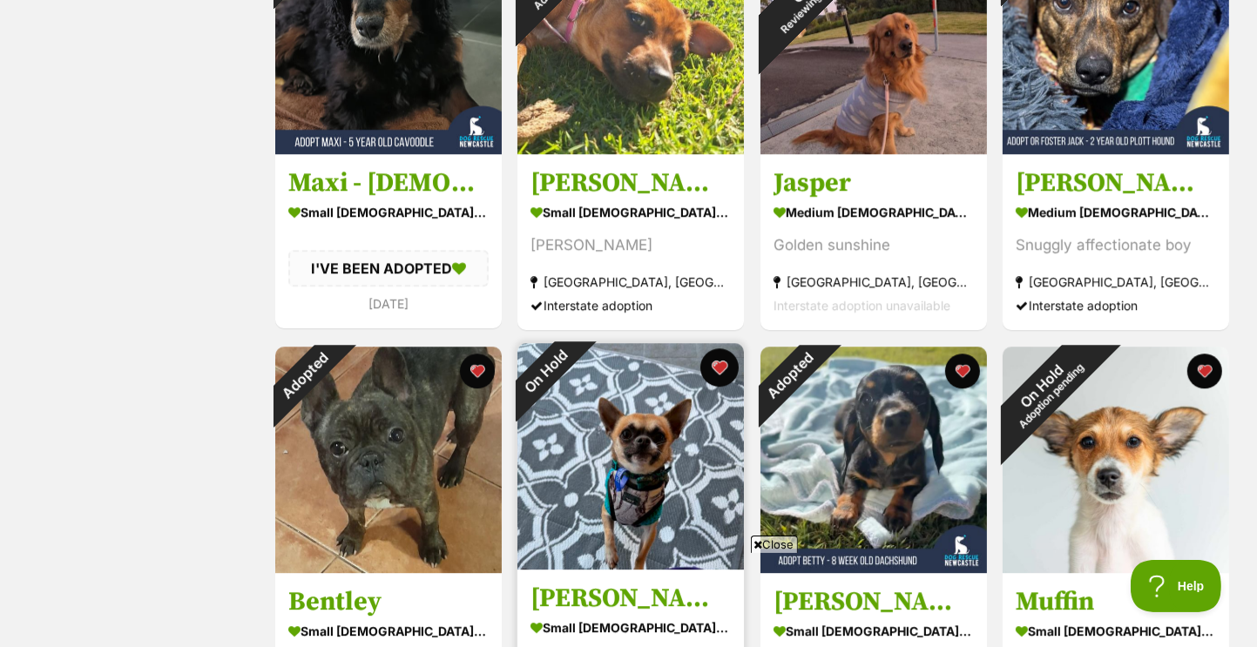
click at [726, 380] on button "favourite" at bounding box center [719, 367] width 38 height 38
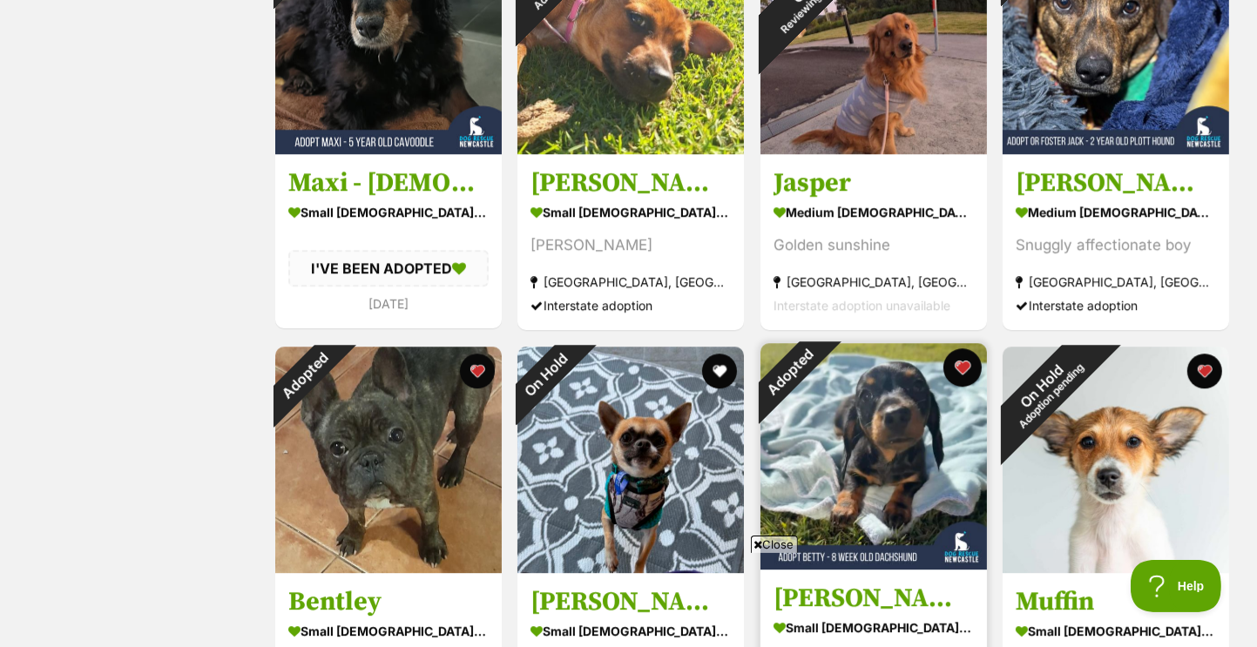
click at [961, 383] on button "favourite" at bounding box center [961, 367] width 38 height 38
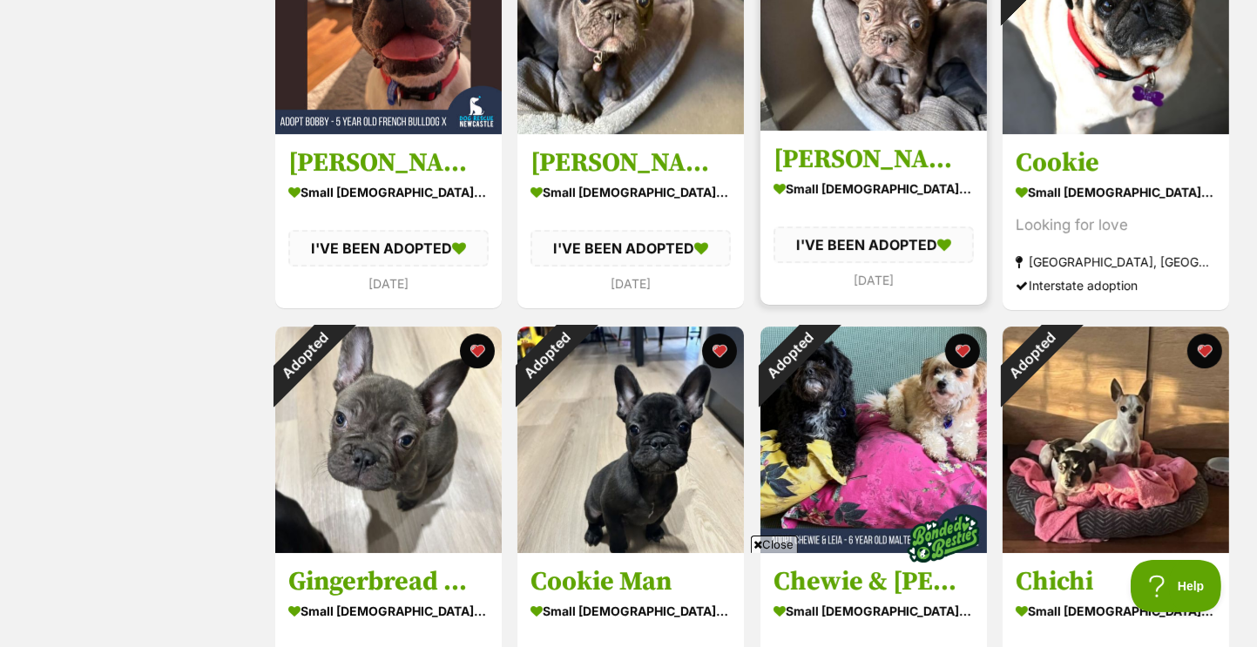
scroll to position [5487, 0]
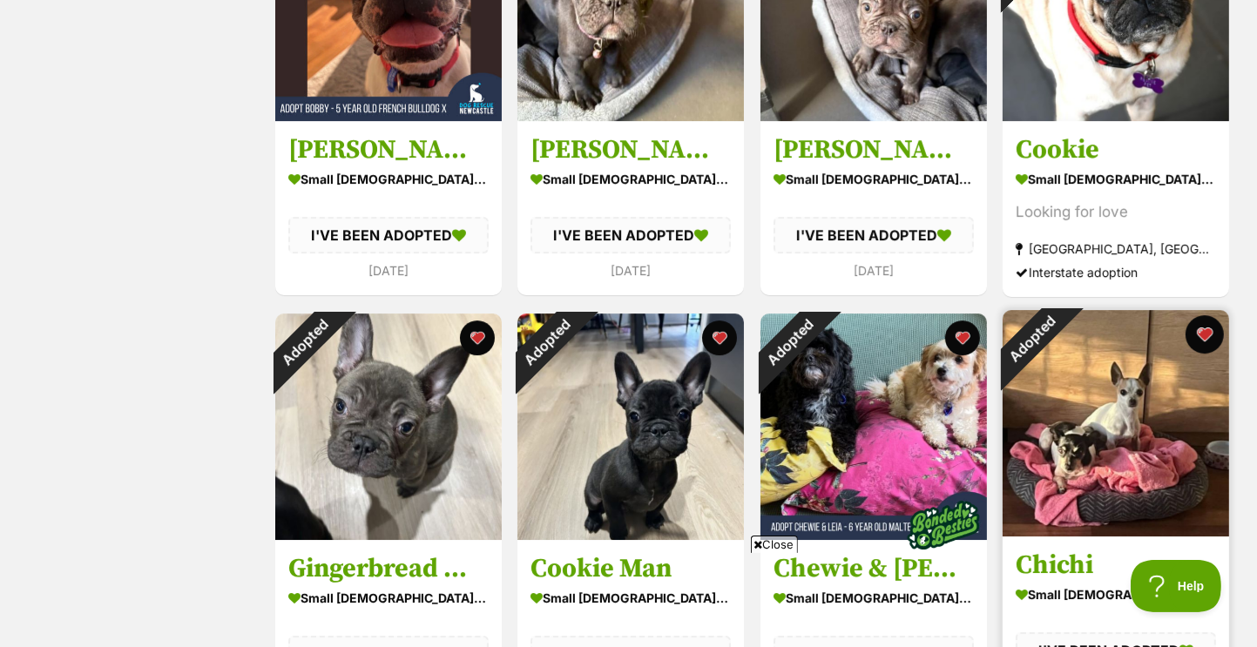
click at [1204, 349] on button "favourite" at bounding box center [1204, 334] width 38 height 38
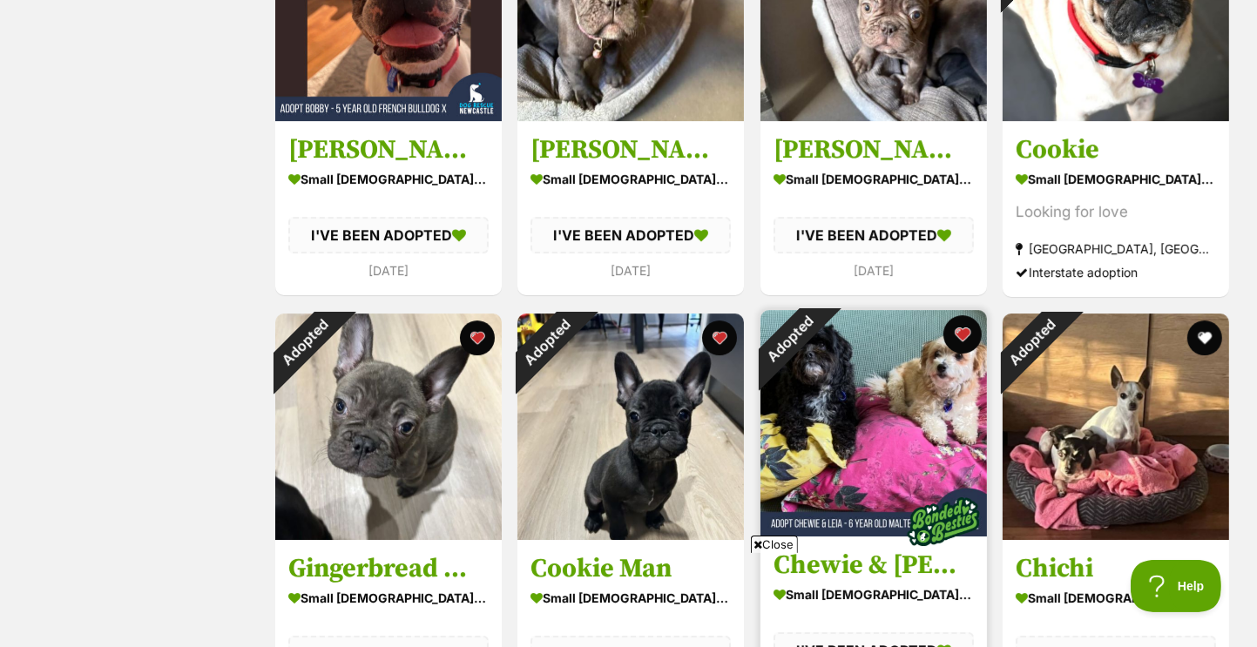
click at [963, 348] on button "favourite" at bounding box center [961, 334] width 38 height 38
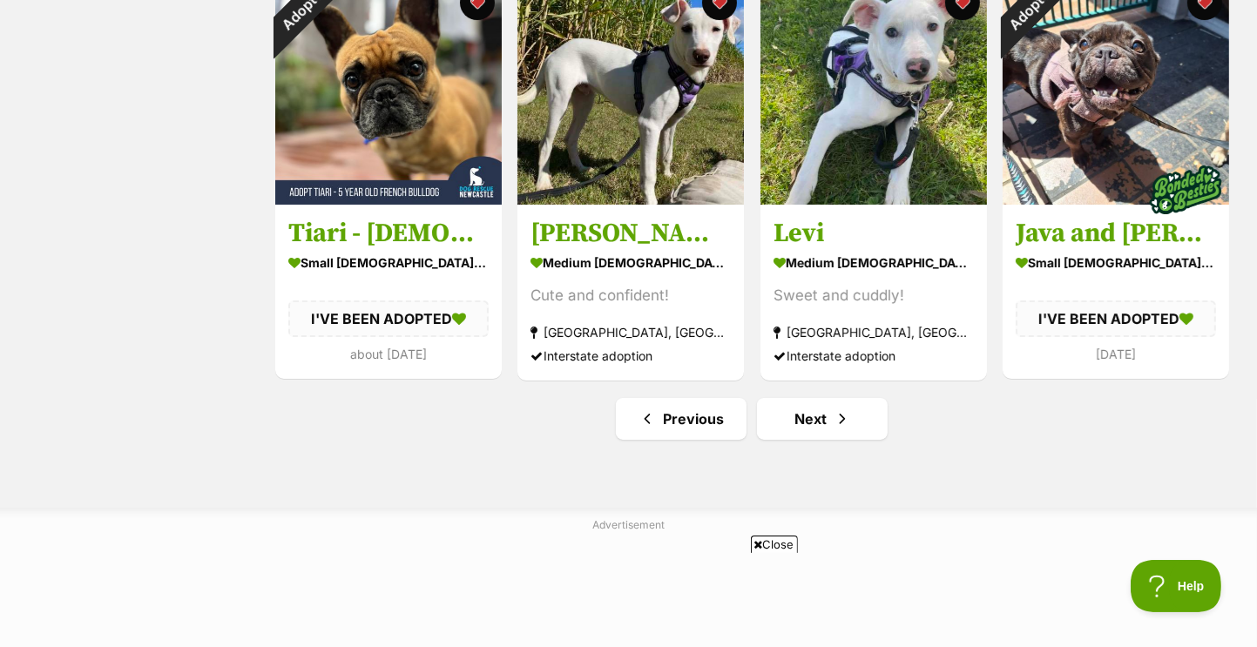
scroll to position [6271, 0]
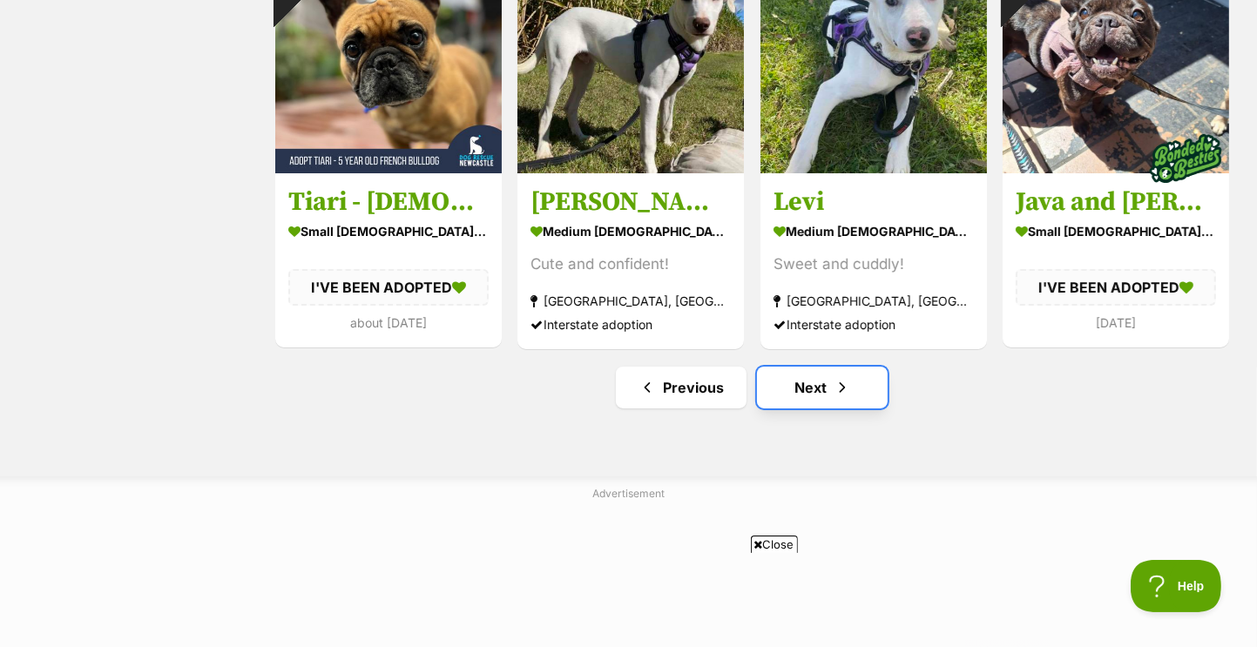
click at [825, 396] on link "Next" at bounding box center [822, 388] width 131 height 42
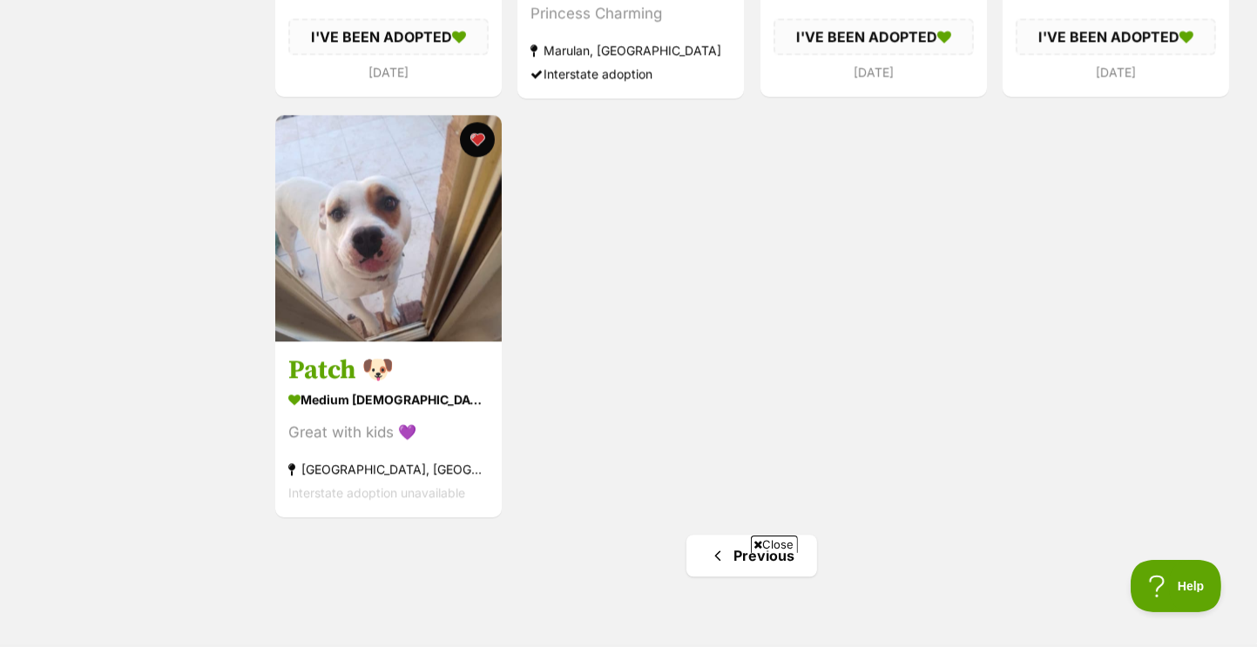
scroll to position [4051, 0]
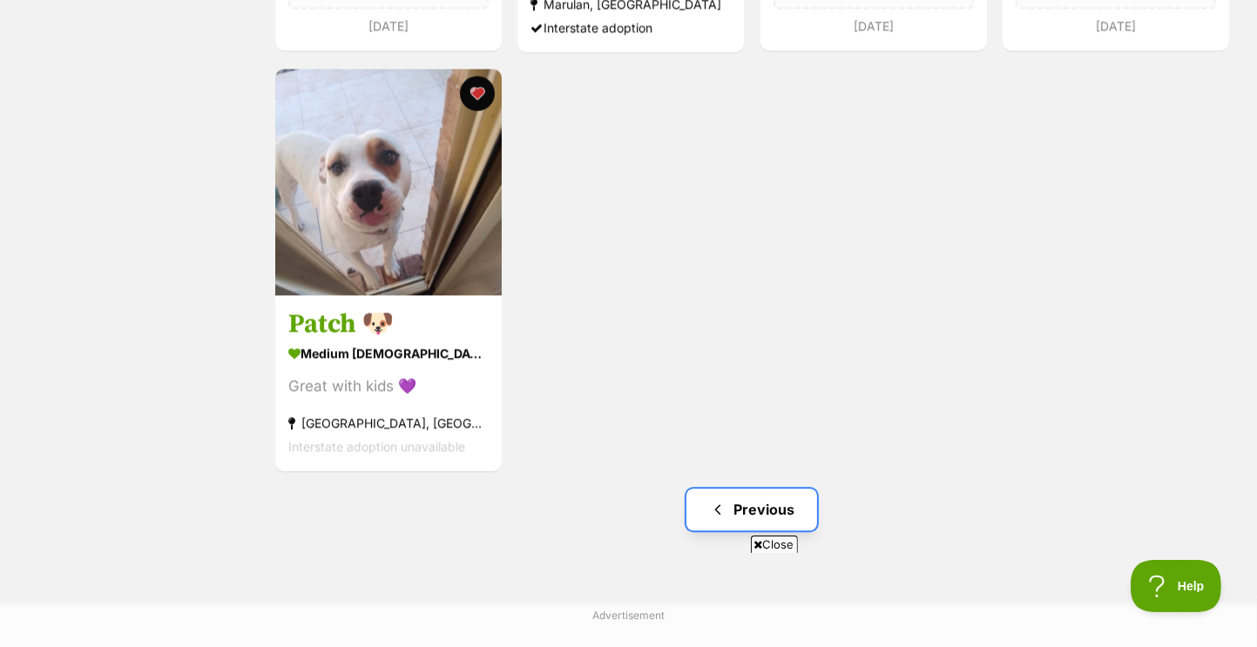
click at [760, 515] on link "Previous" at bounding box center [751, 510] width 131 height 42
